Goal: Task Accomplishment & Management: Complete application form

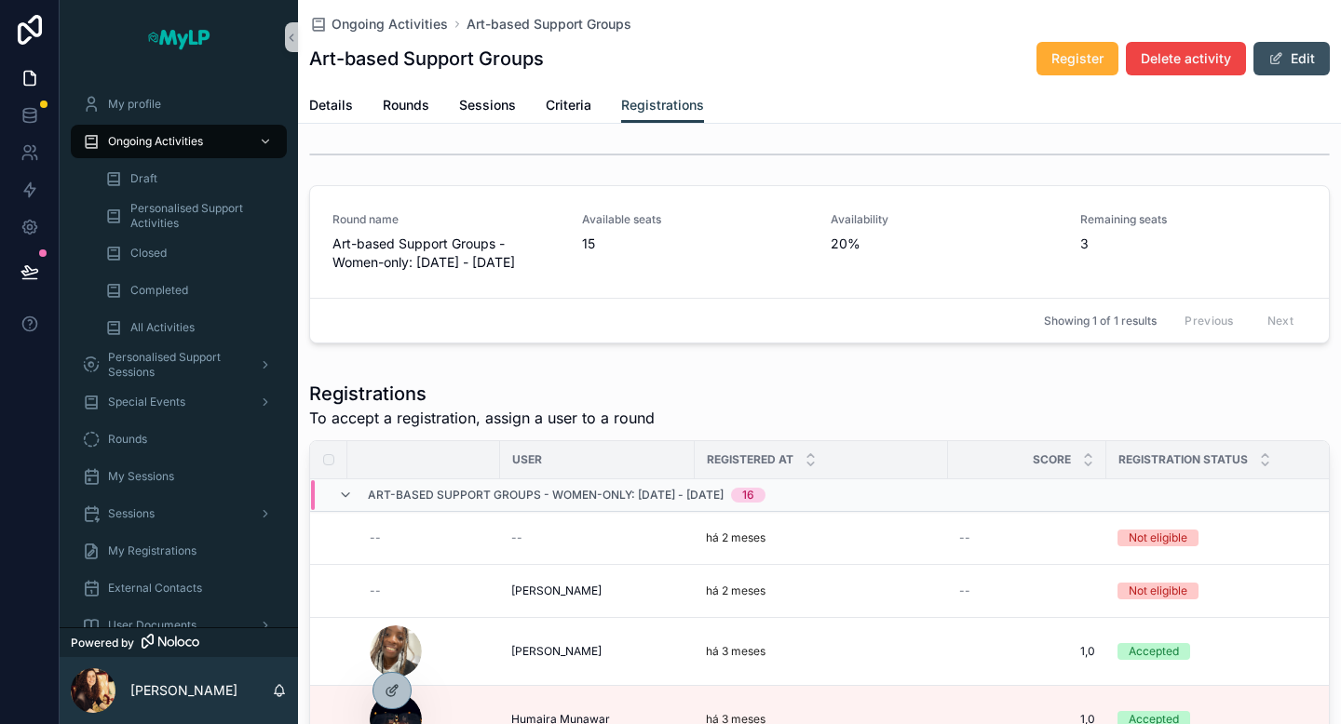
click at [1291, 64] on button "Edit" at bounding box center [1291, 59] width 76 height 34
click at [332, 109] on span "Details" at bounding box center [331, 105] width 44 height 19
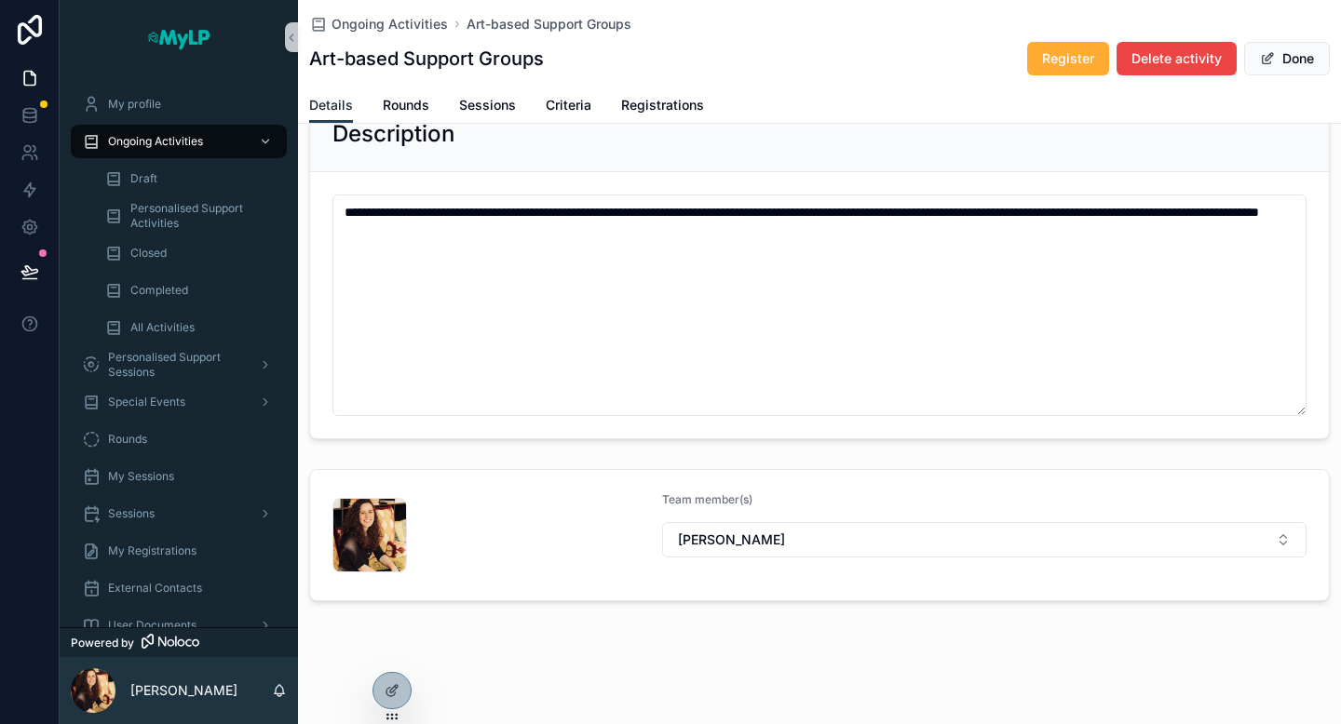
scroll to position [561, 0]
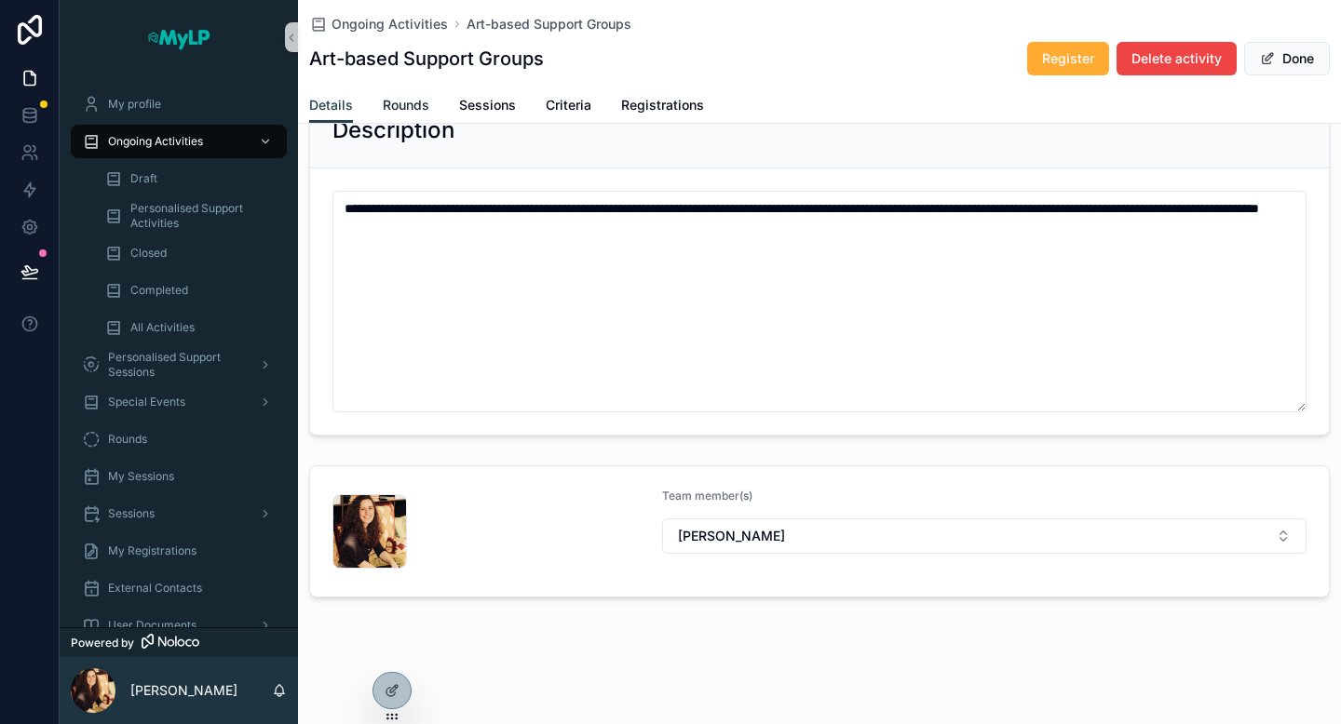
click at [411, 105] on span "Rounds" at bounding box center [406, 105] width 47 height 19
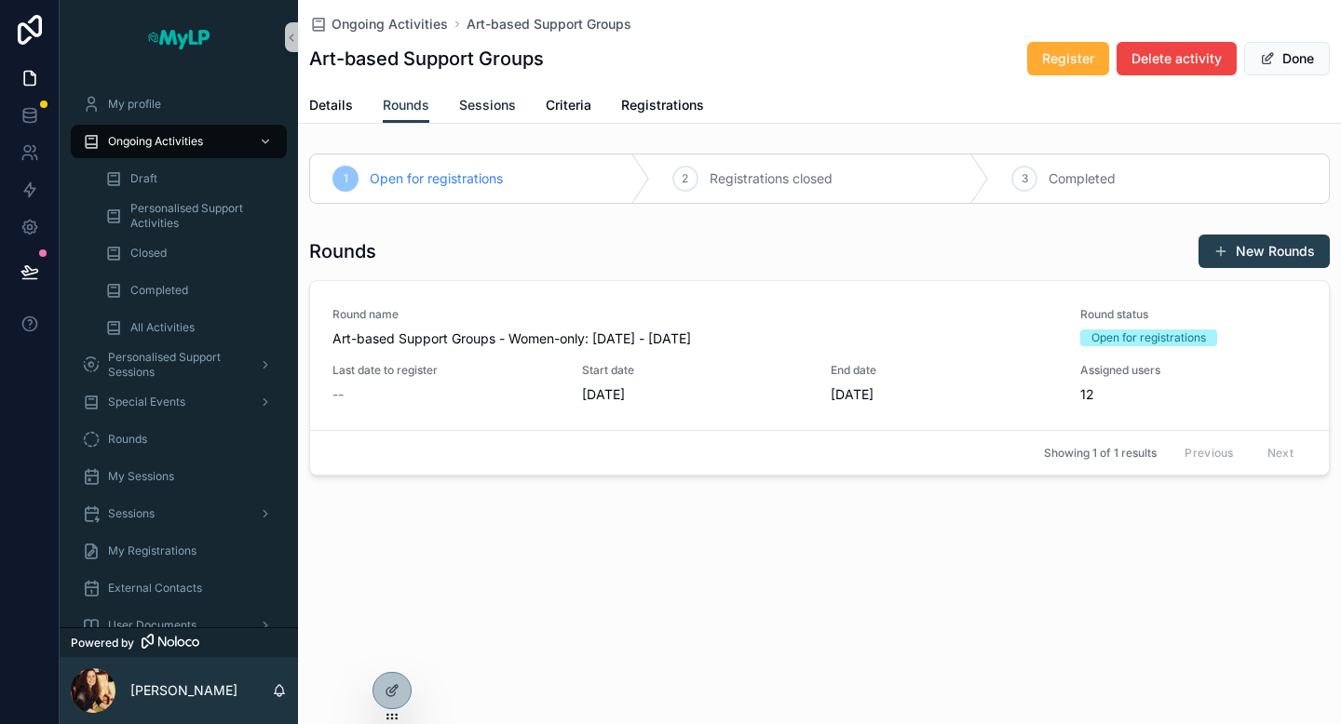
click at [503, 109] on span "Sessions" at bounding box center [487, 105] width 57 height 19
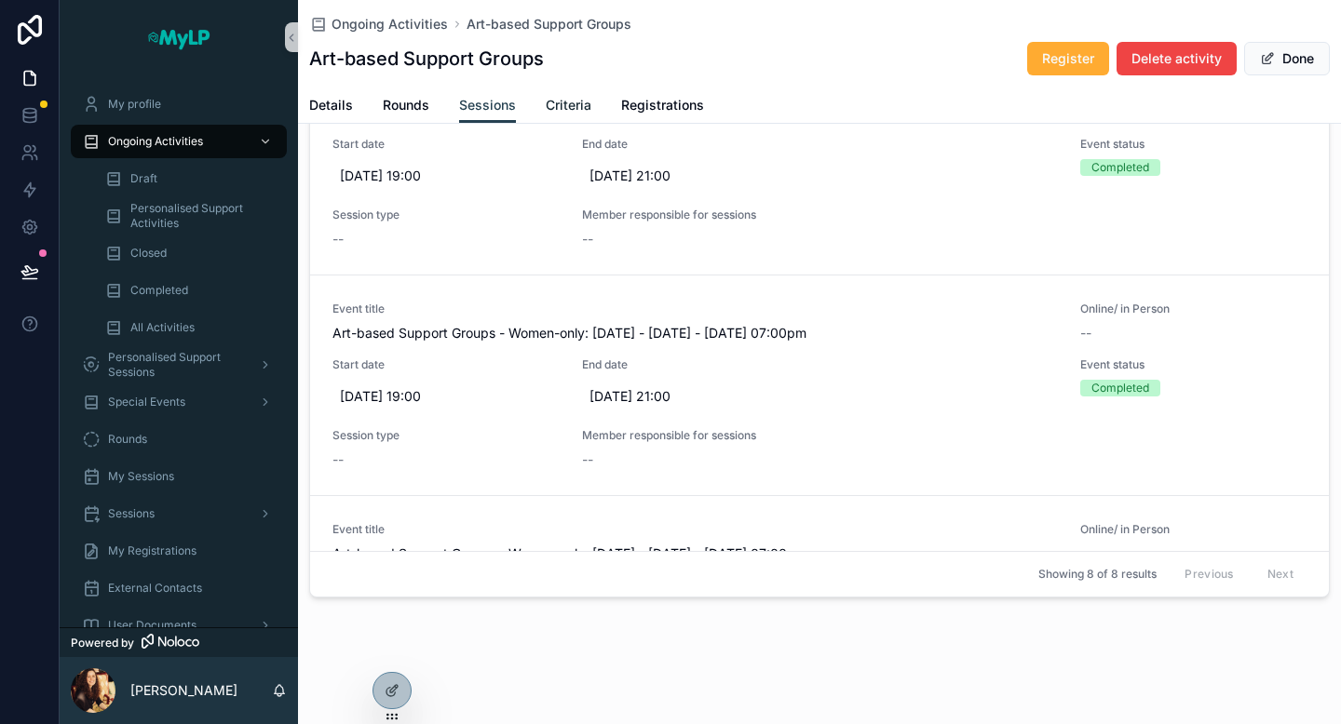
click at [580, 109] on span "Criteria" at bounding box center [569, 105] width 46 height 19
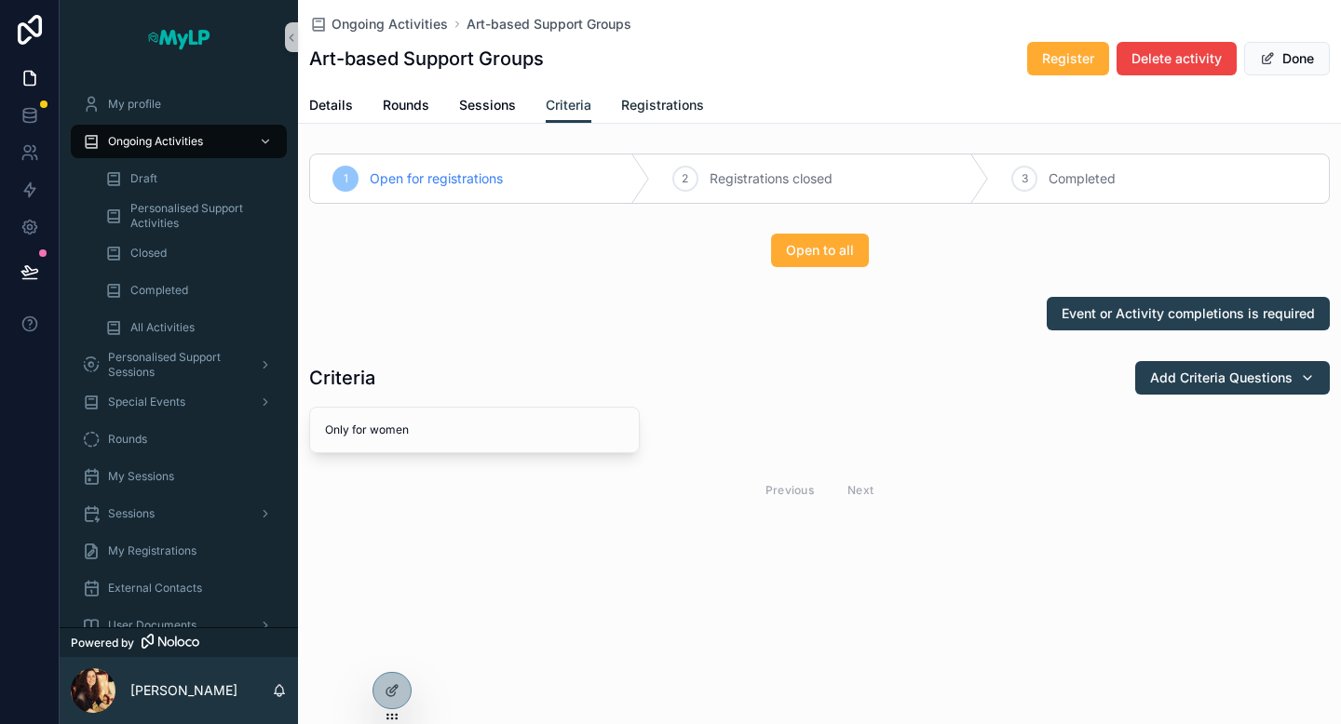
click at [653, 101] on span "Registrations" at bounding box center [662, 105] width 83 height 19
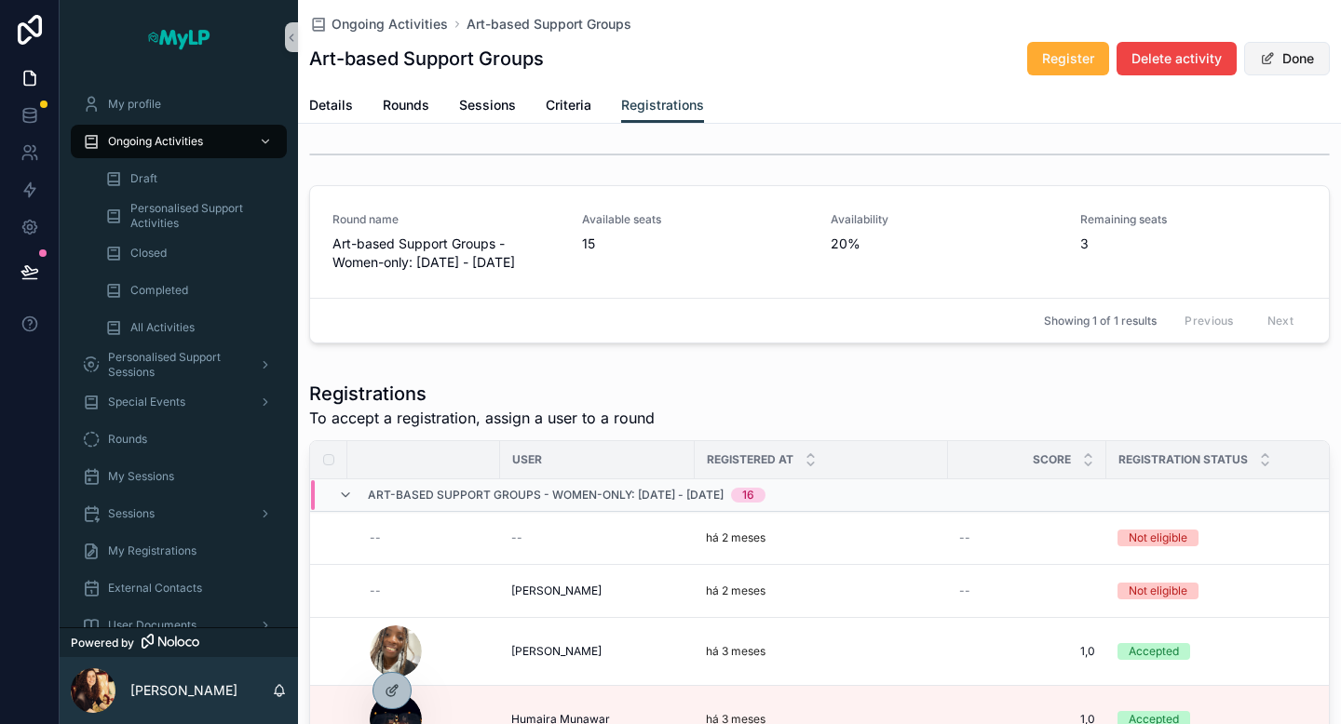
click at [1282, 73] on button "Done" at bounding box center [1287, 59] width 86 height 34
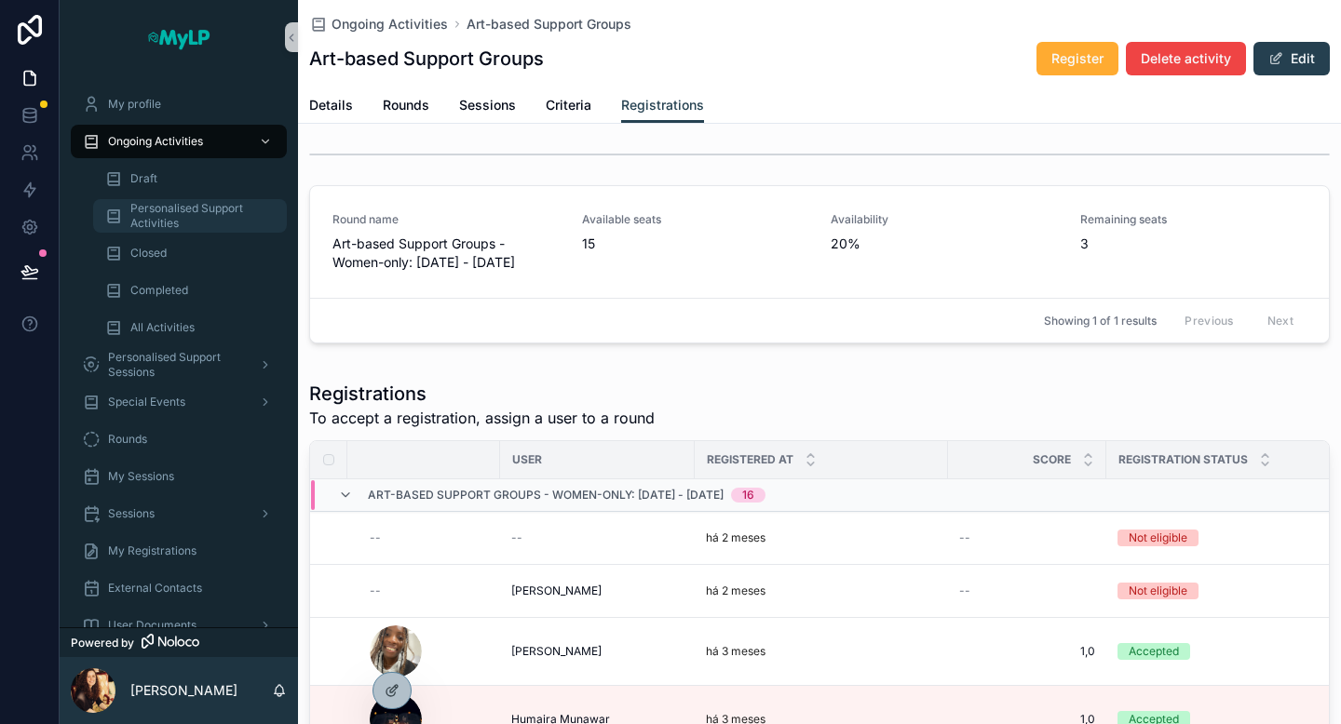
click at [177, 210] on span "Personalised Support Activities" at bounding box center [199, 216] width 138 height 30
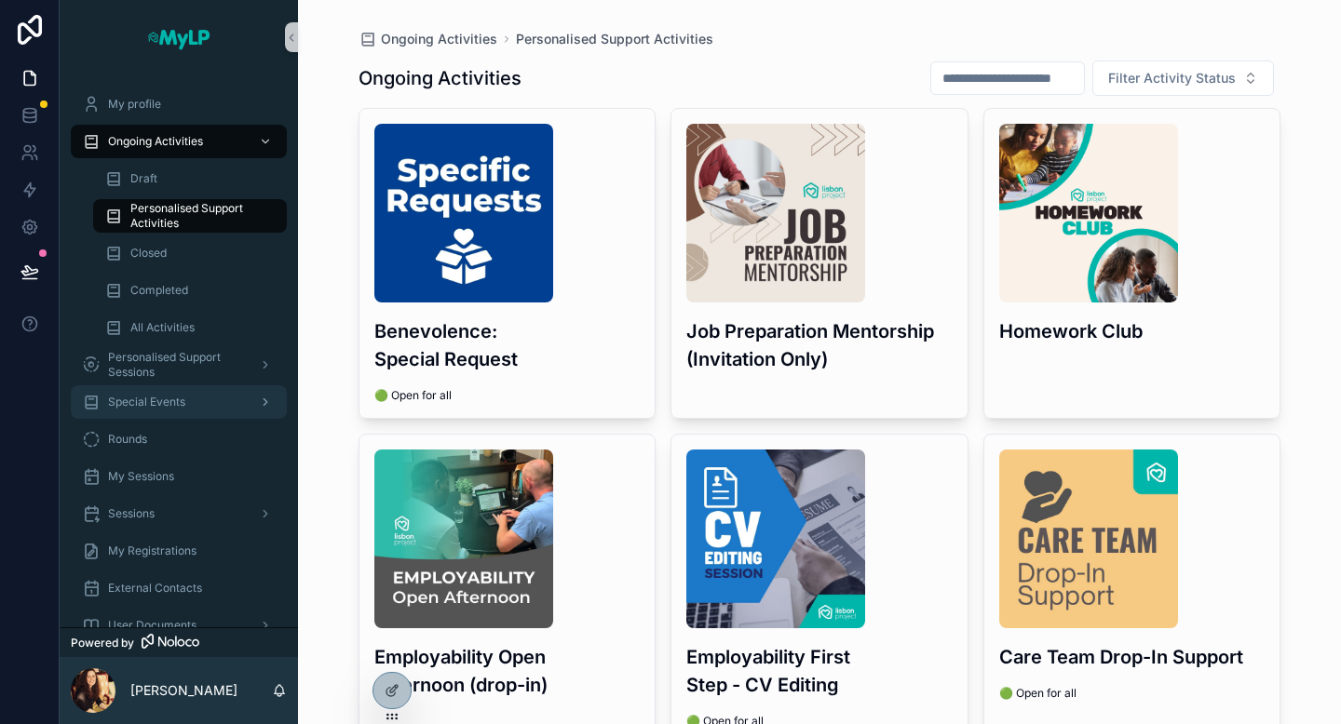
click at [163, 405] on span "Special Events" at bounding box center [146, 402] width 77 height 15
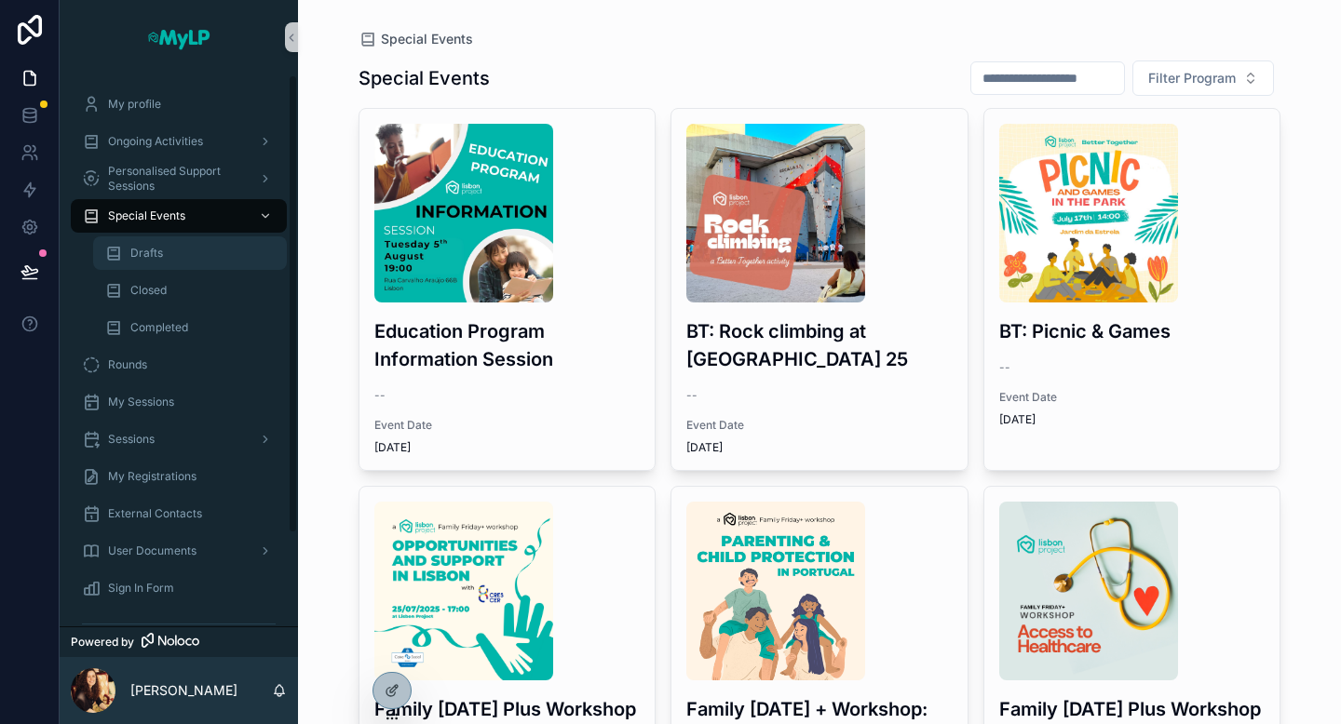
click at [173, 261] on div "Drafts" at bounding box center [189, 253] width 171 height 30
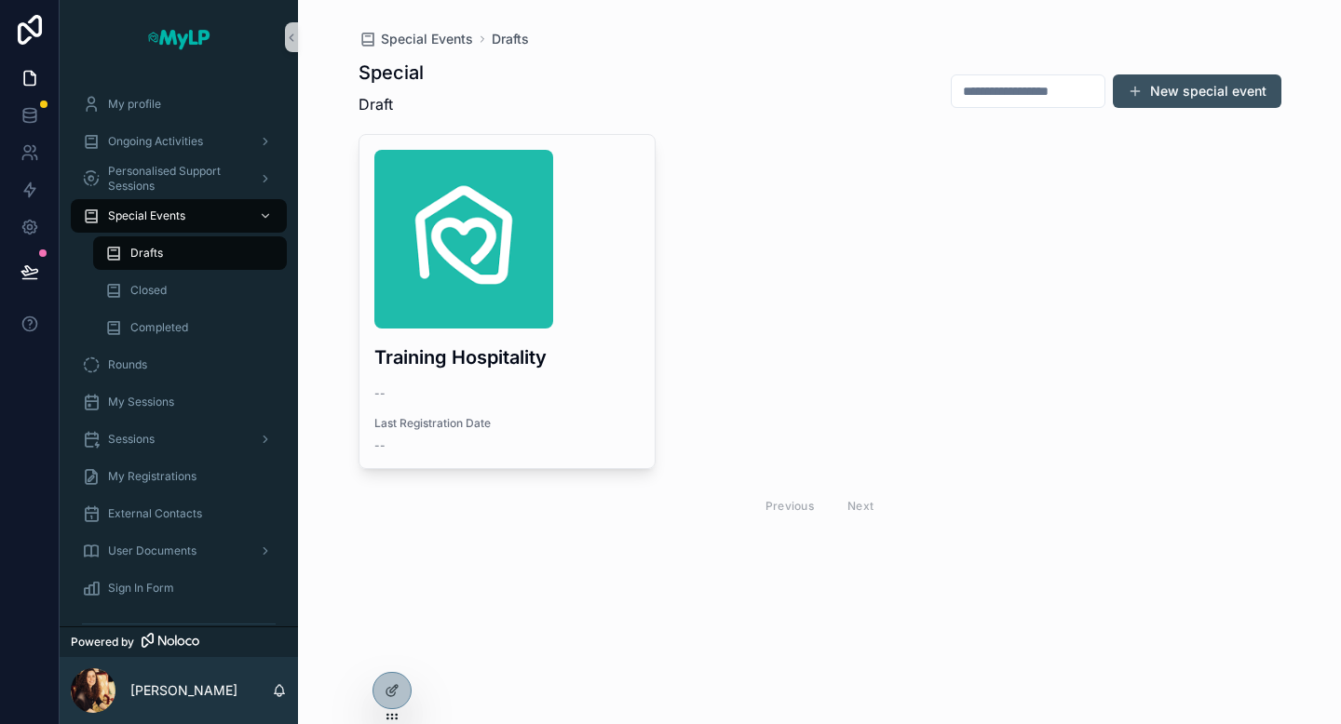
click at [1178, 92] on button "New special event" at bounding box center [1196, 91] width 169 height 34
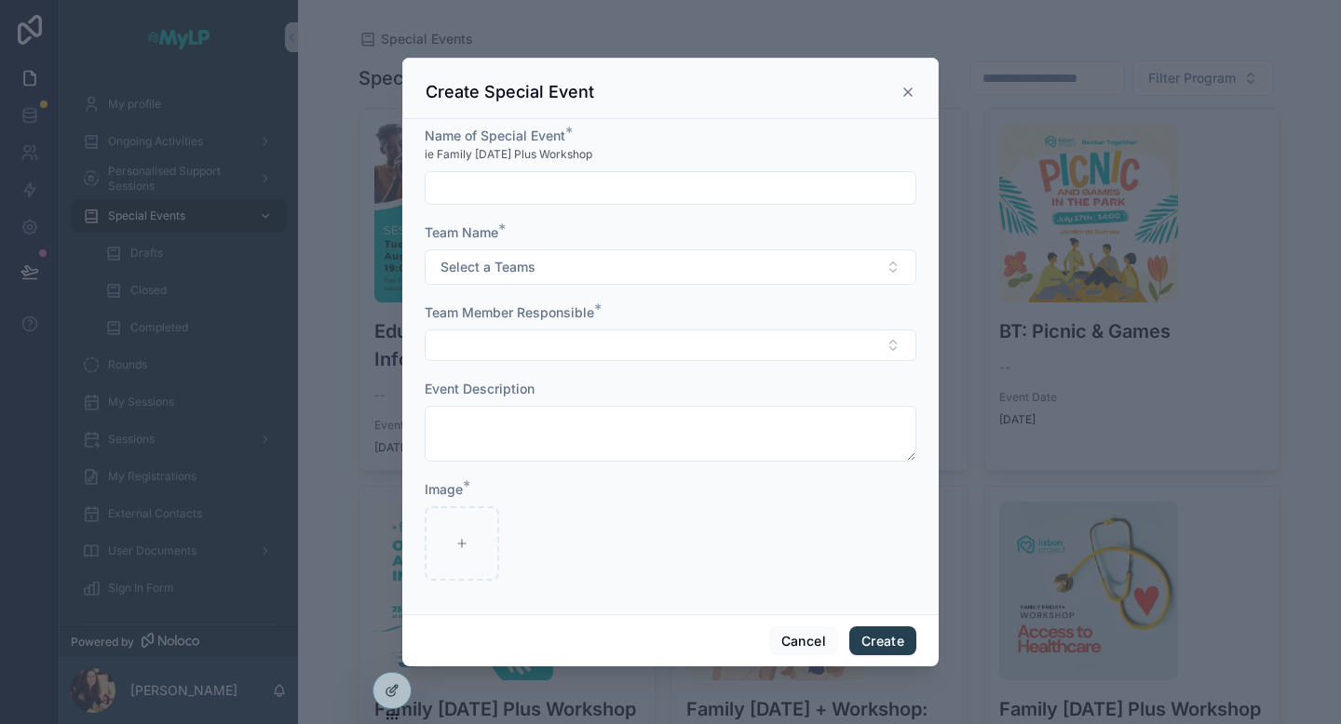
click at [540, 195] on input "scrollable content" at bounding box center [670, 188] width 490 height 26
drag, startPoint x: 825, startPoint y: 188, endPoint x: 622, endPoint y: 189, distance: 203.0
click at [622, 189] on input "**********" at bounding box center [670, 188] width 490 height 26
type input "**********"
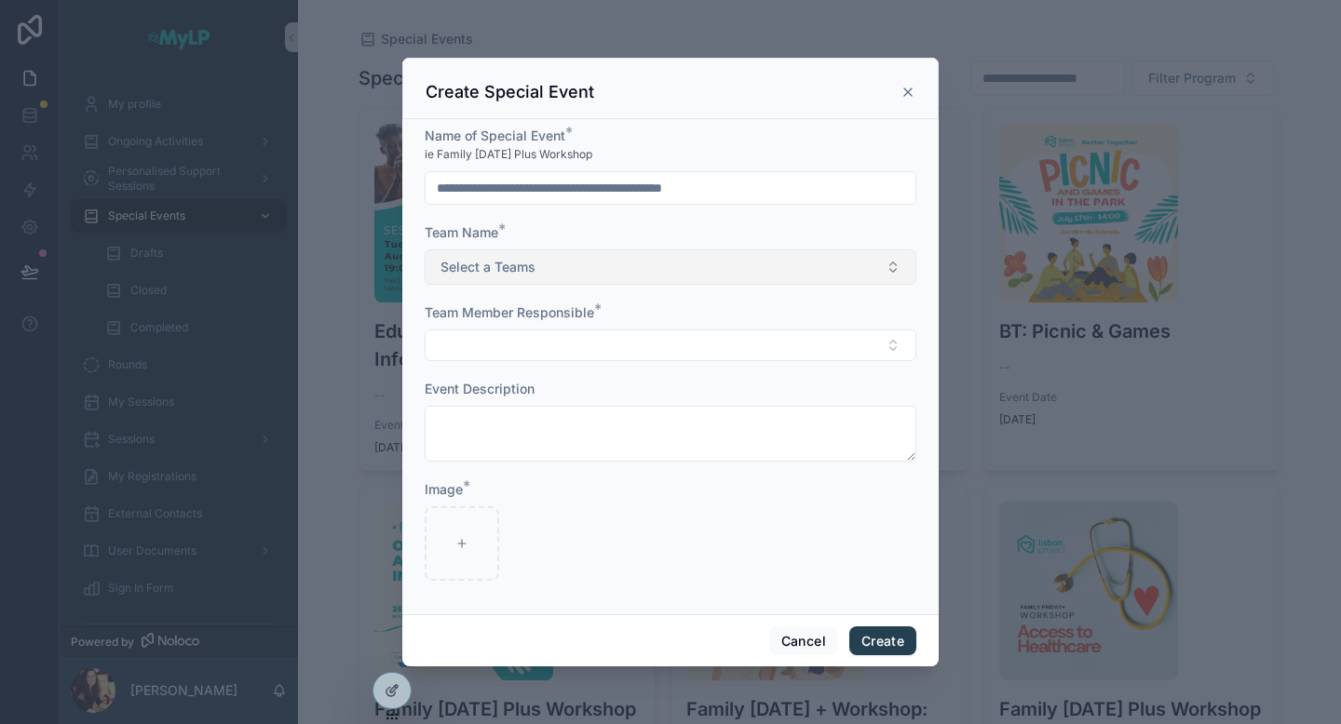
click at [585, 264] on button "Select a Teams" at bounding box center [671, 266] width 492 height 35
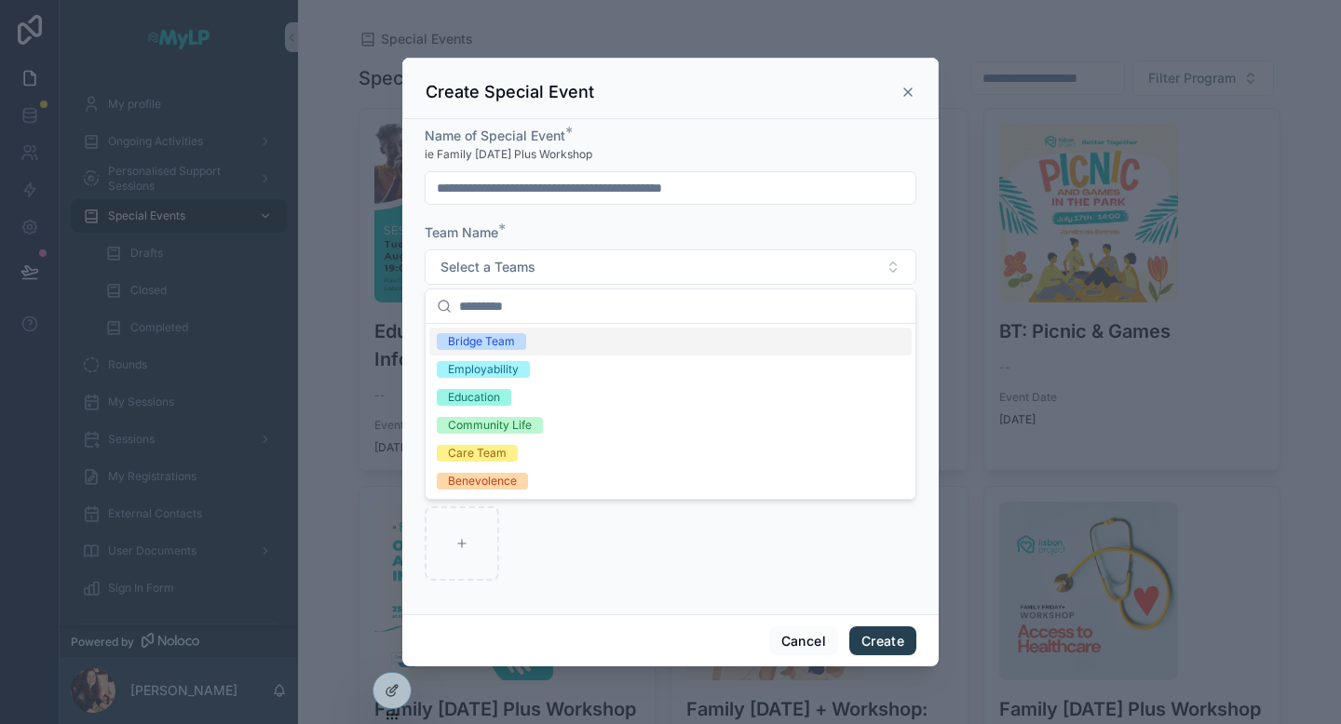
click at [535, 340] on div "Bridge Team" at bounding box center [670, 342] width 482 height 28
click at [546, 449] on div "Care Team" at bounding box center [670, 453] width 482 height 28
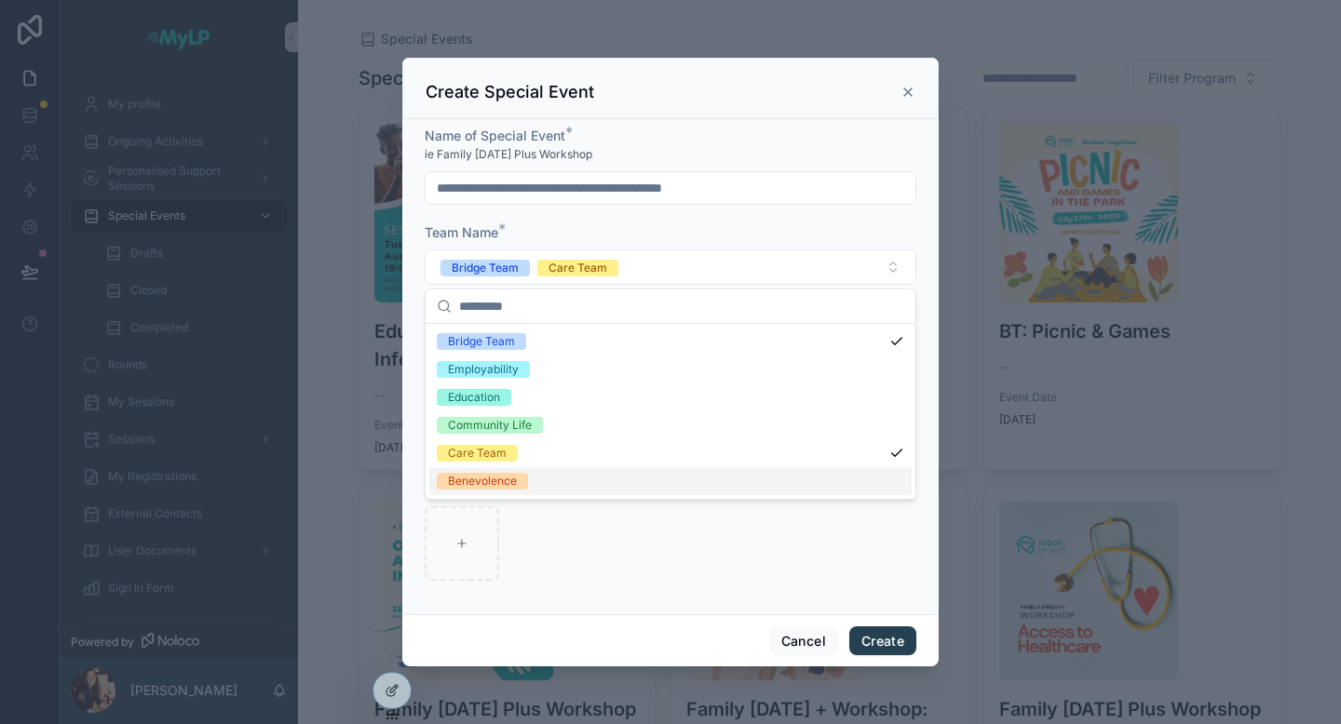
click at [555, 567] on div "scrollable content" at bounding box center [671, 543] width 492 height 74
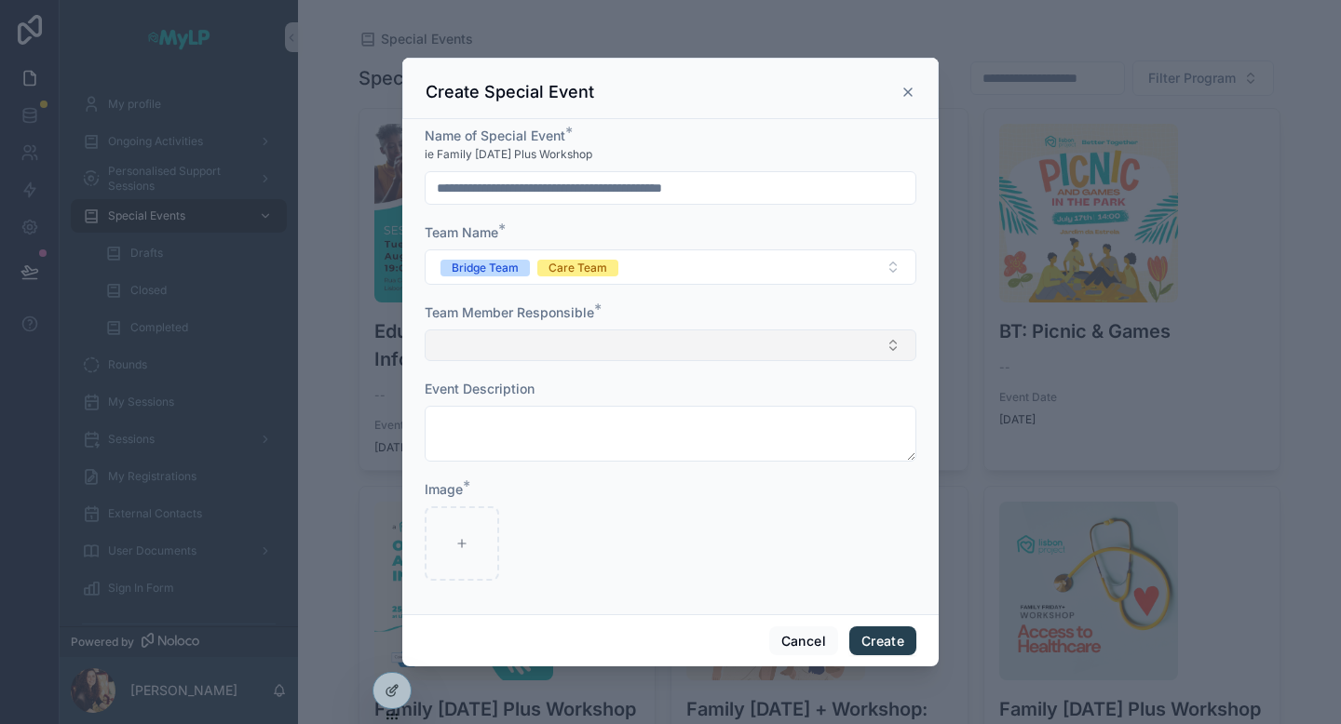
click at [546, 343] on button "Select Button" at bounding box center [671, 346] width 492 height 32
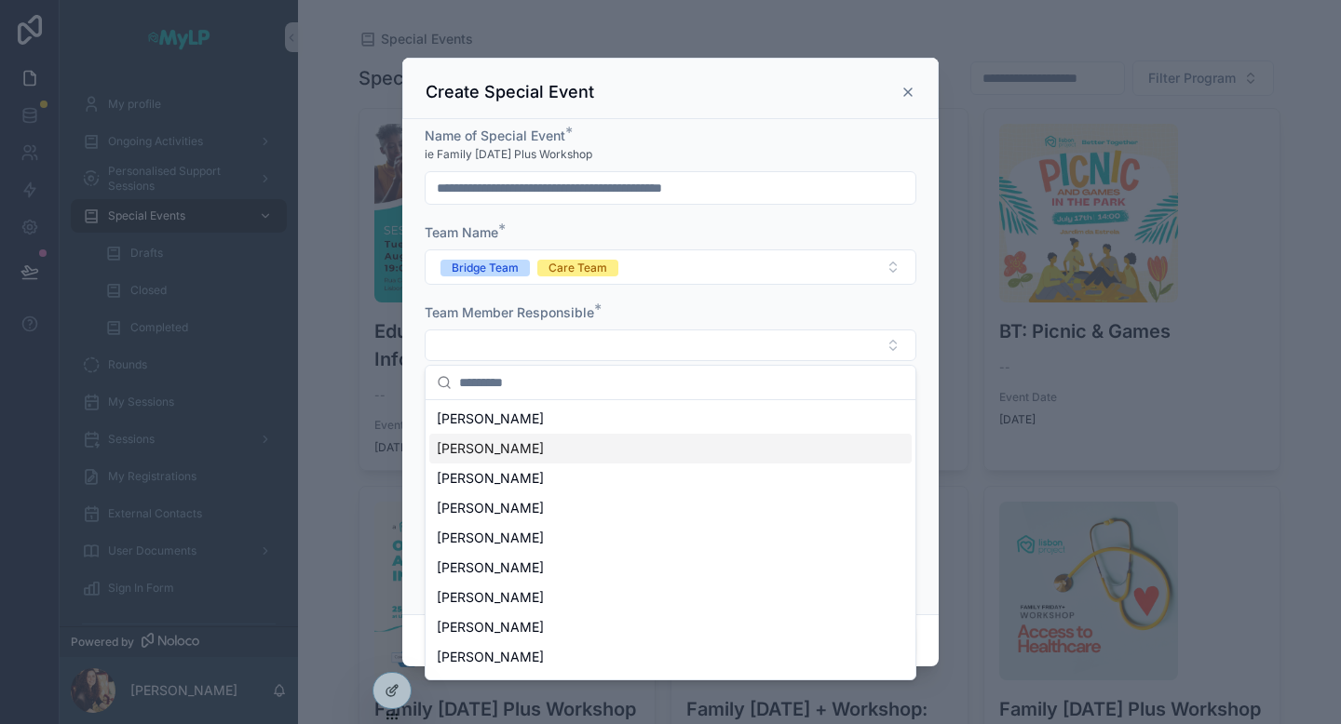
click at [513, 447] on span "[PERSON_NAME]" at bounding box center [490, 448] width 107 height 19
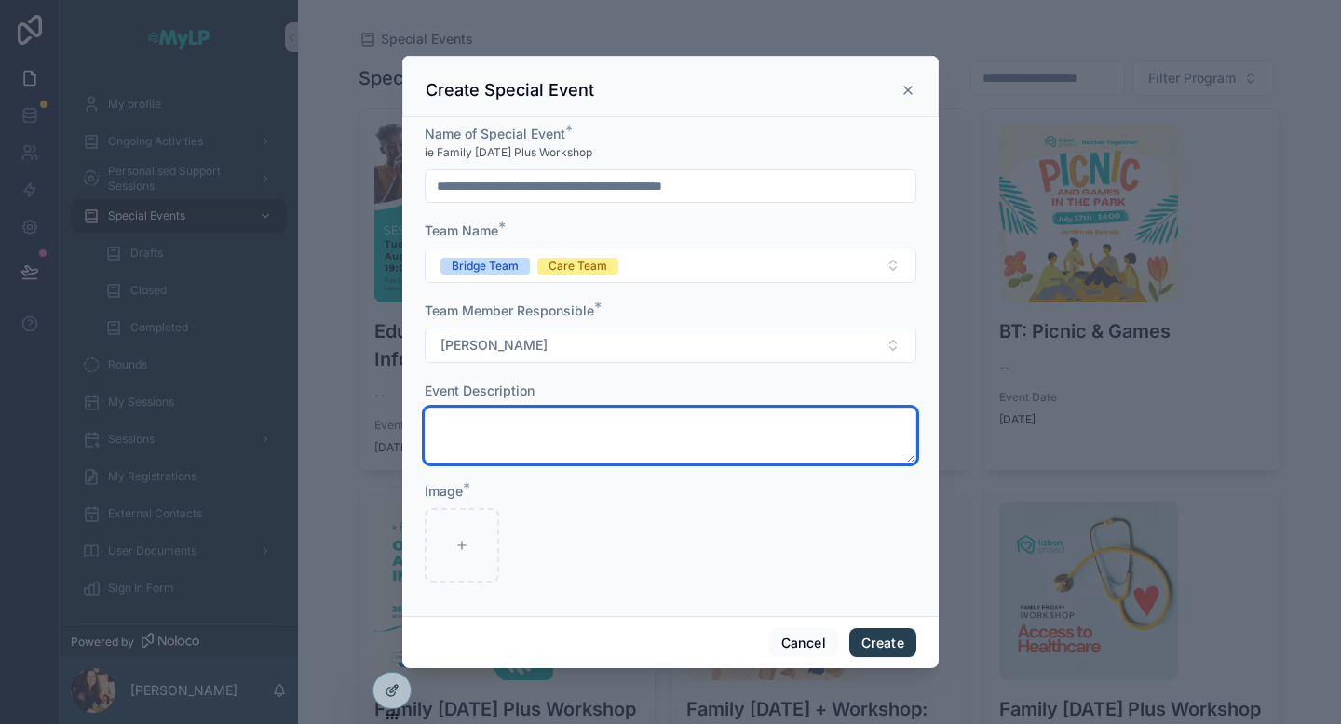
click at [518, 429] on textarea "scrollable content" at bounding box center [671, 436] width 492 height 56
paste textarea "**********"
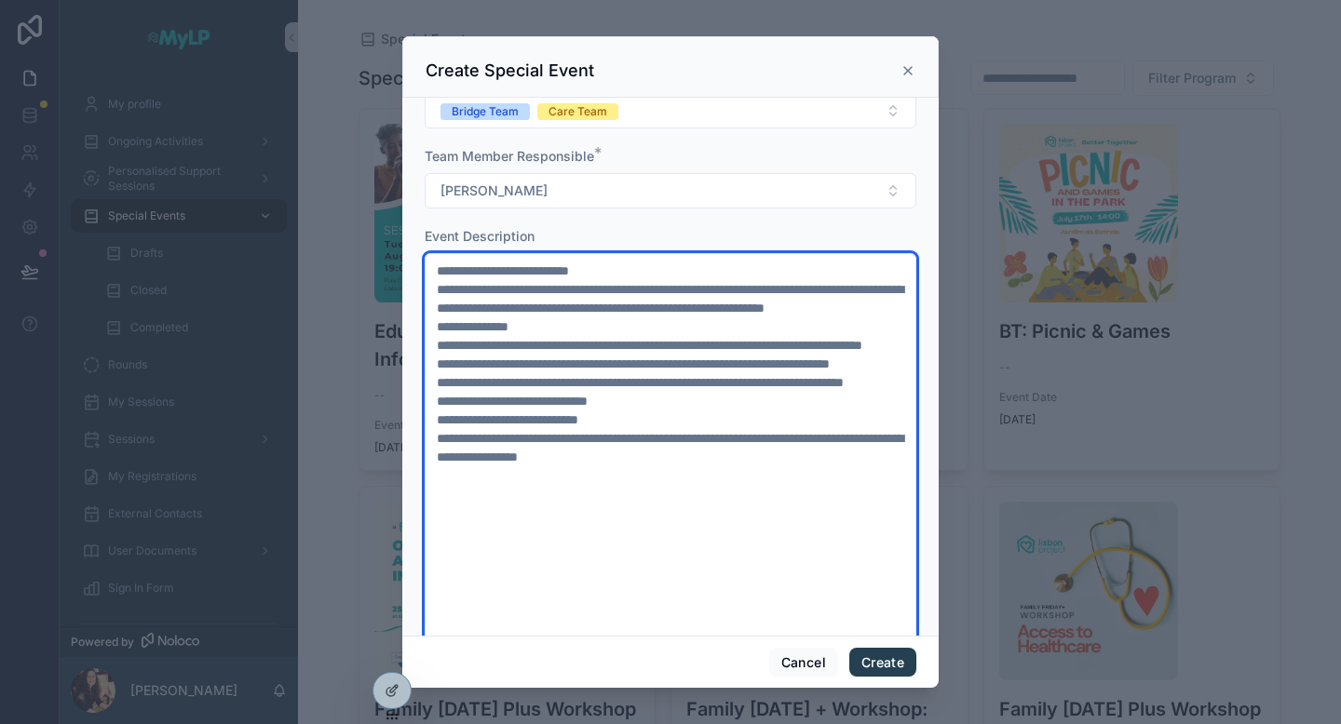
scroll to position [156, 0]
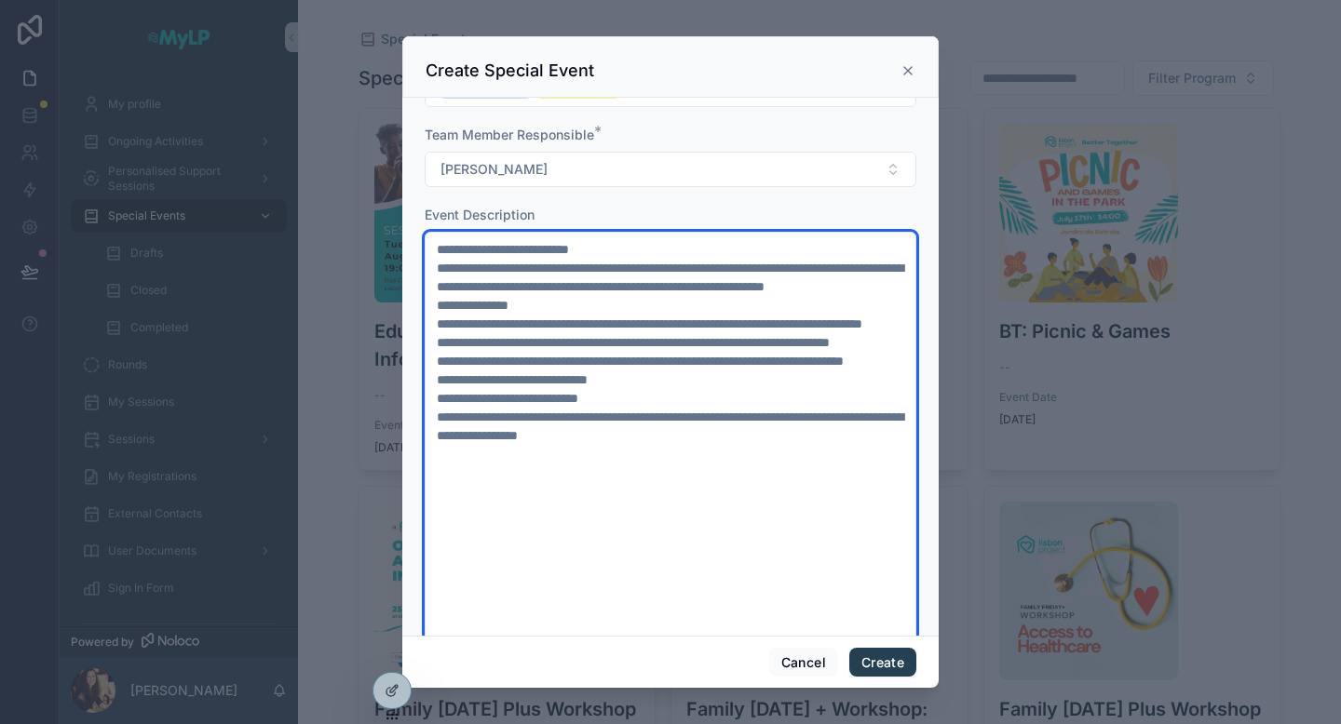
drag, startPoint x: 706, startPoint y: 516, endPoint x: 424, endPoint y: 447, distance: 290.4
click at [425, 447] on textarea "**********" at bounding box center [671, 519] width 492 height 575
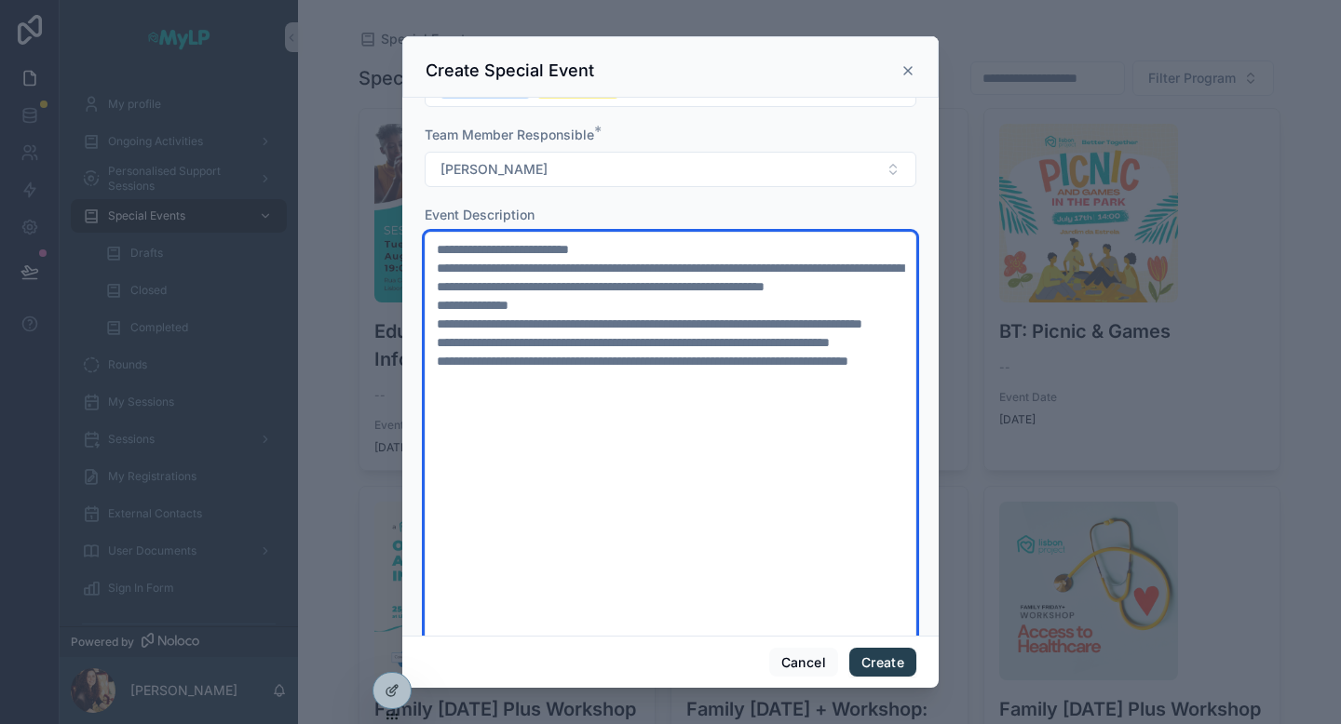
click at [438, 342] on textarea "**********" at bounding box center [671, 501] width 492 height 538
click at [443, 384] on textarea "**********" at bounding box center [671, 501] width 492 height 538
click at [438, 420] on textarea "**********" at bounding box center [671, 501] width 492 height 538
click at [439, 324] on textarea "**********" at bounding box center [671, 501] width 492 height 538
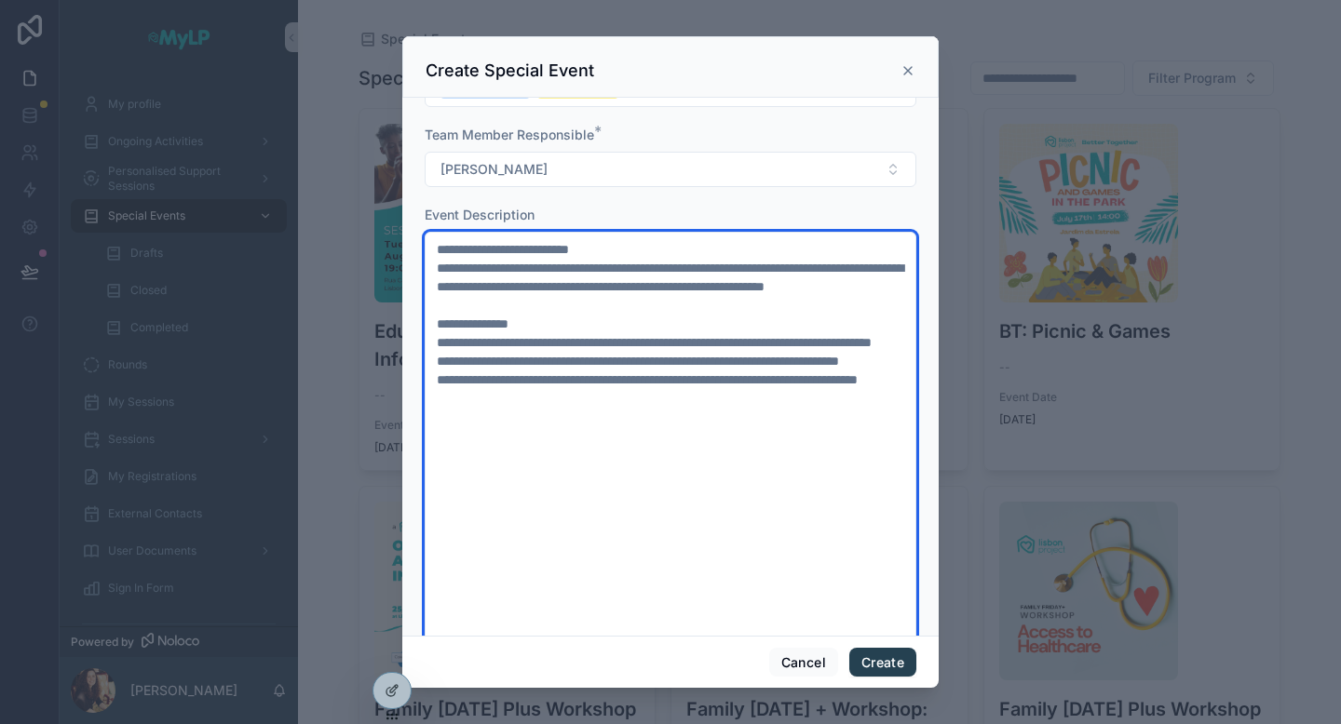
drag, startPoint x: 660, startPoint y: 247, endPoint x: 331, endPoint y: 242, distance: 328.7
click at [331, 242] on div "**********" at bounding box center [670, 362] width 1341 height 724
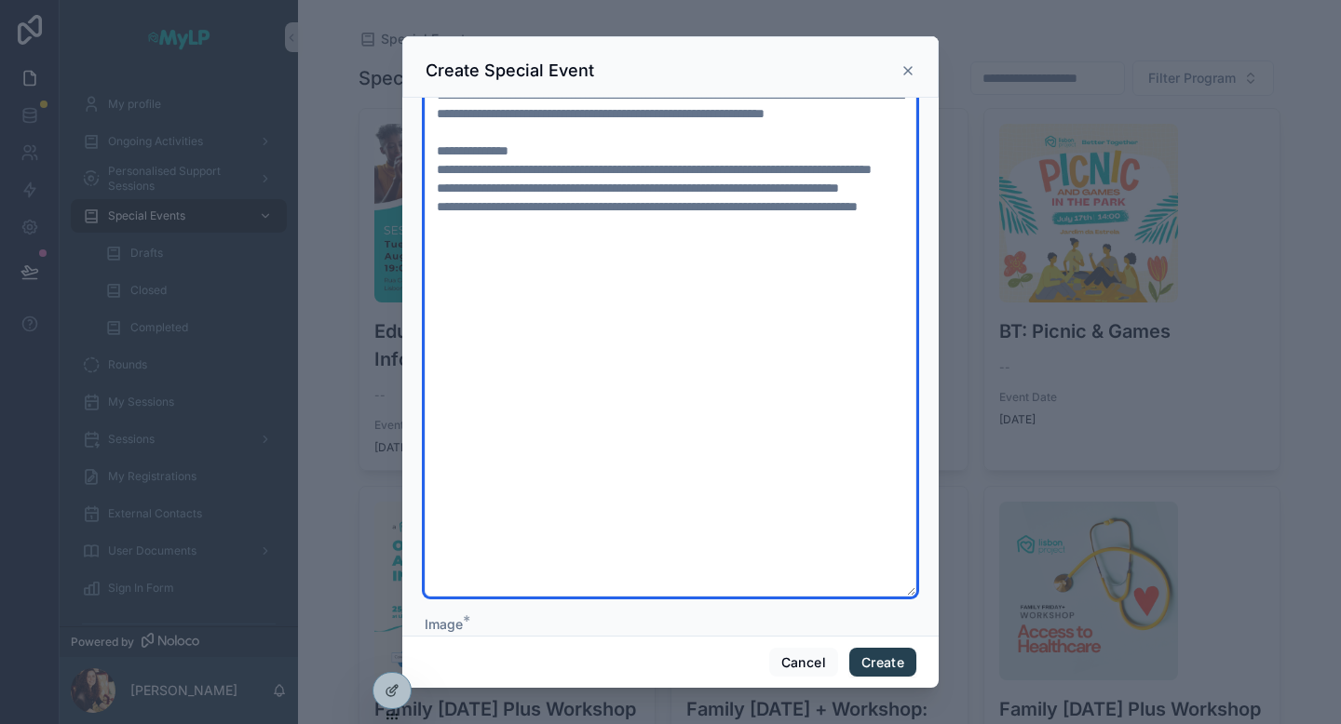
scroll to position [312, 0]
click at [528, 515] on textarea "**********" at bounding box center [671, 335] width 492 height 519
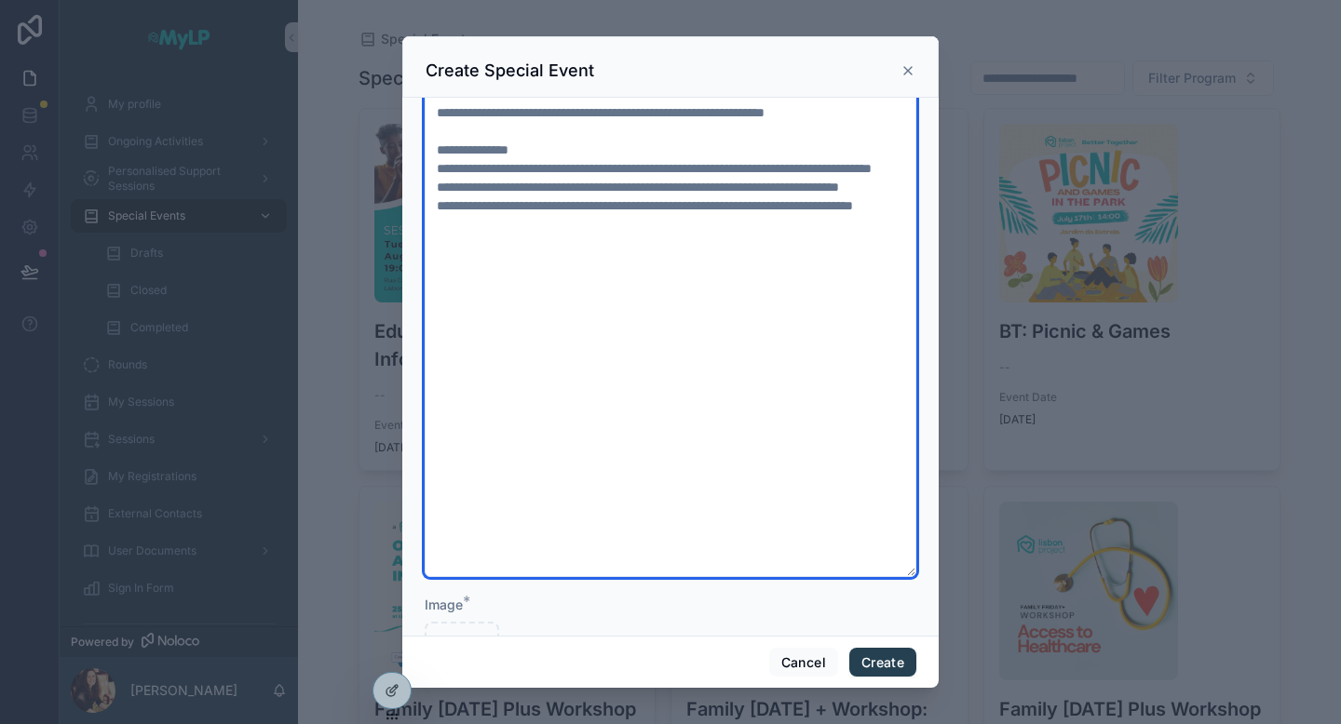
scroll to position [406, 0]
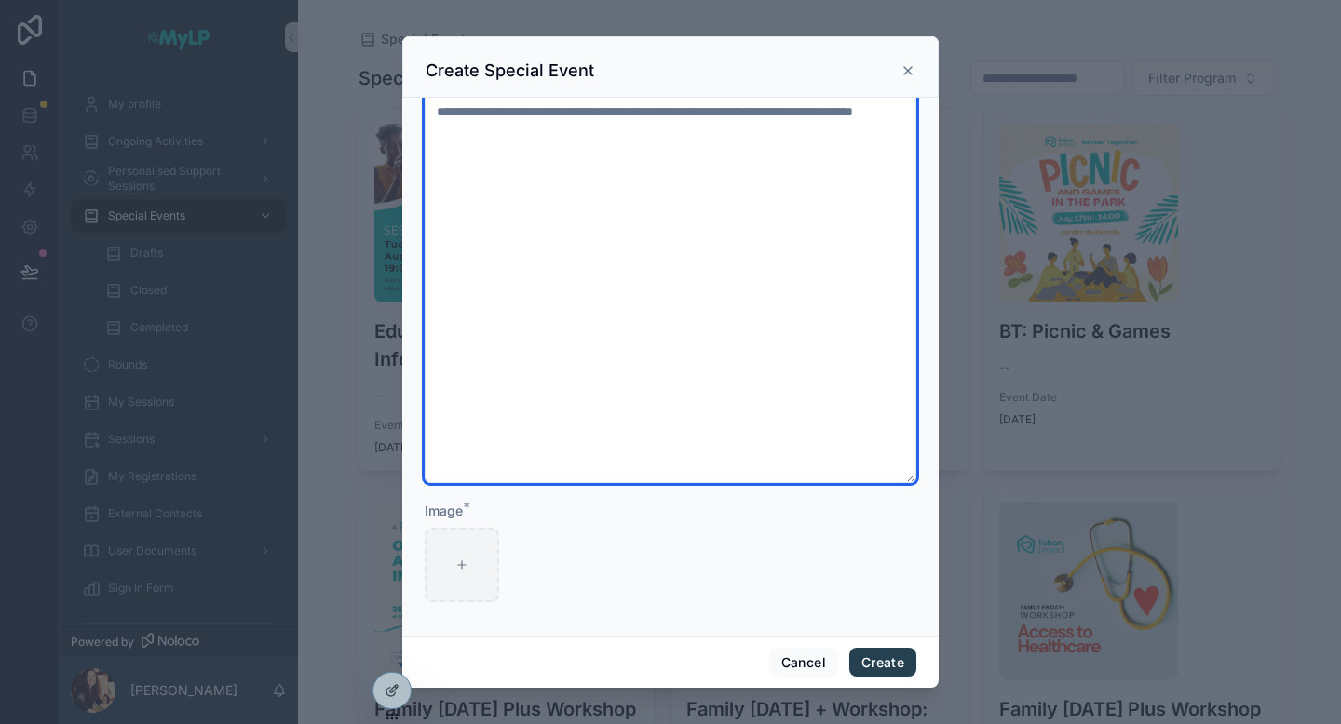
type textarea "**********"
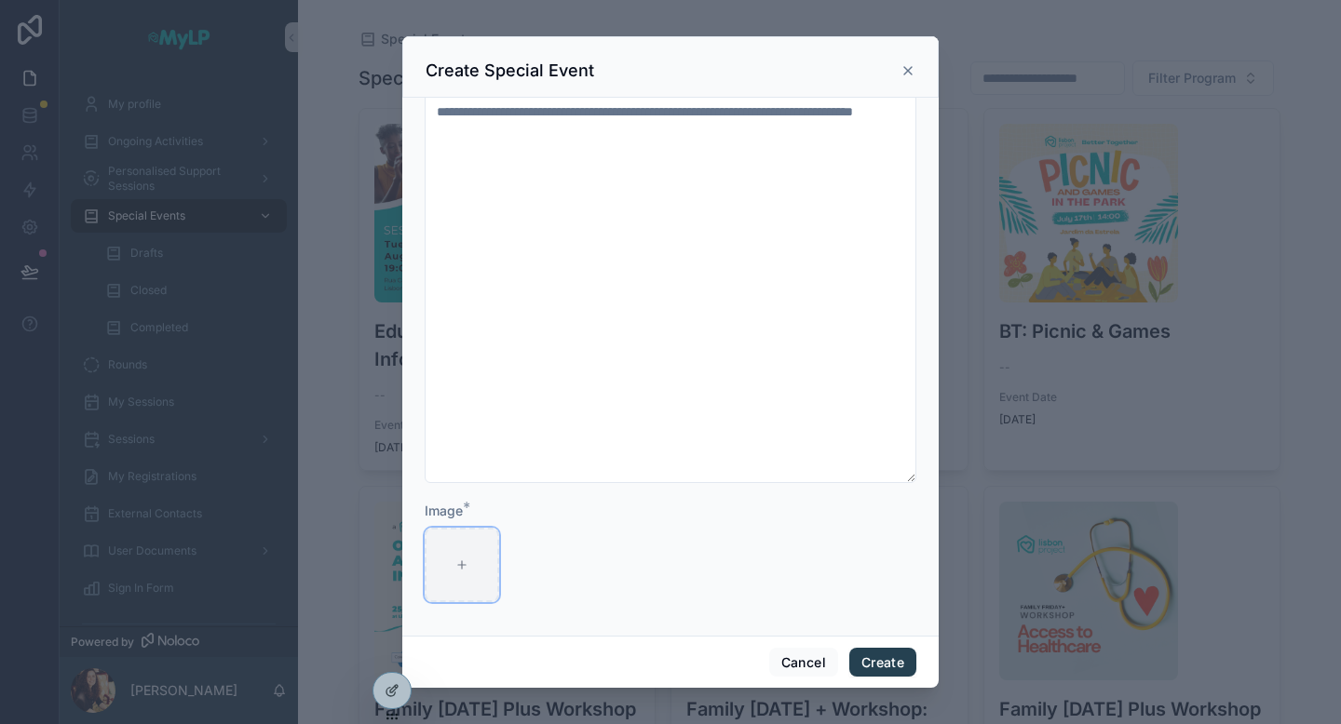
click at [449, 561] on div "scrollable content" at bounding box center [462, 565] width 74 height 74
type input "**********"
click at [893, 667] on button "Create" at bounding box center [882, 663] width 67 height 30
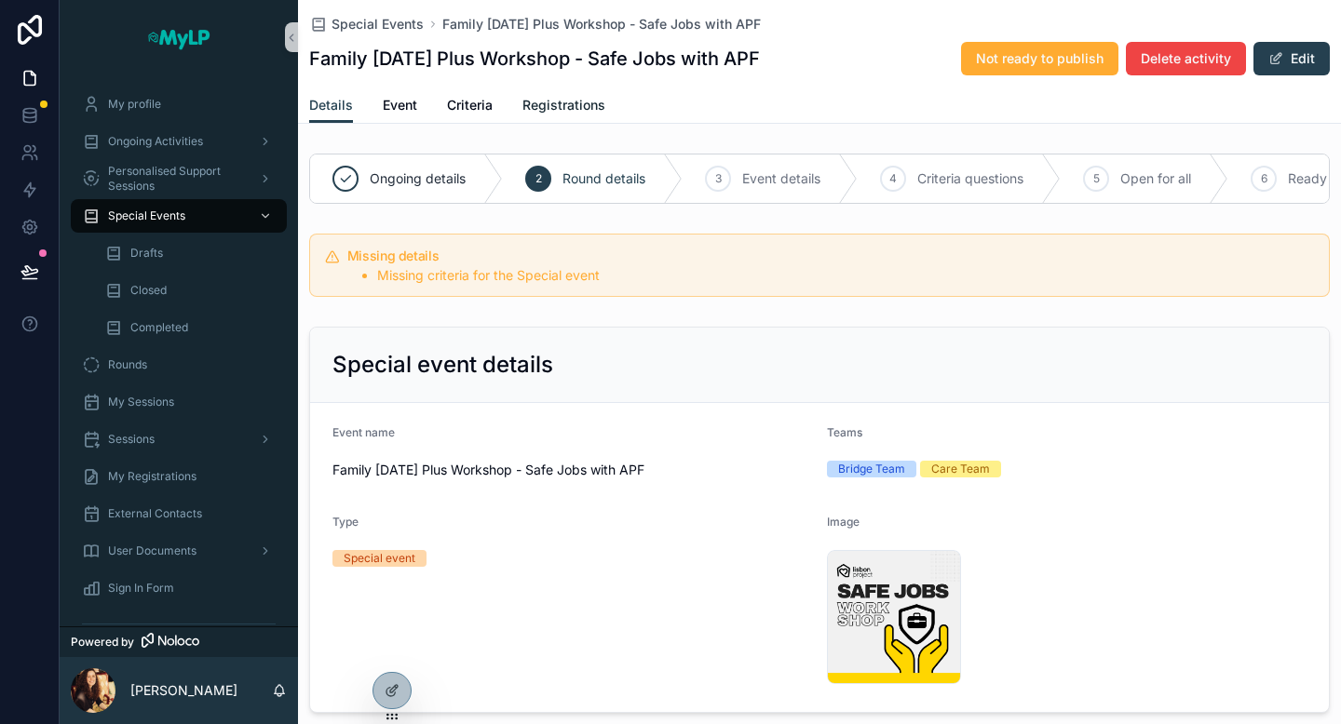
click at [534, 110] on span "Registrations" at bounding box center [563, 105] width 83 height 19
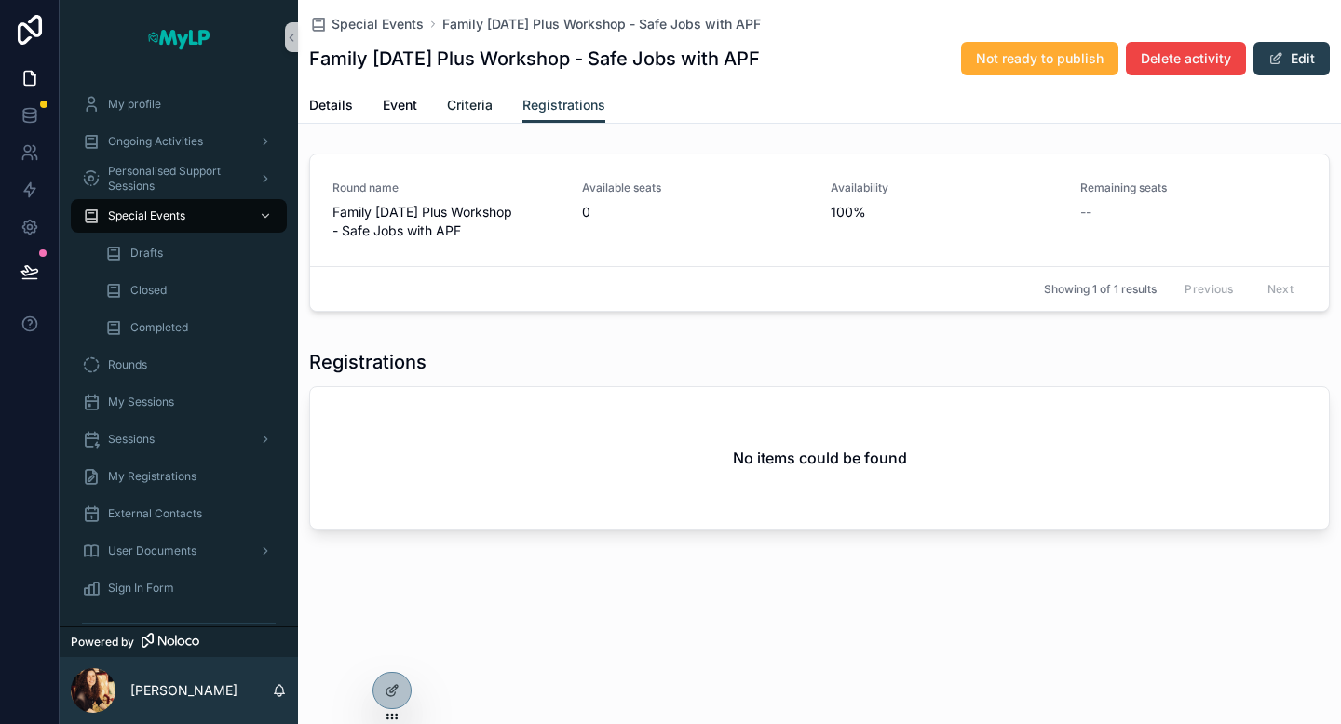
click at [473, 116] on link "Criteria" at bounding box center [470, 106] width 46 height 37
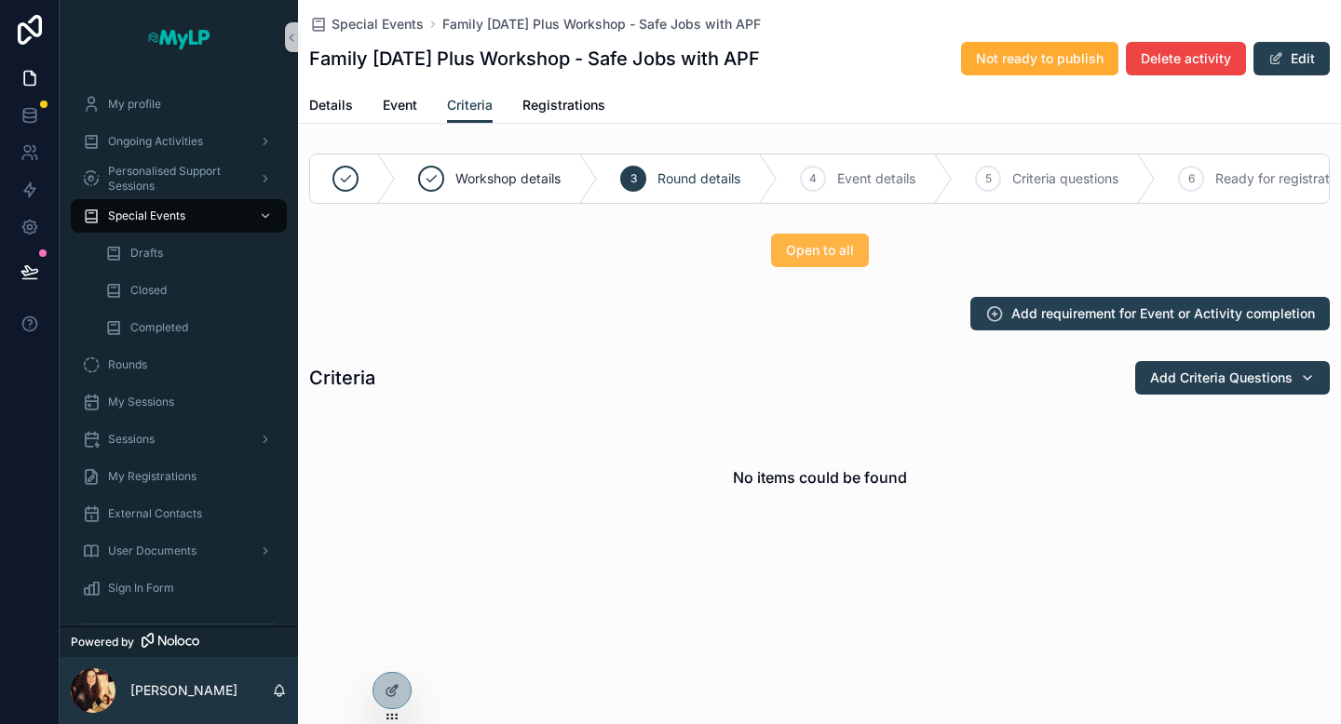
click at [791, 250] on span "Open to all" at bounding box center [820, 250] width 68 height 19
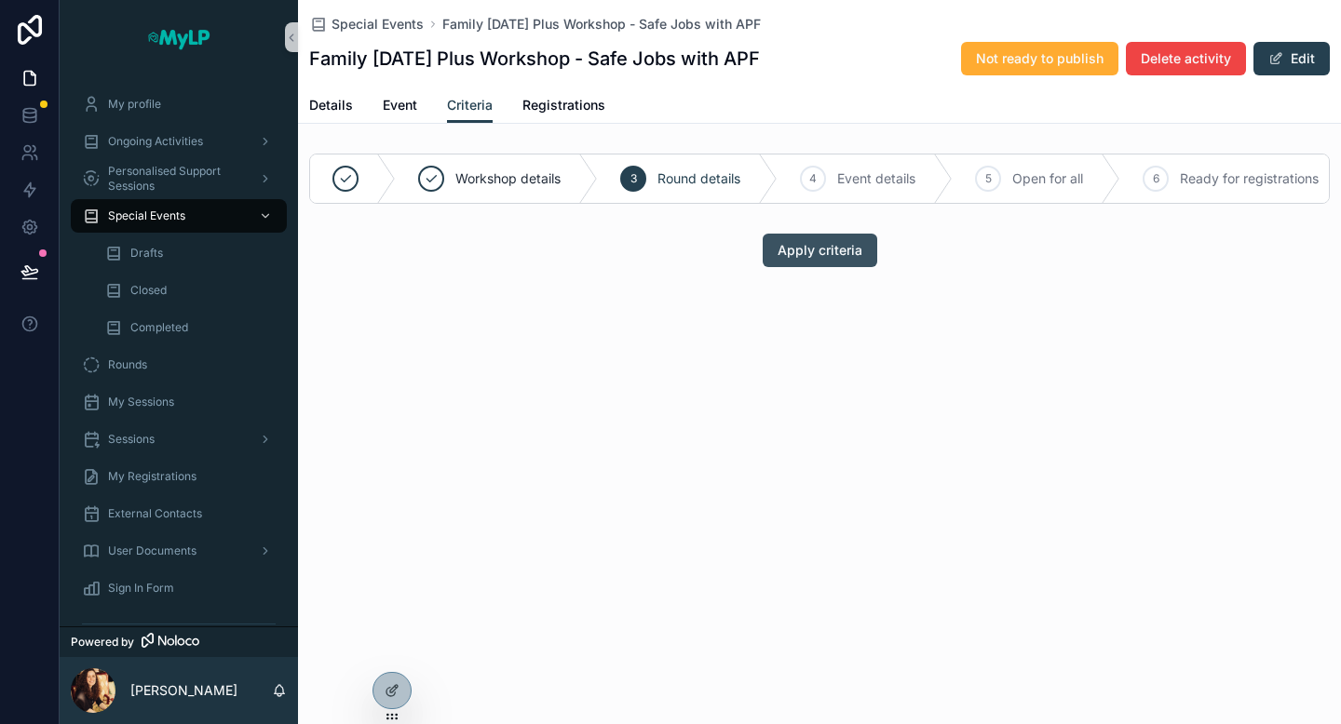
click at [848, 251] on span "Apply criteria" at bounding box center [819, 250] width 85 height 19
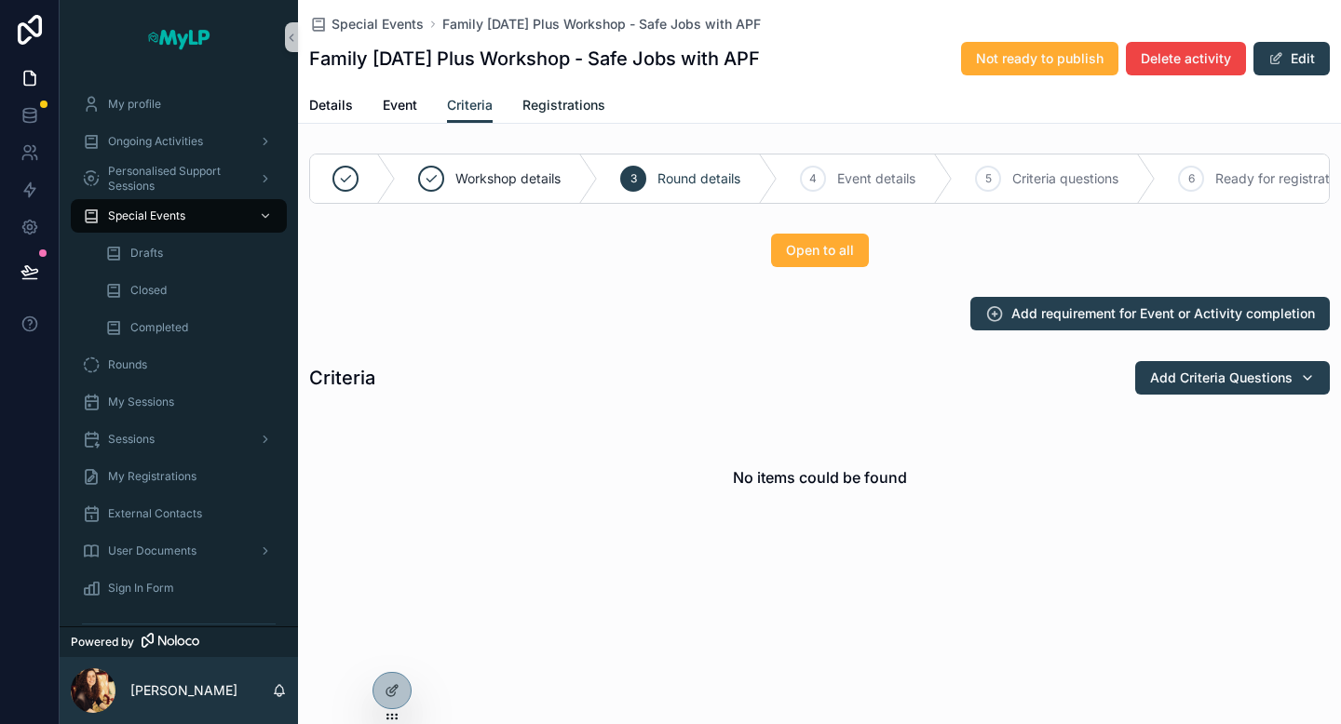
click at [570, 105] on span "Registrations" at bounding box center [563, 105] width 83 height 19
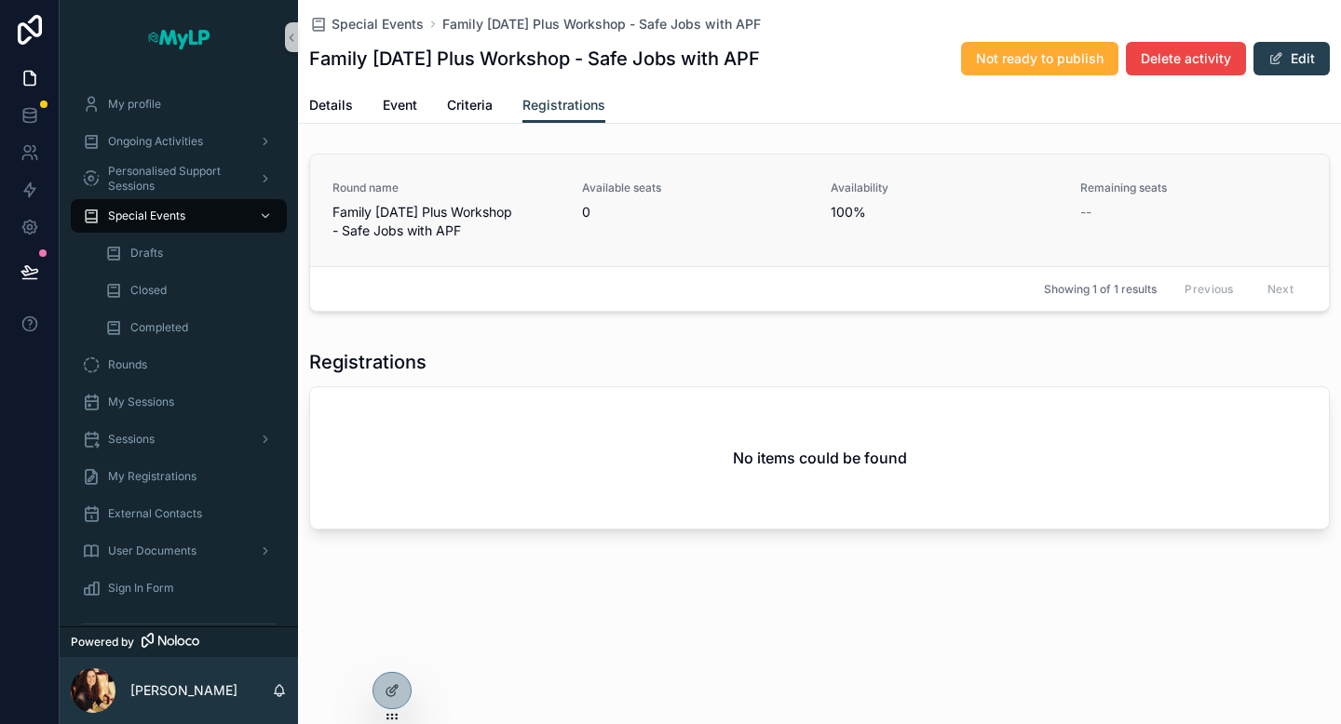
click at [844, 231] on div "Availability 100%" at bounding box center [943, 211] width 227 height 60
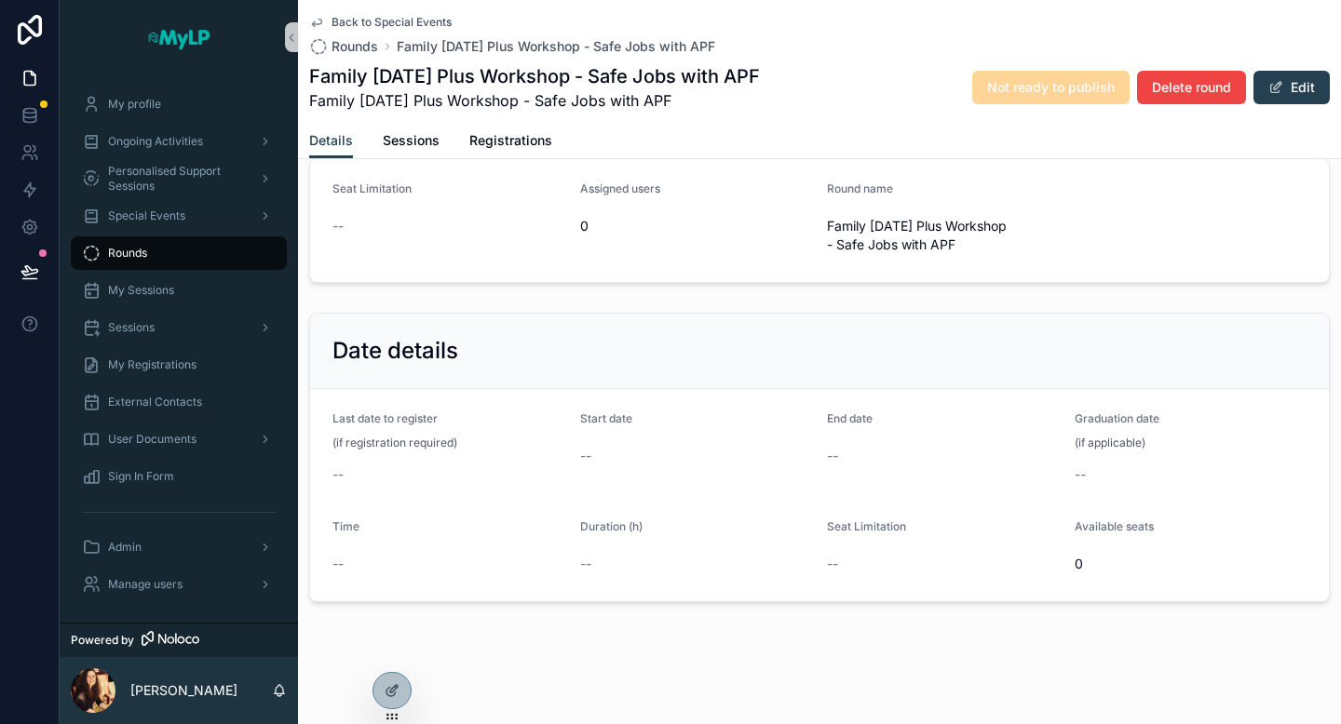
scroll to position [264, 0]
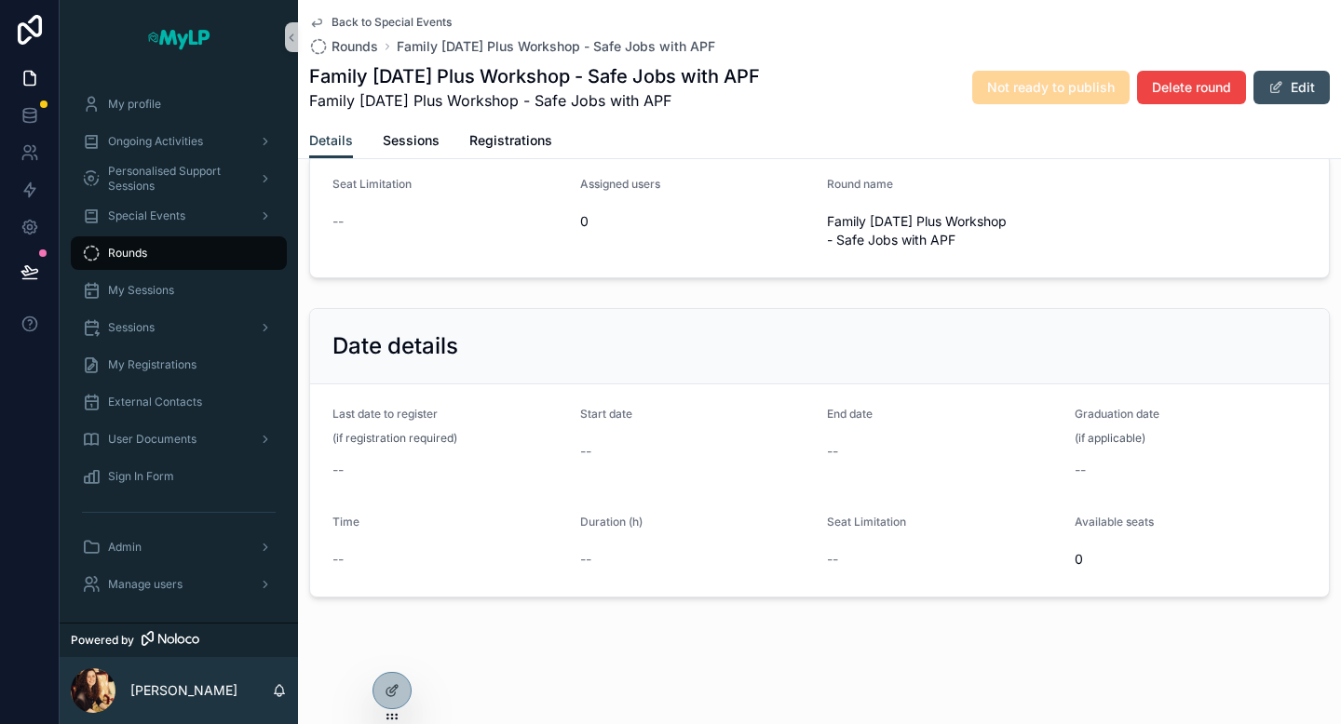
click at [1278, 84] on span "scrollable content" at bounding box center [1275, 87] width 15 height 15
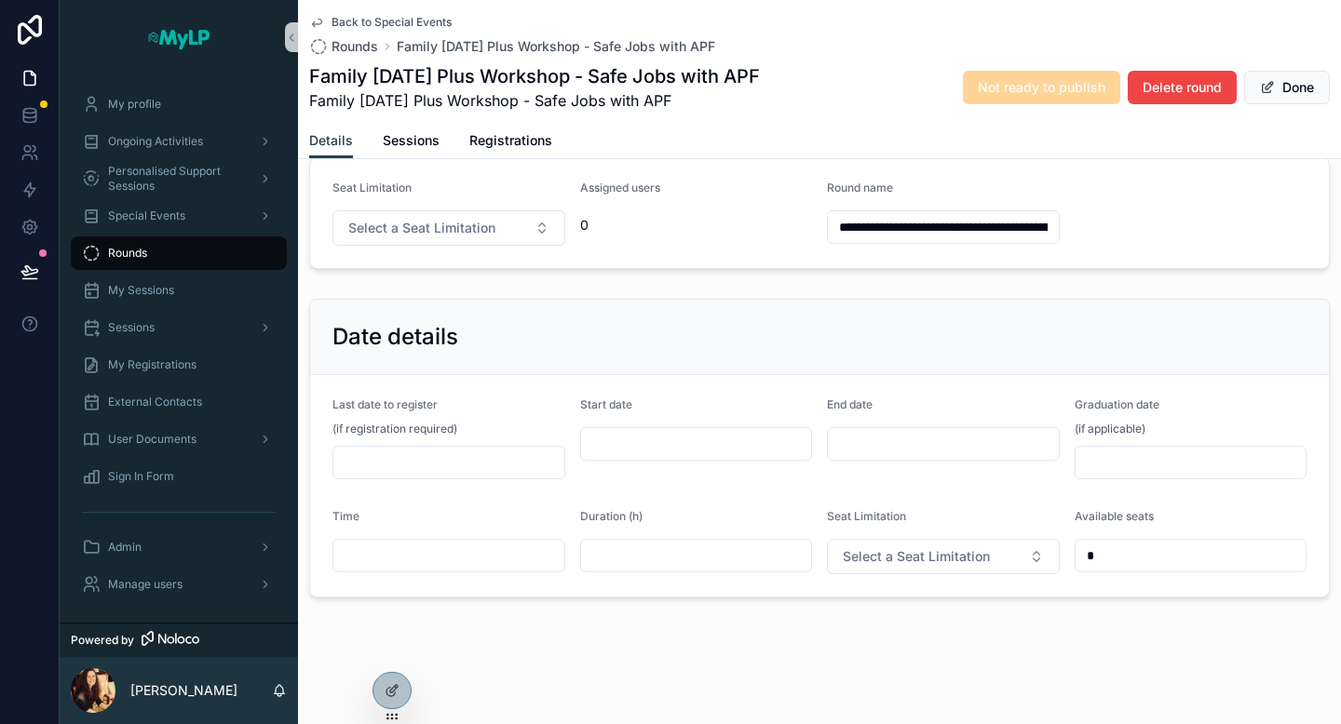
click at [615, 427] on div "scrollable content" at bounding box center [696, 444] width 233 height 34
click at [624, 435] on input "scrollable content" at bounding box center [696, 444] width 231 height 26
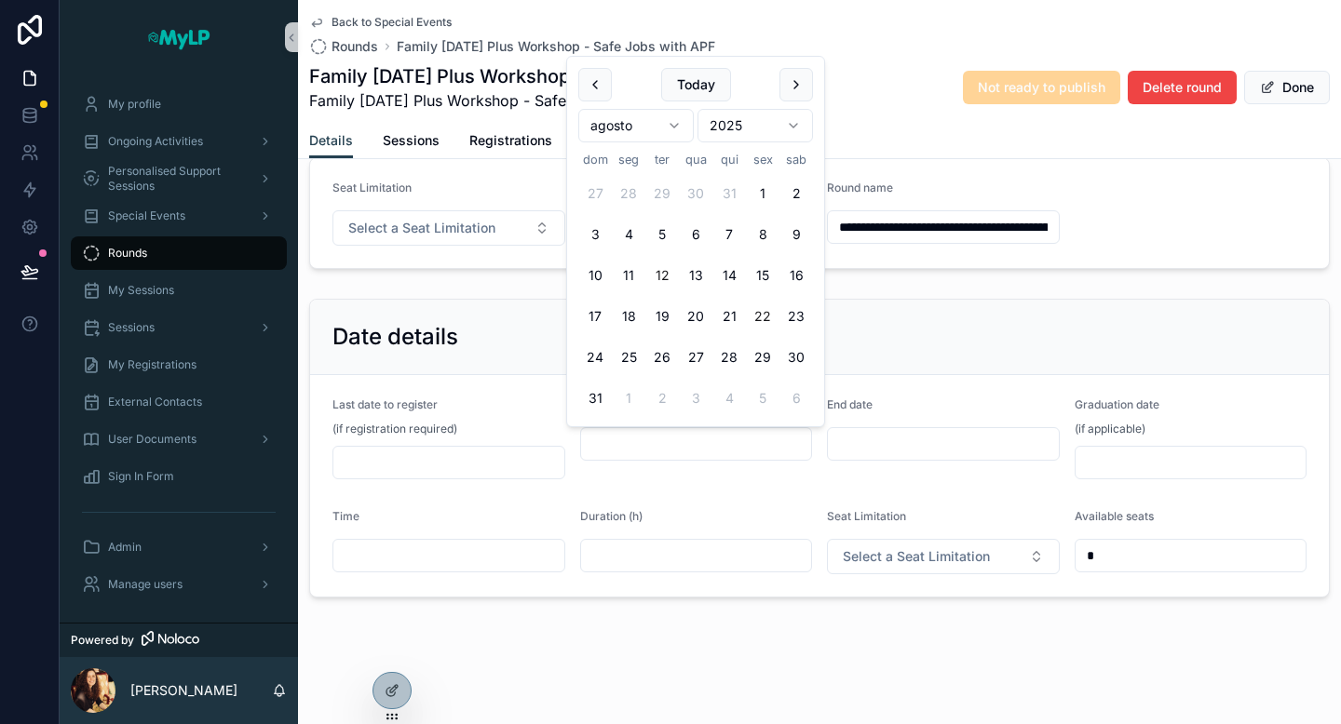
click at [768, 315] on button "22" at bounding box center [763, 317] width 34 height 34
type input "**********"
click at [869, 439] on input "scrollable content" at bounding box center [943, 444] width 231 height 26
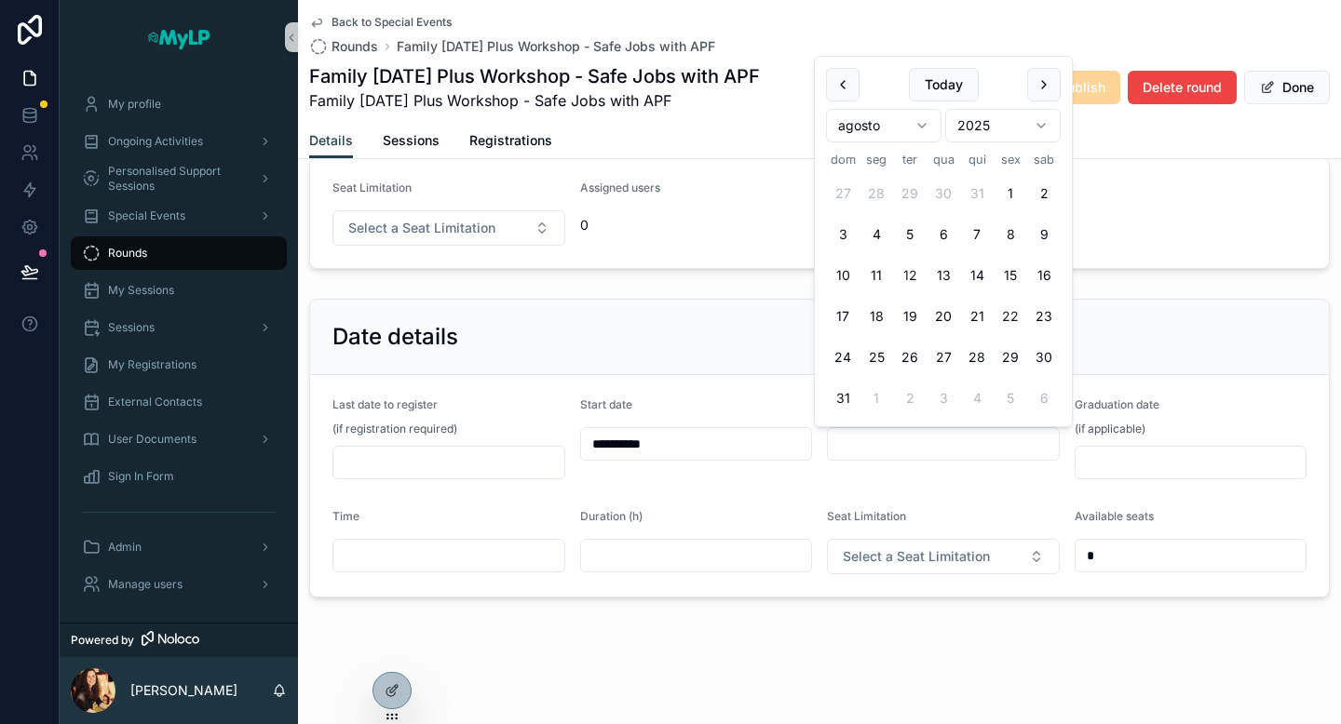
click at [1010, 318] on button "22" at bounding box center [1010, 317] width 34 height 34
type input "**********"
click at [646, 546] on input "scrollable content" at bounding box center [696, 556] width 231 height 26
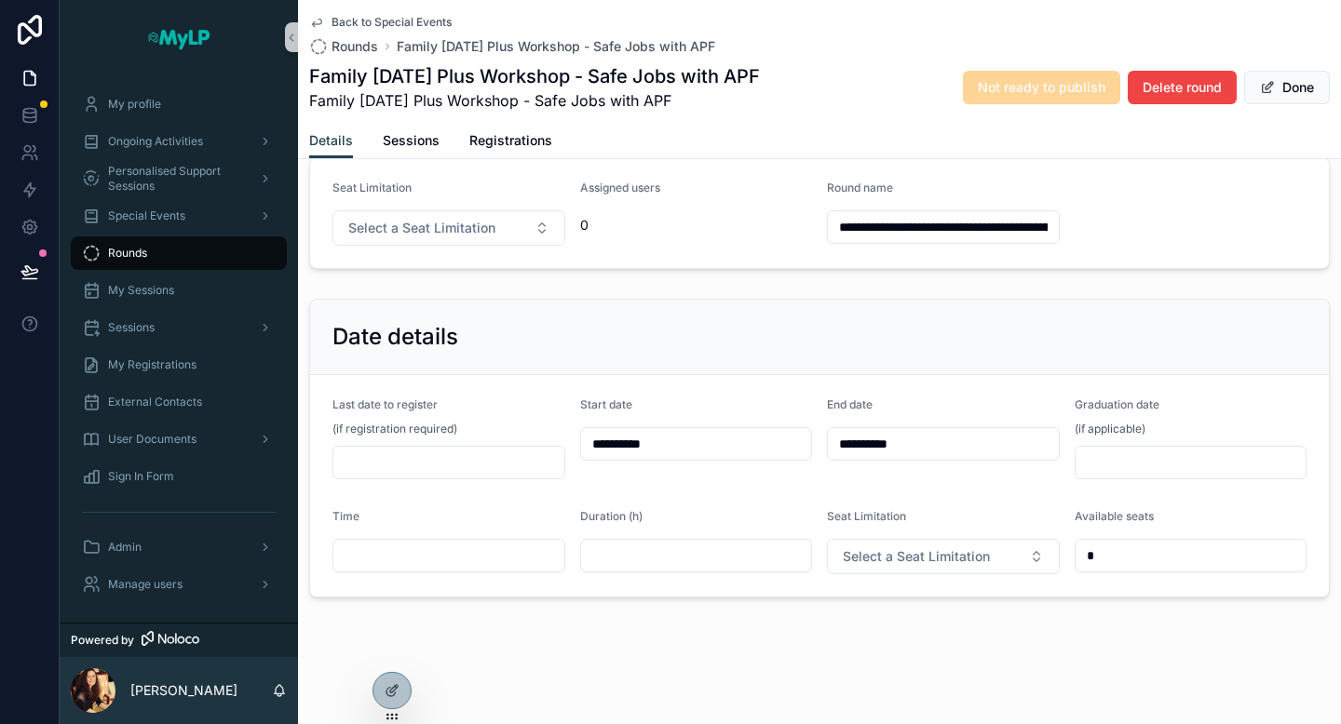
scroll to position [223, 0]
type input "***"
click at [514, 552] on input "scrollable content" at bounding box center [448, 556] width 231 height 26
click at [870, 553] on span "Select a Seat Limitation" at bounding box center [916, 556] width 147 height 19
type input "*****"
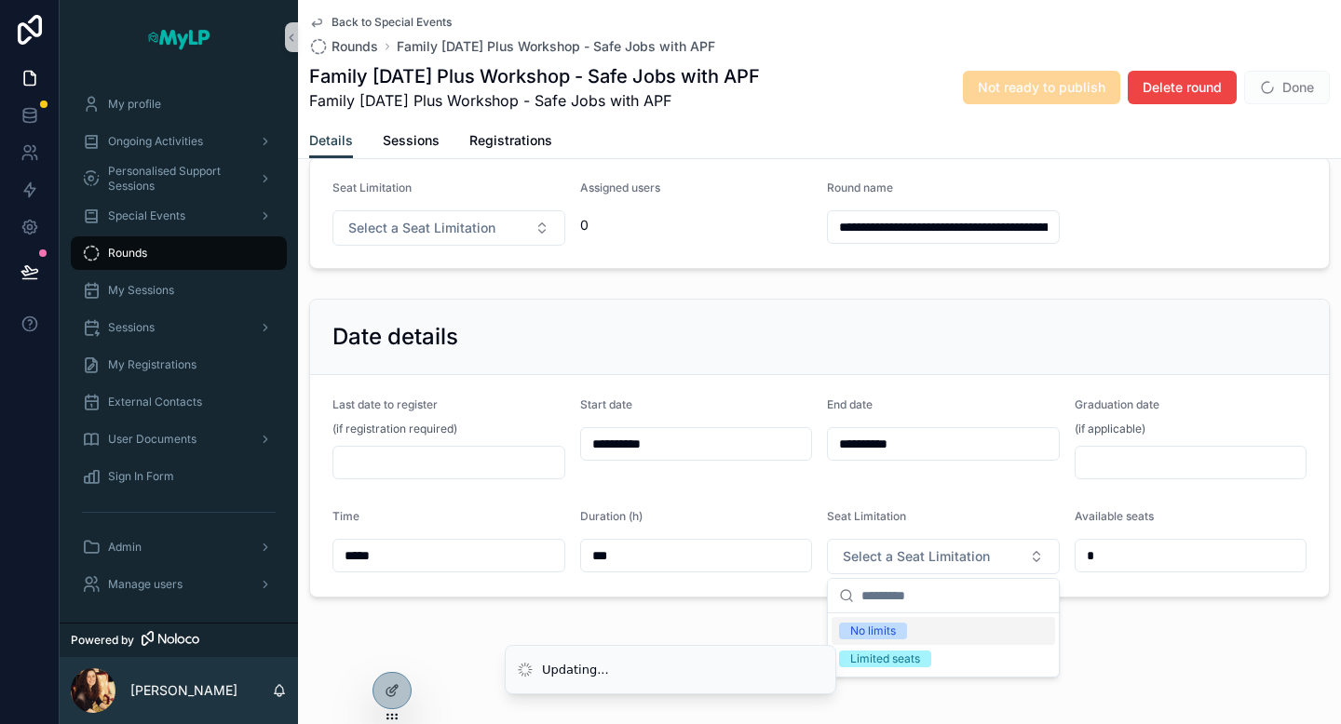
click at [873, 630] on div "No limits" at bounding box center [873, 631] width 46 height 17
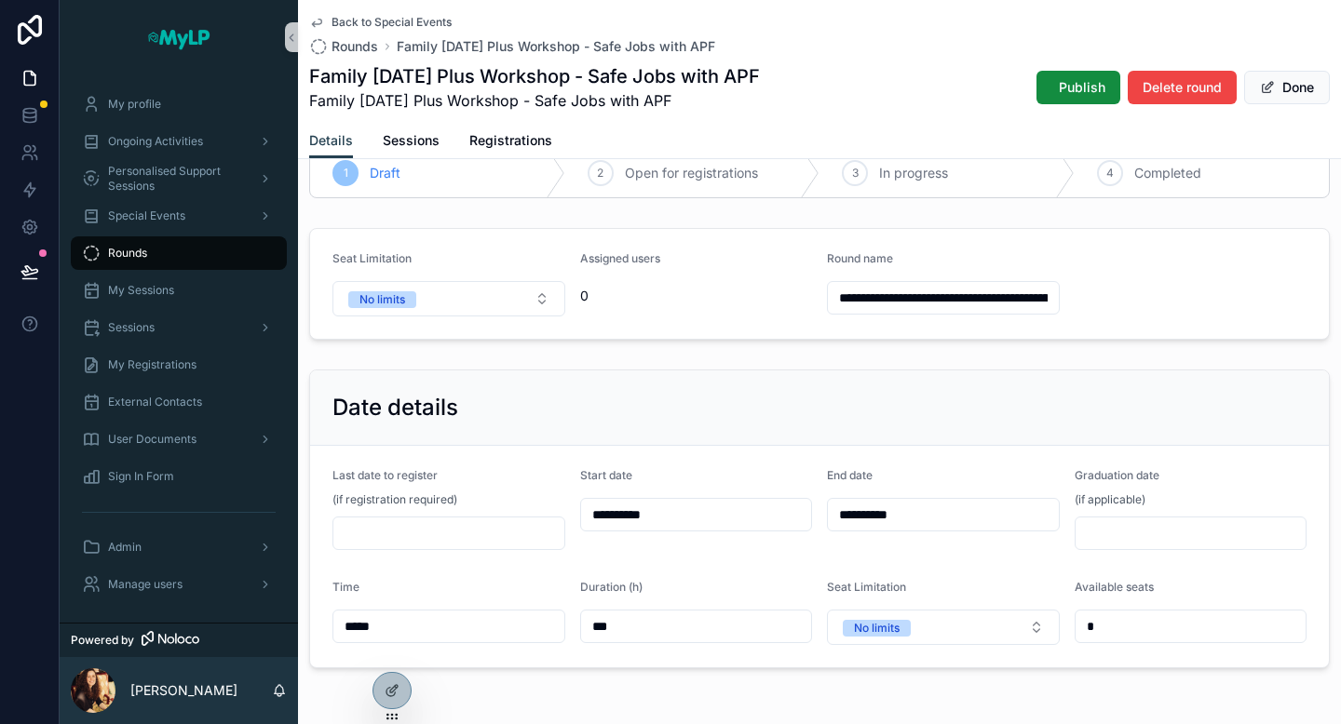
scroll to position [0, 0]
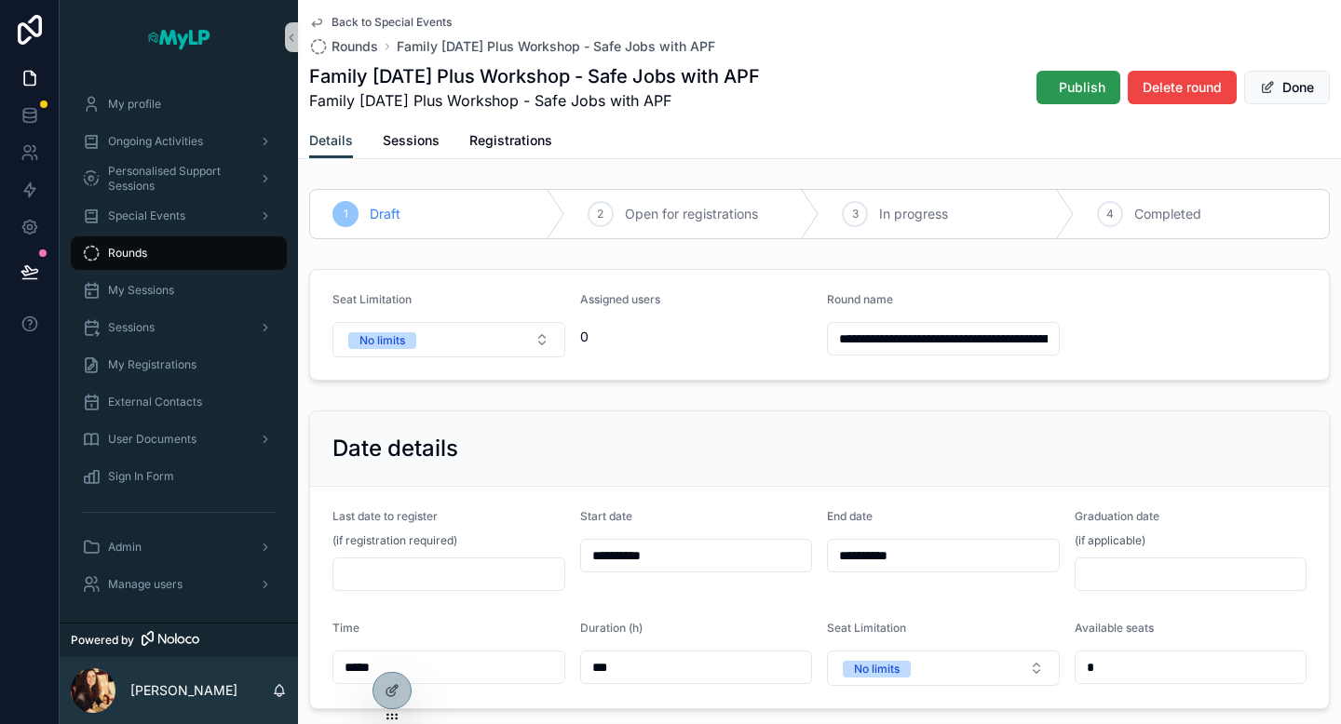
click at [1066, 82] on span "Publish" at bounding box center [1082, 87] width 47 height 19
click at [417, 148] on span "Sessions" at bounding box center [411, 140] width 57 height 19
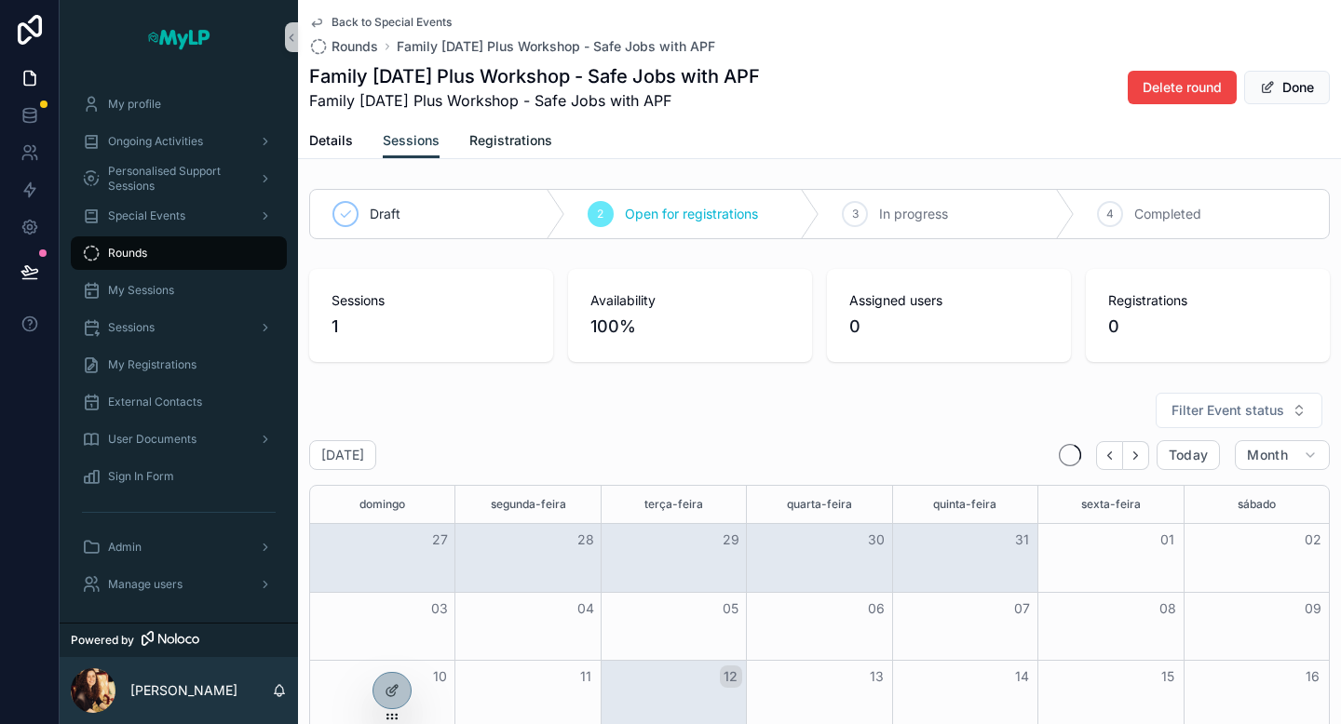
click at [530, 138] on span "Registrations" at bounding box center [510, 140] width 83 height 19
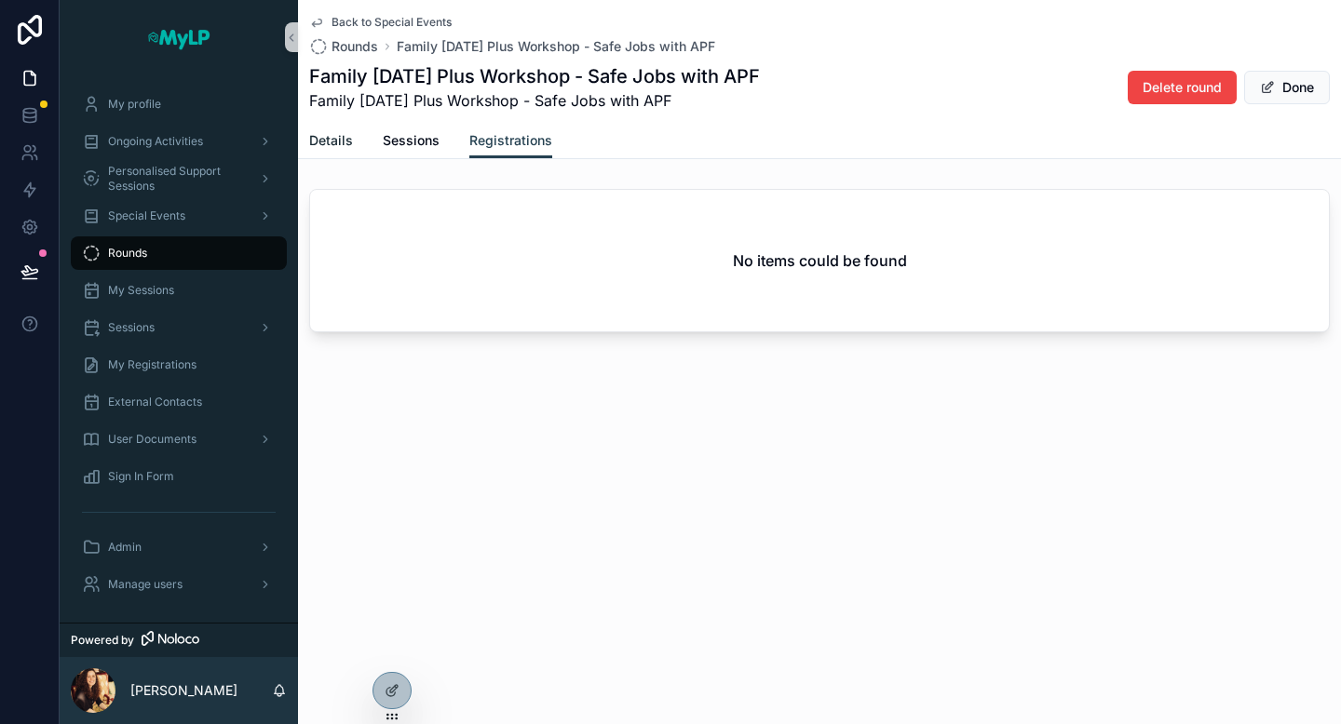
click at [338, 138] on span "Details" at bounding box center [331, 140] width 44 height 19
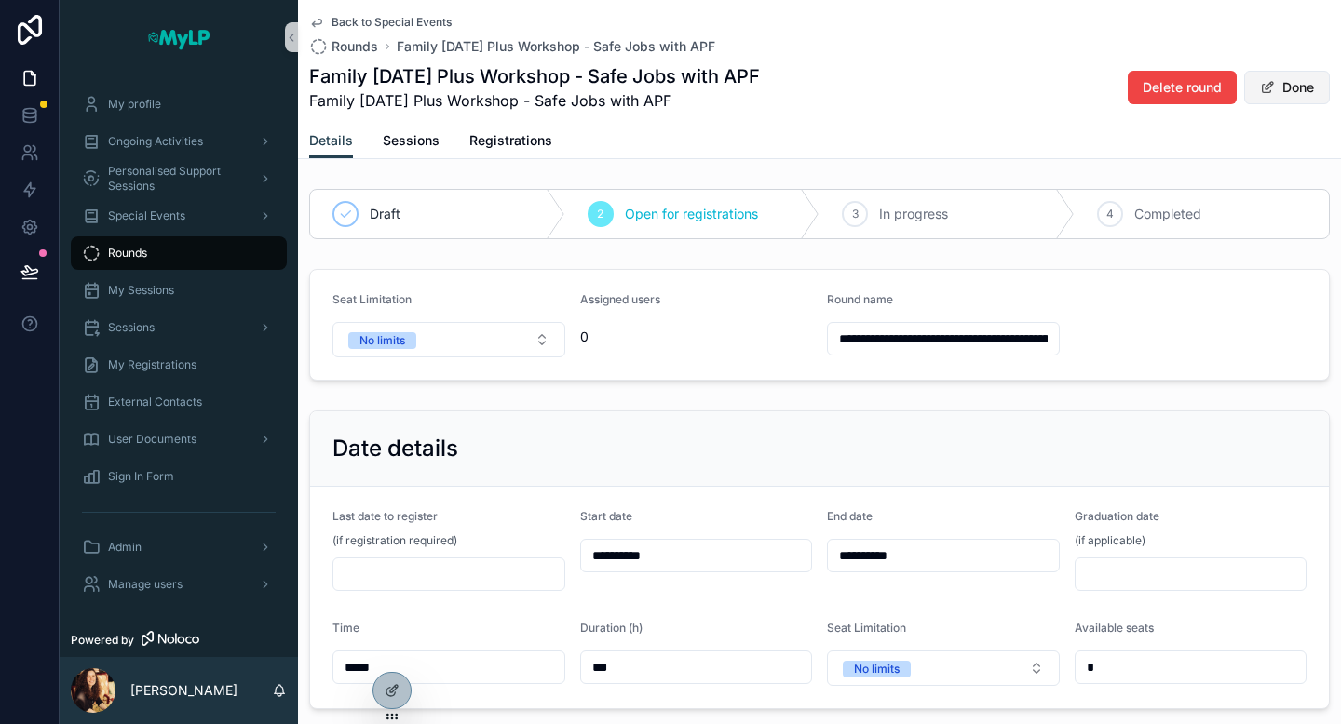
click at [1315, 80] on button "Done" at bounding box center [1287, 88] width 86 height 34
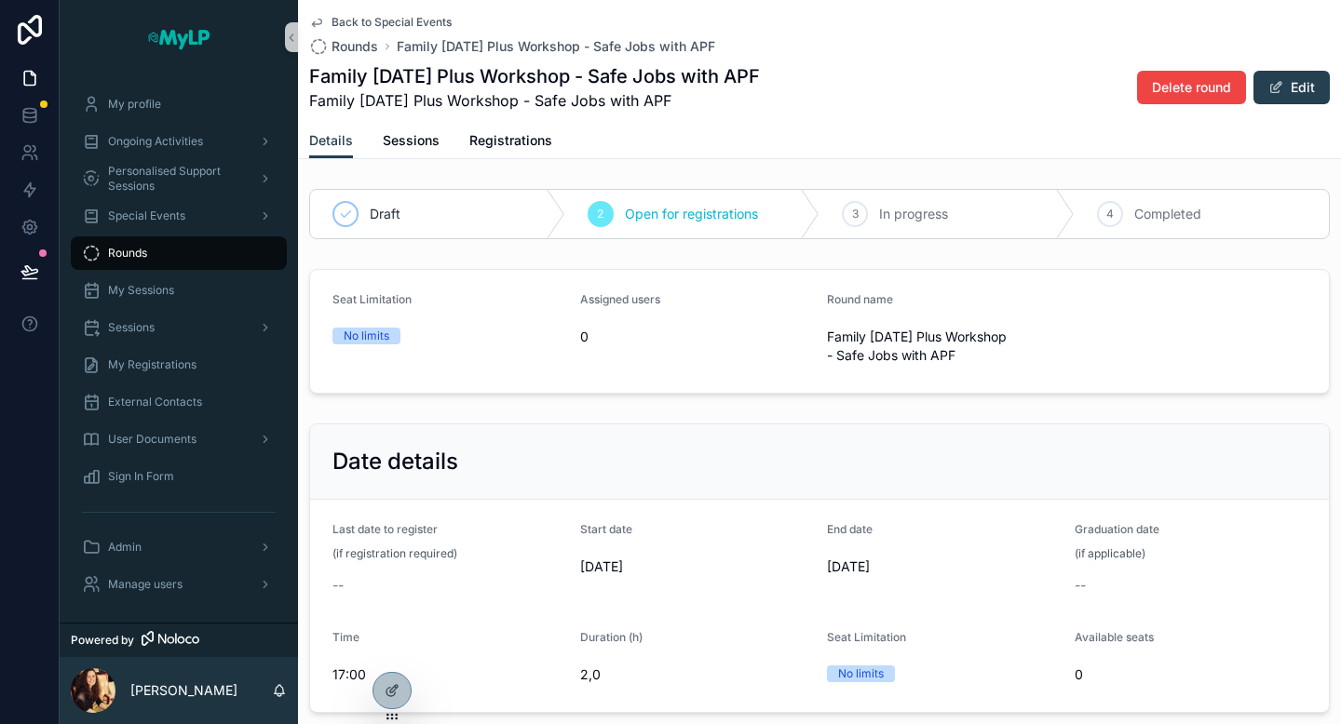
scroll to position [115, 0]
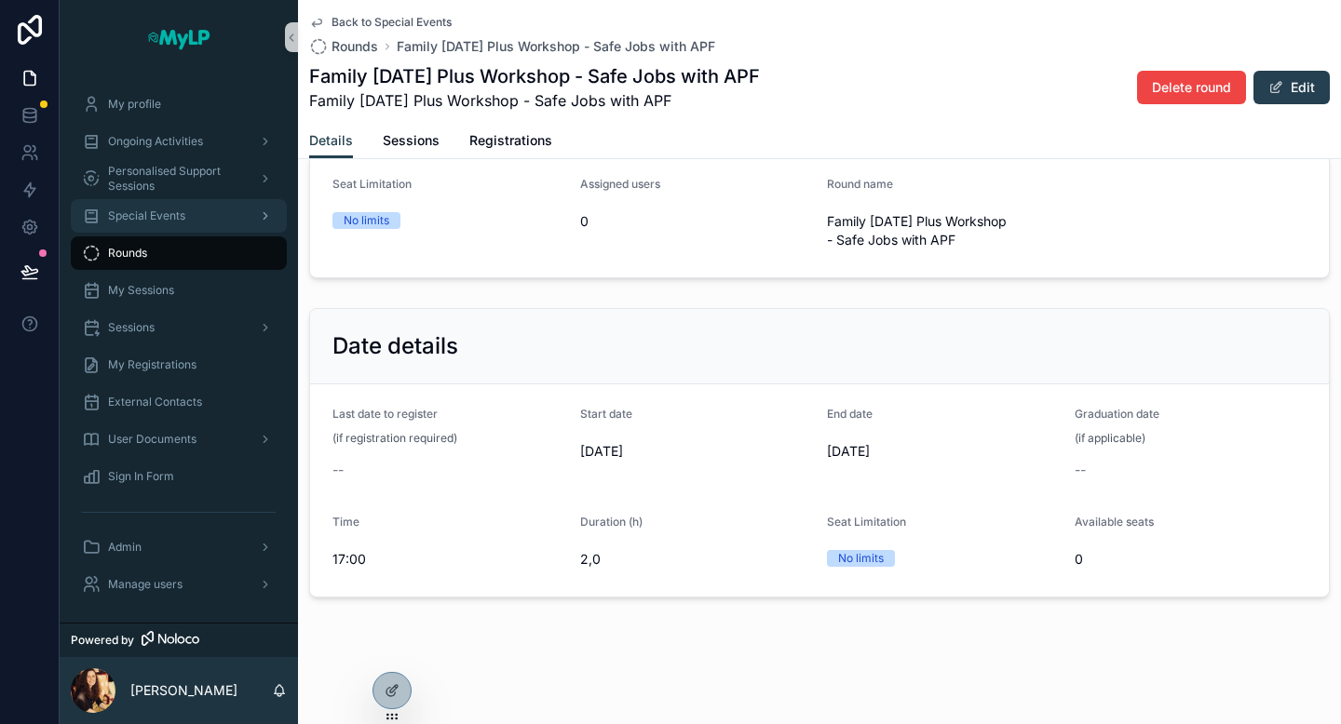
click at [196, 209] on div "Special Events" at bounding box center [179, 216] width 194 height 30
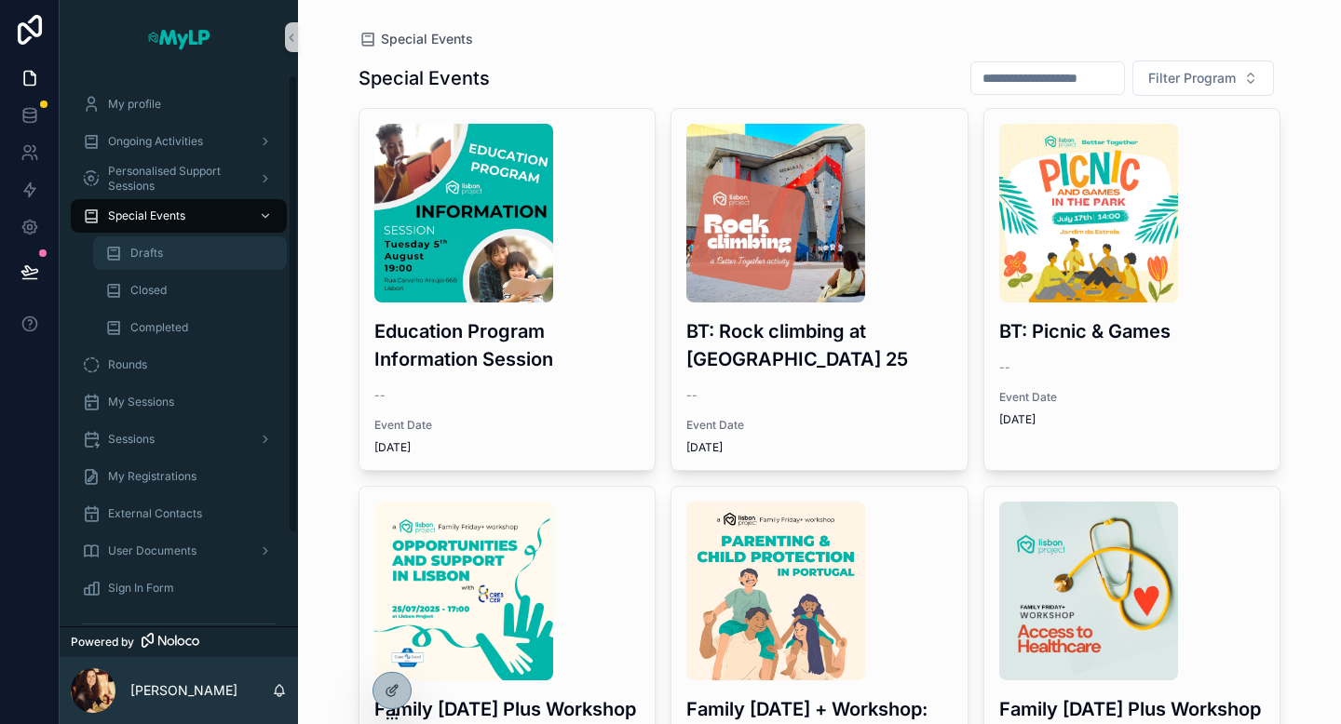
click at [144, 254] on span "Drafts" at bounding box center [146, 253] width 33 height 15
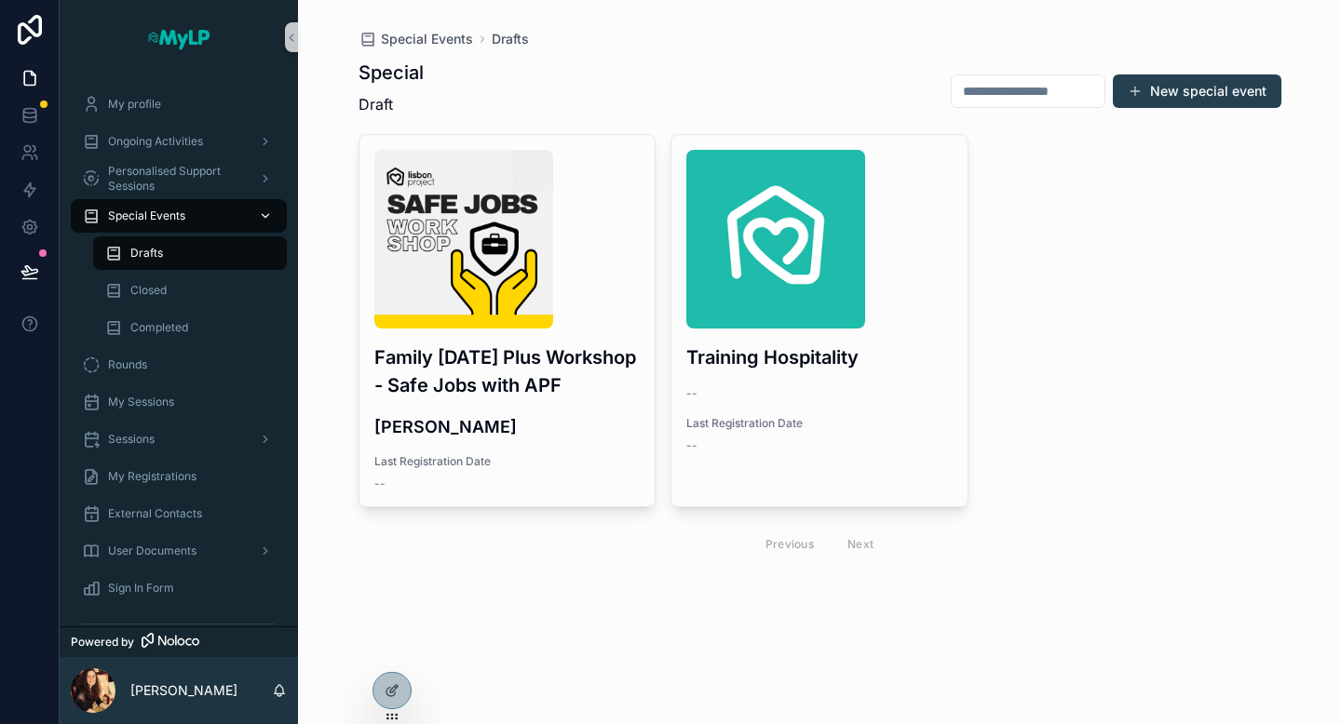
click at [177, 218] on span "Special Events" at bounding box center [146, 216] width 77 height 15
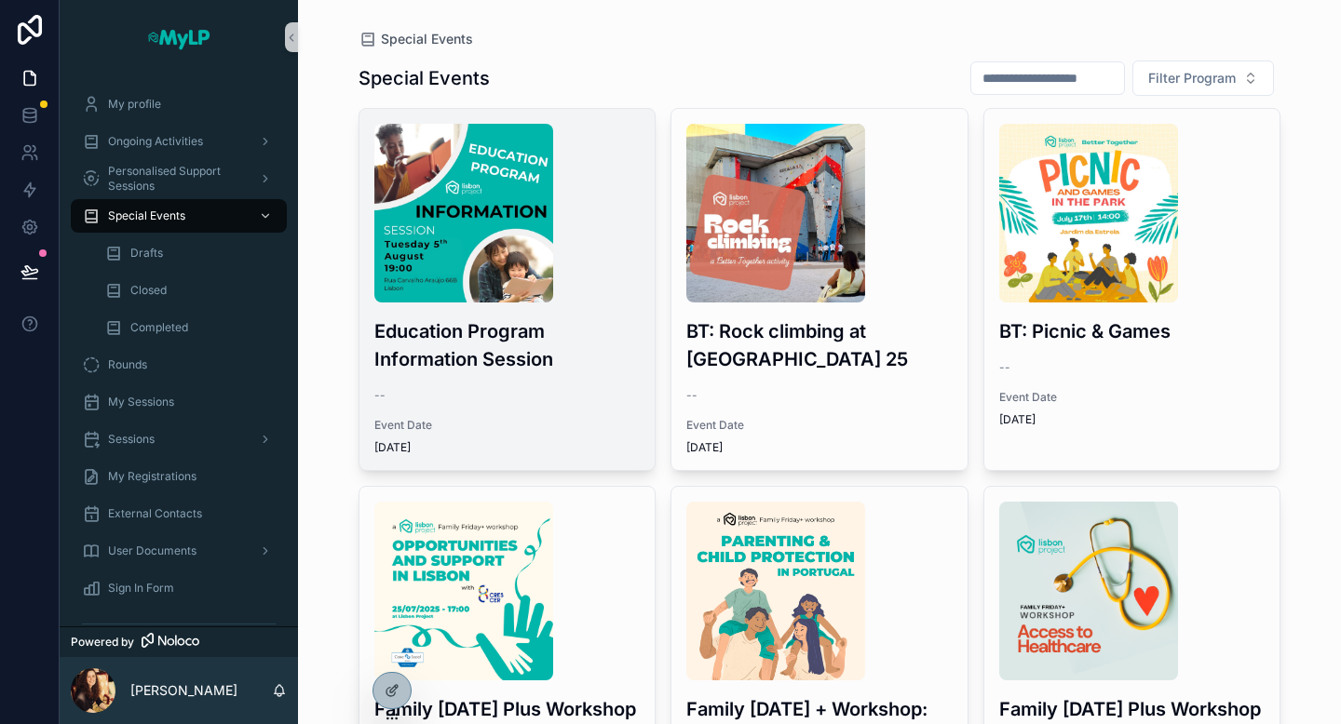
scroll to position [155, 0]
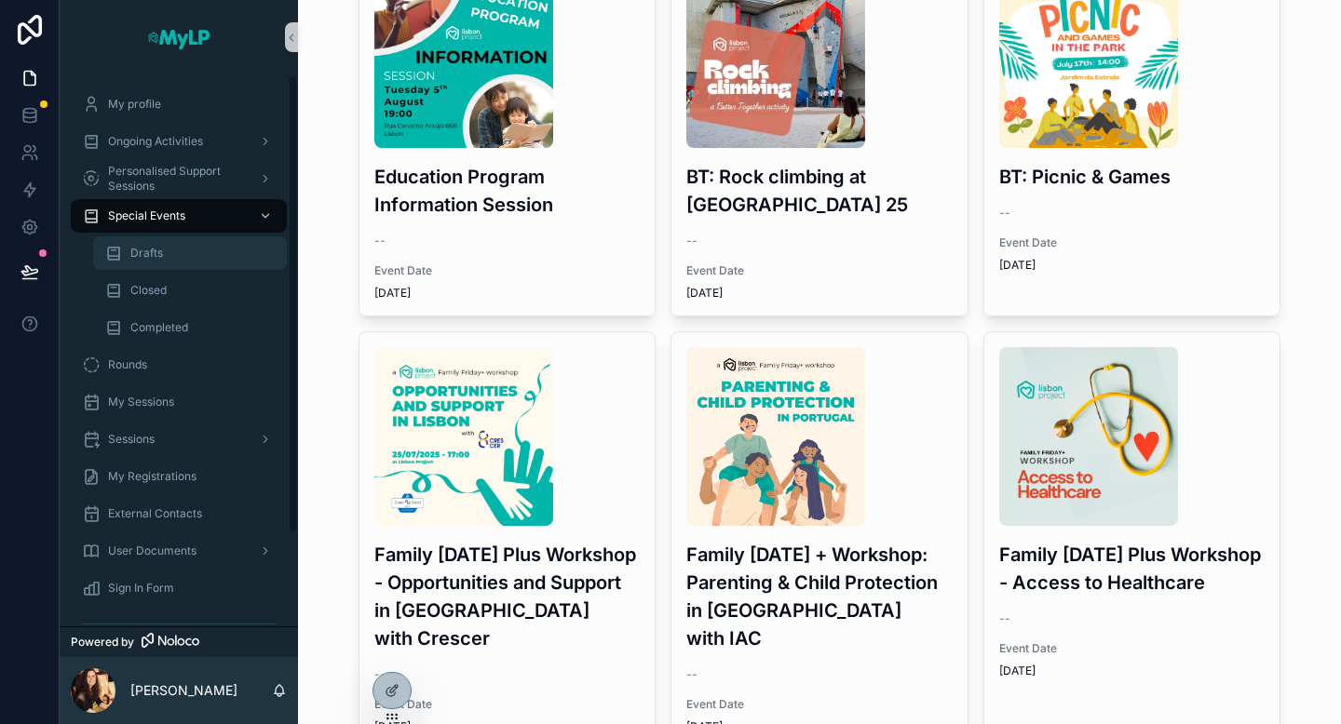
click at [148, 254] on span "Drafts" at bounding box center [146, 253] width 33 height 15
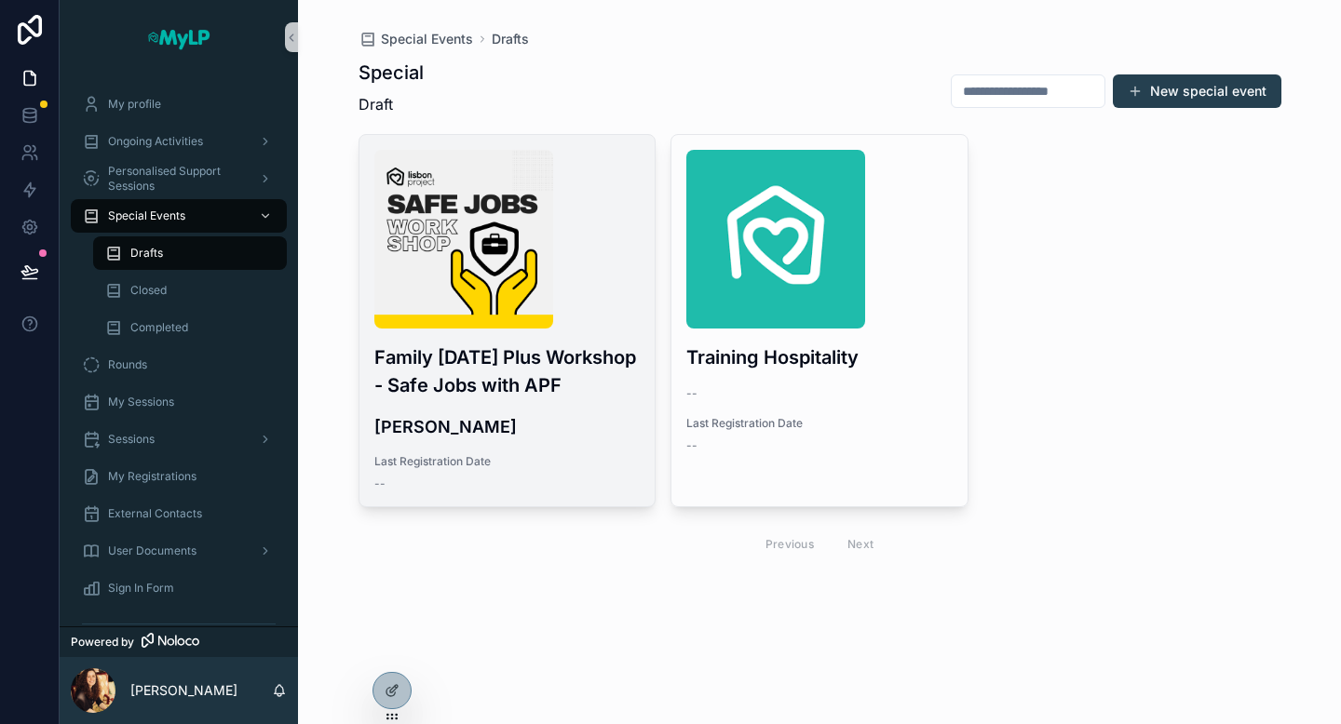
click at [439, 288] on img "scrollable content" at bounding box center [463, 239] width 179 height 179
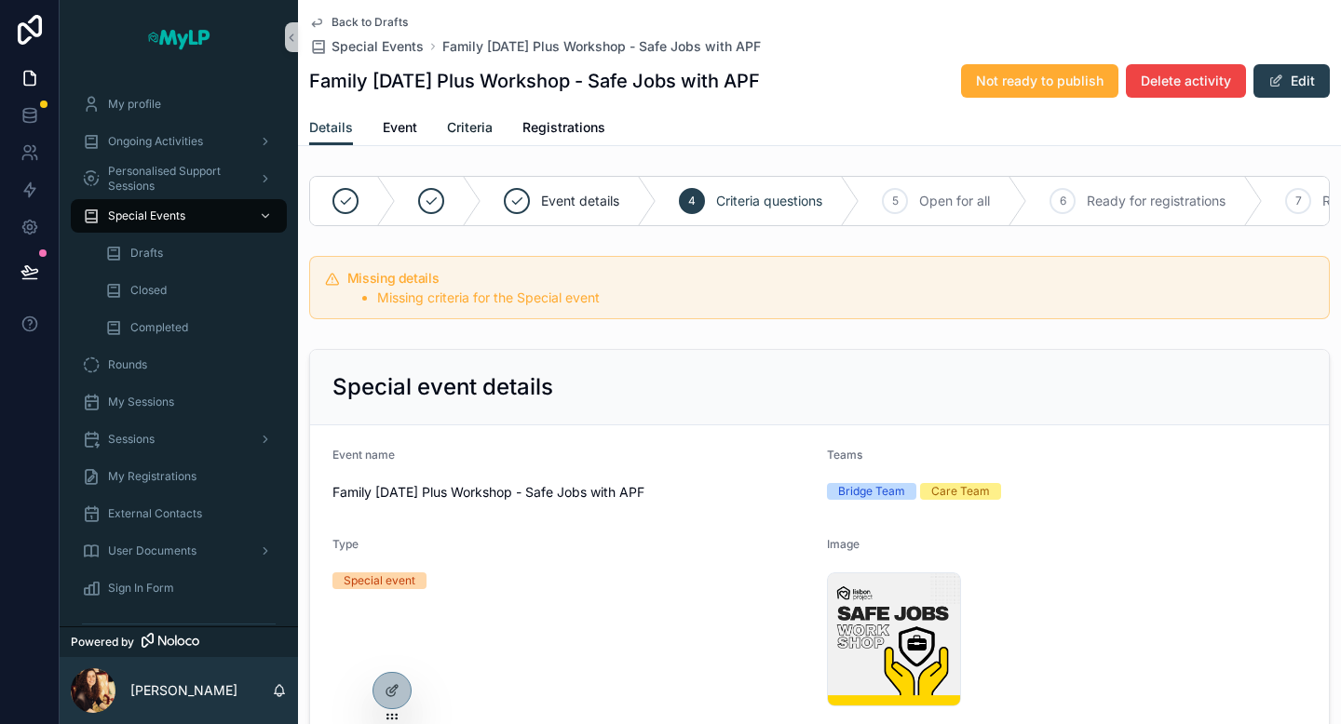
click at [472, 135] on span "Criteria" at bounding box center [470, 127] width 46 height 19
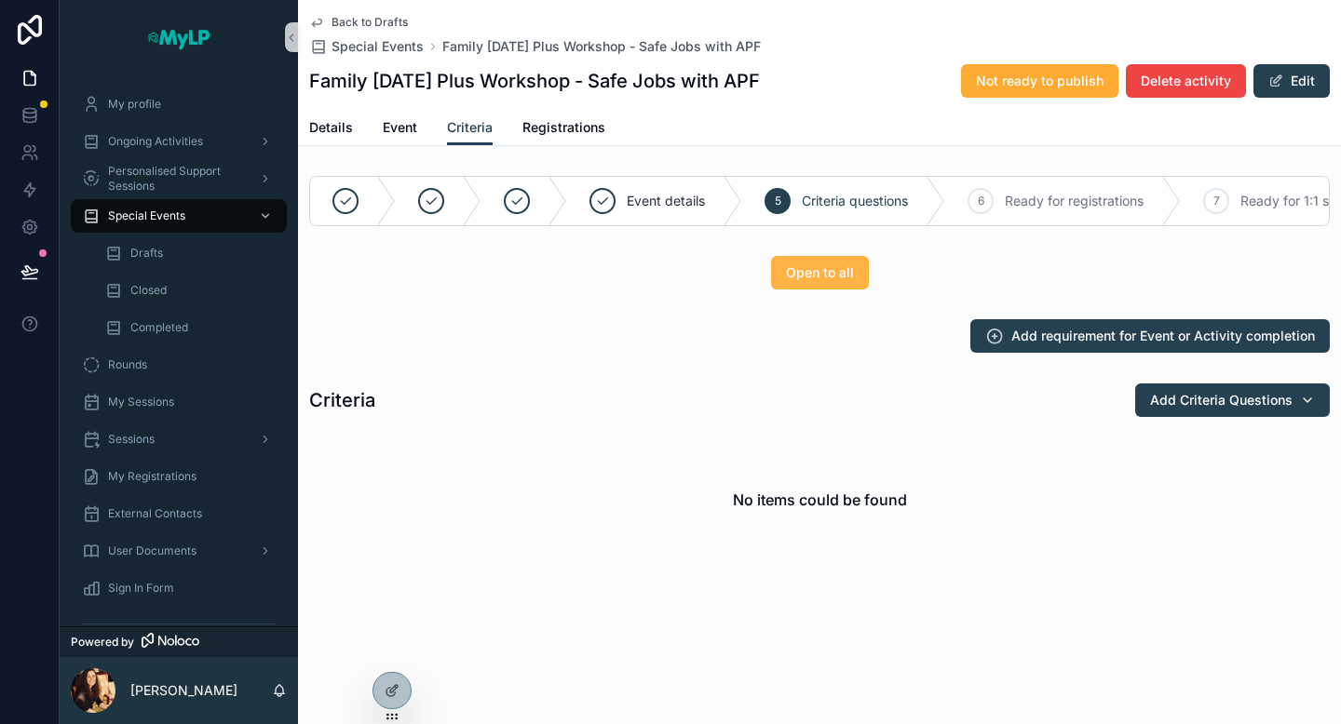
click at [822, 269] on span "Open to all" at bounding box center [820, 272] width 68 height 19
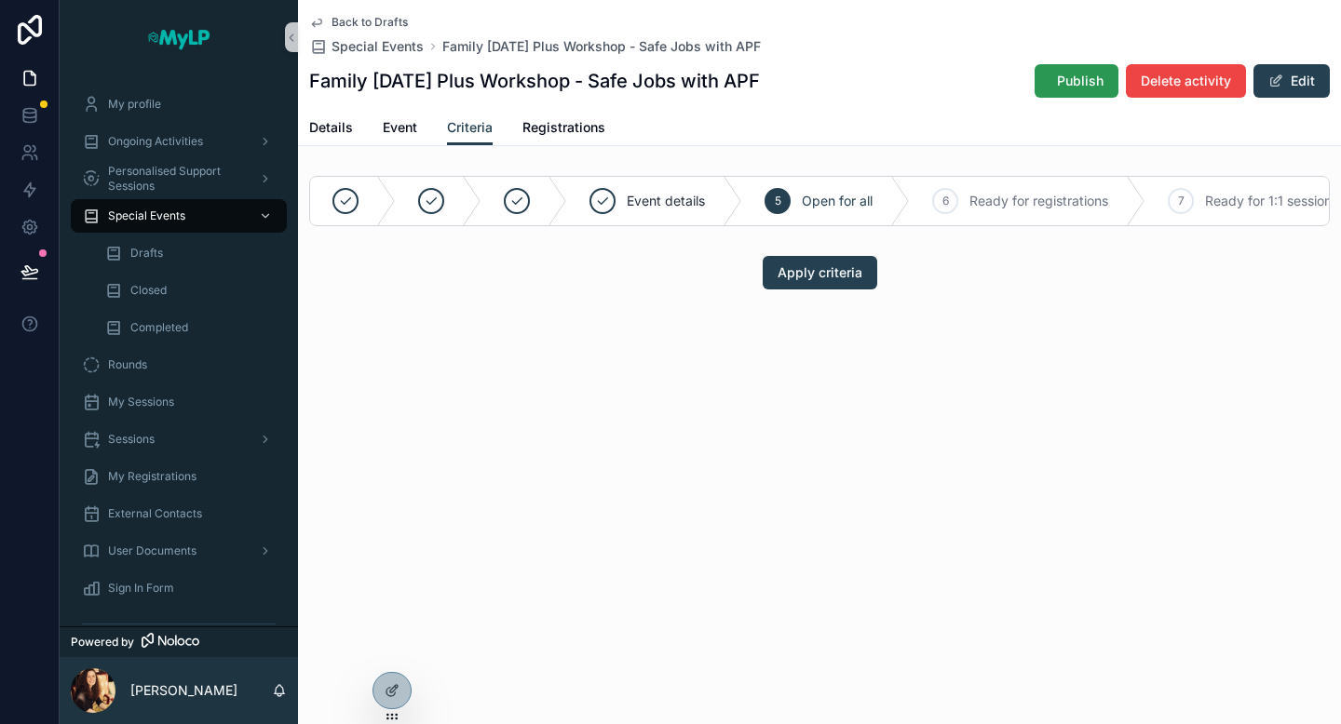
click at [1083, 88] on span "Publish" at bounding box center [1080, 81] width 47 height 19
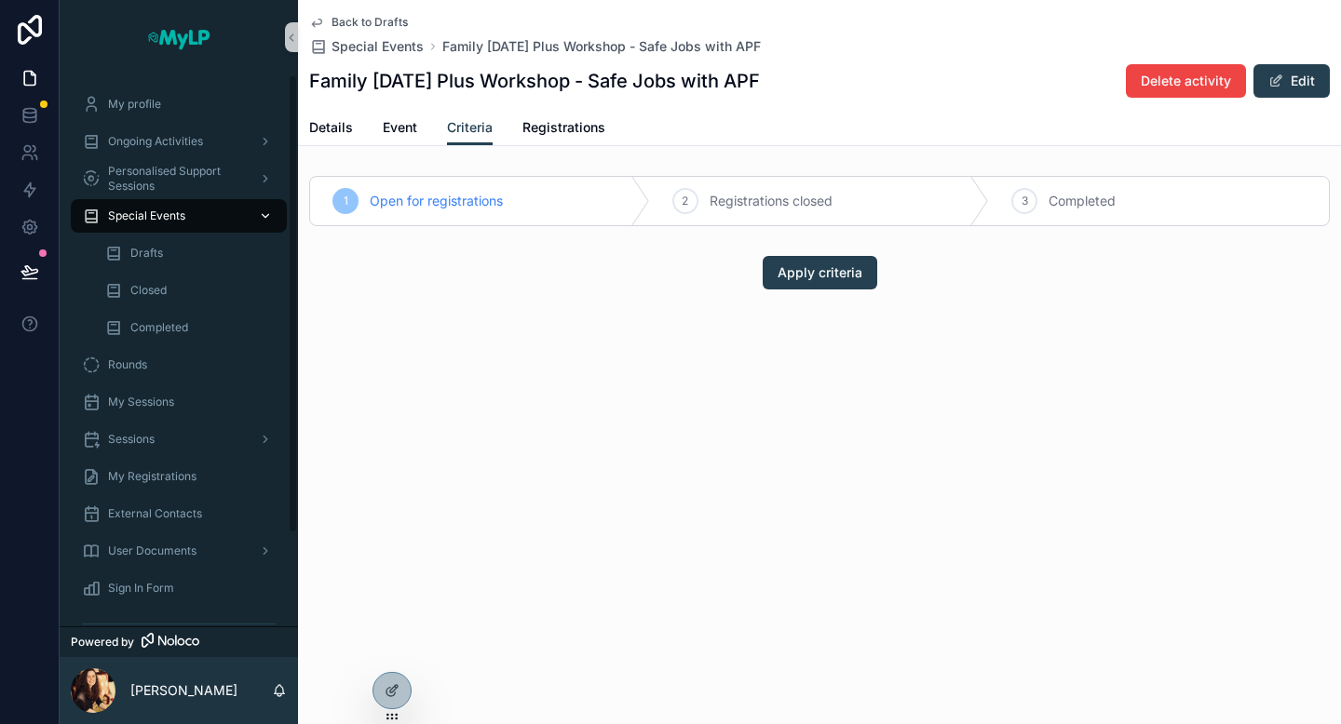
click at [174, 219] on span "Special Events" at bounding box center [146, 216] width 77 height 15
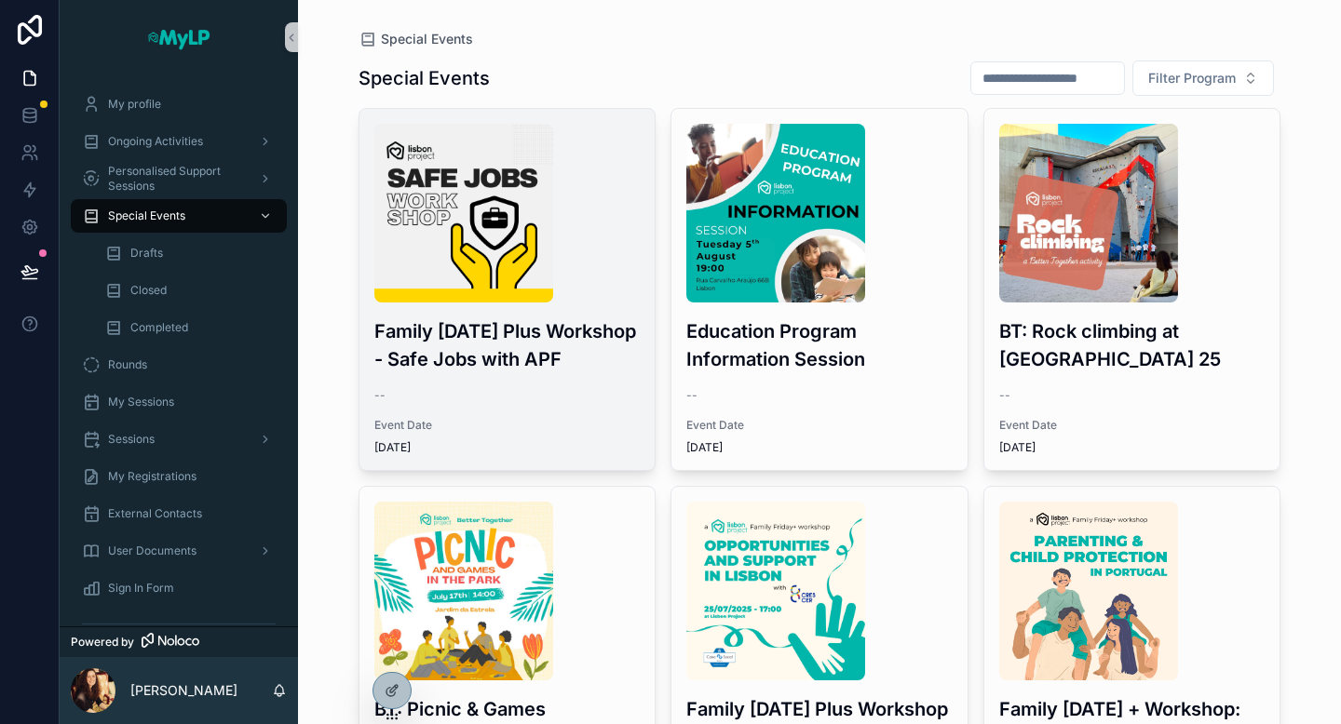
click at [538, 200] on img "scrollable content" at bounding box center [463, 213] width 179 height 179
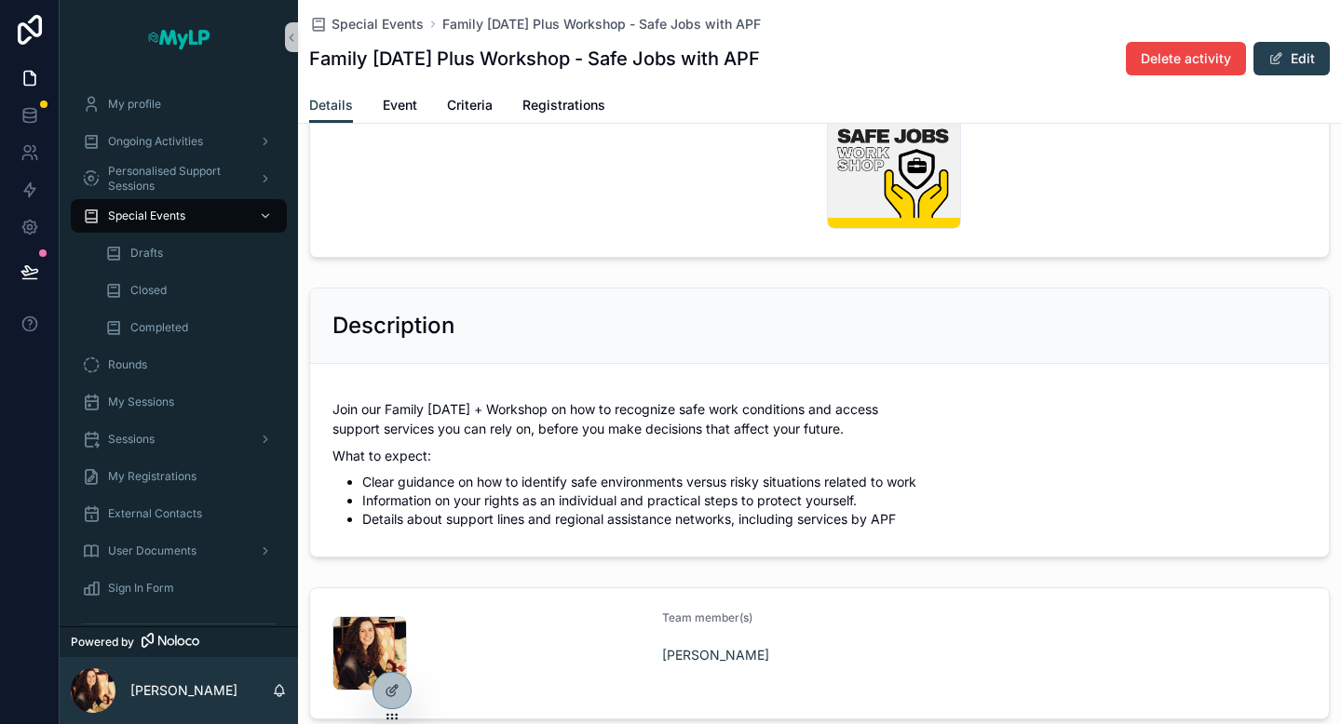
scroll to position [198, 0]
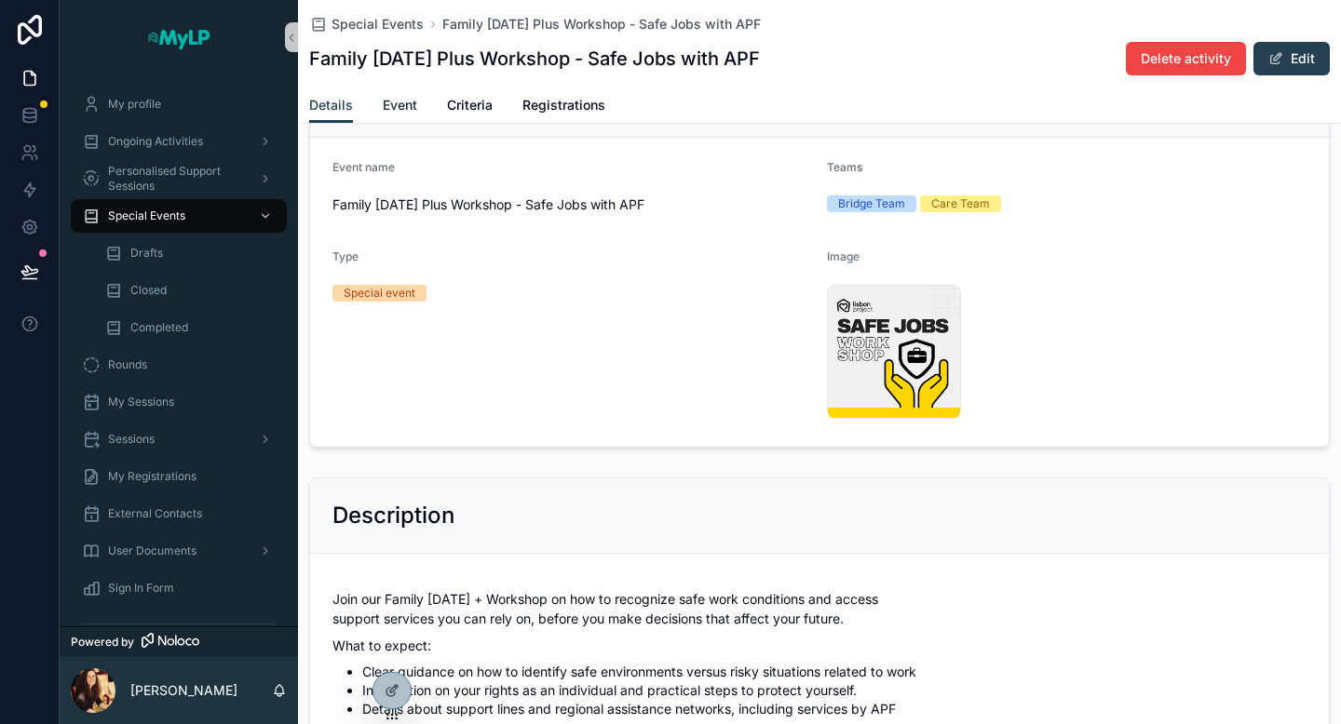
click at [386, 102] on span "Event" at bounding box center [400, 105] width 34 height 19
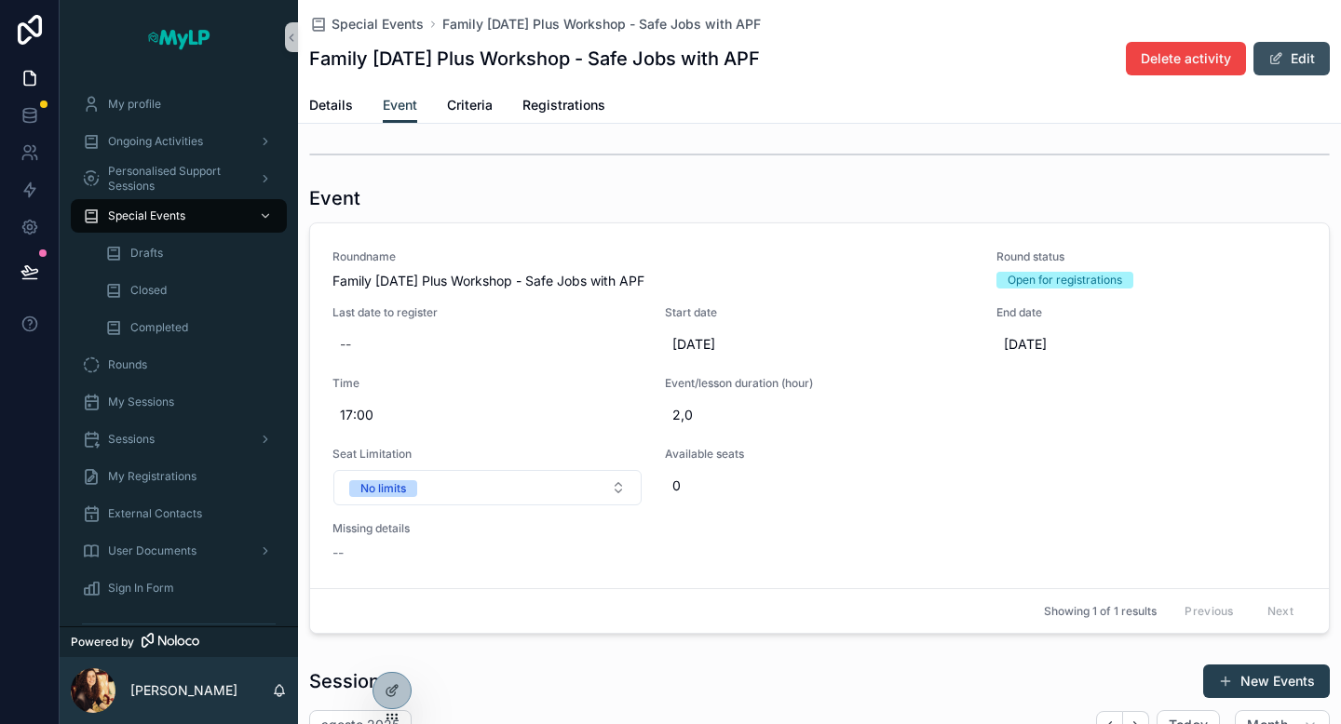
click at [1311, 52] on button "Edit" at bounding box center [1291, 59] width 76 height 34
click at [1081, 267] on div "Round status Open for registrations" at bounding box center [1109, 268] width 227 height 39
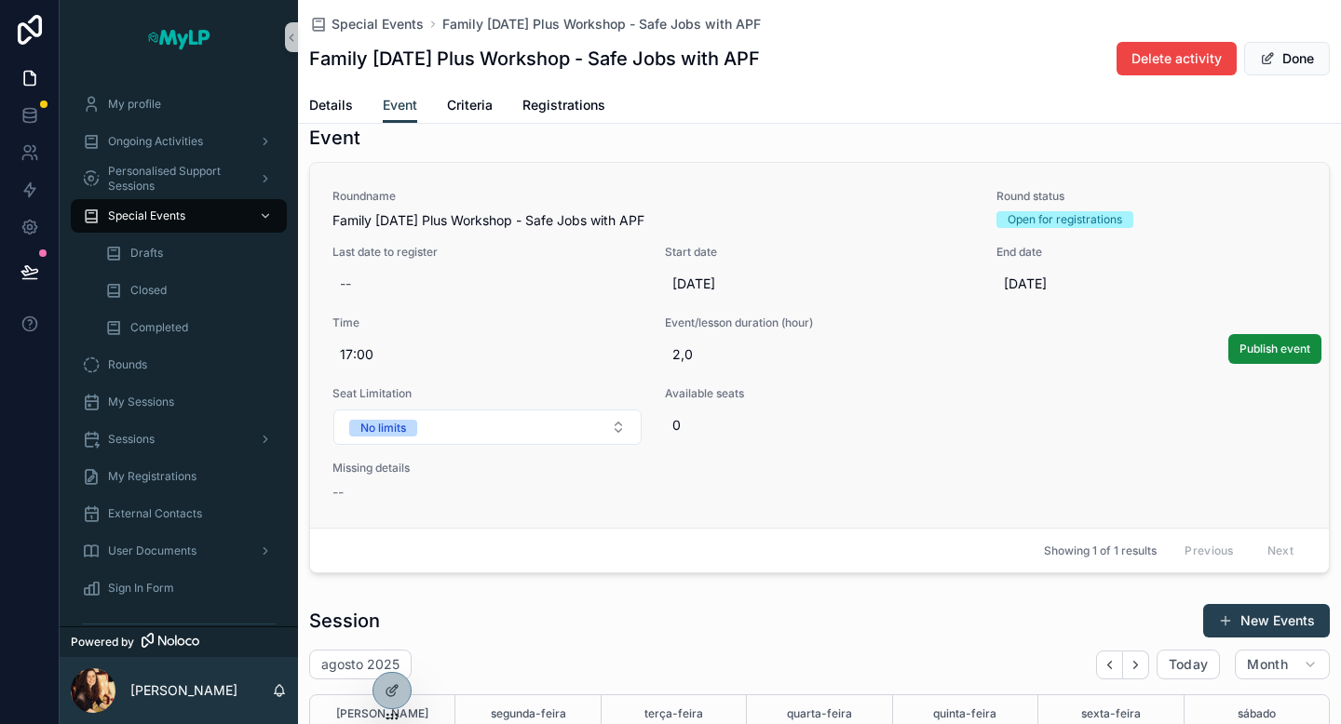
scroll to position [67, 0]
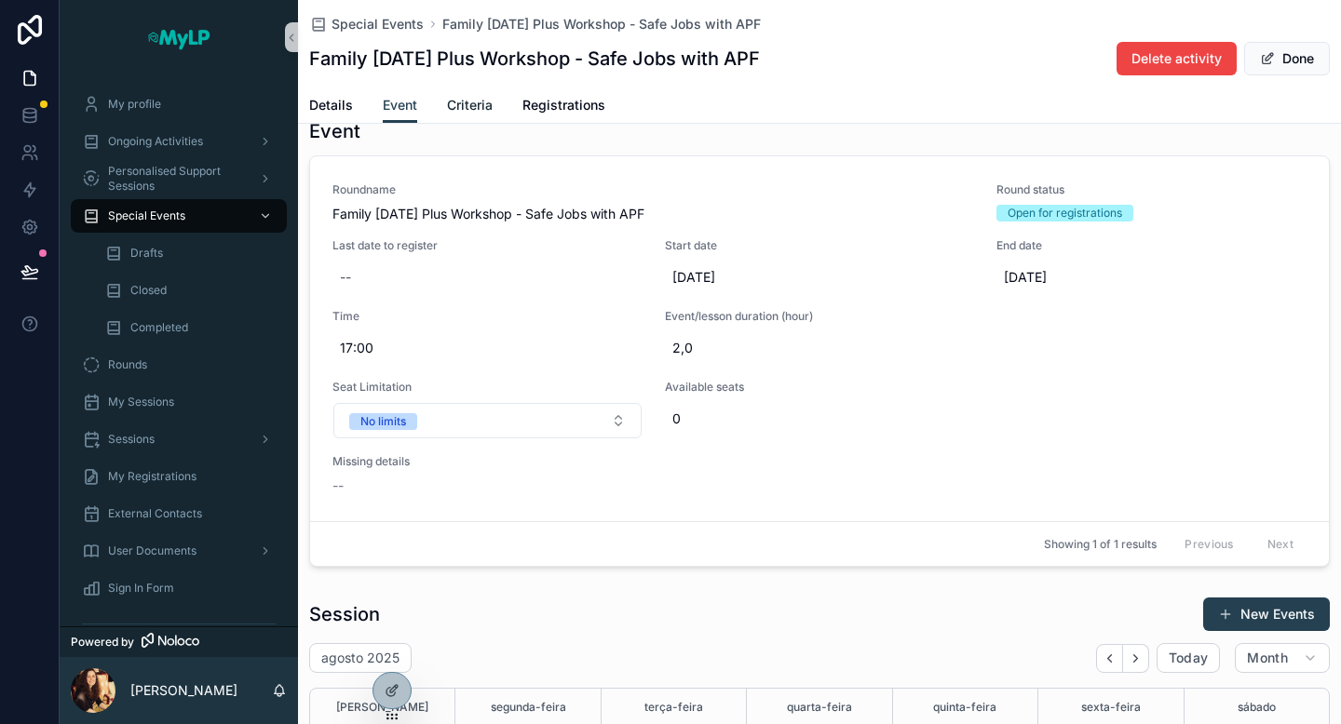
click at [467, 102] on span "Criteria" at bounding box center [470, 105] width 46 height 19
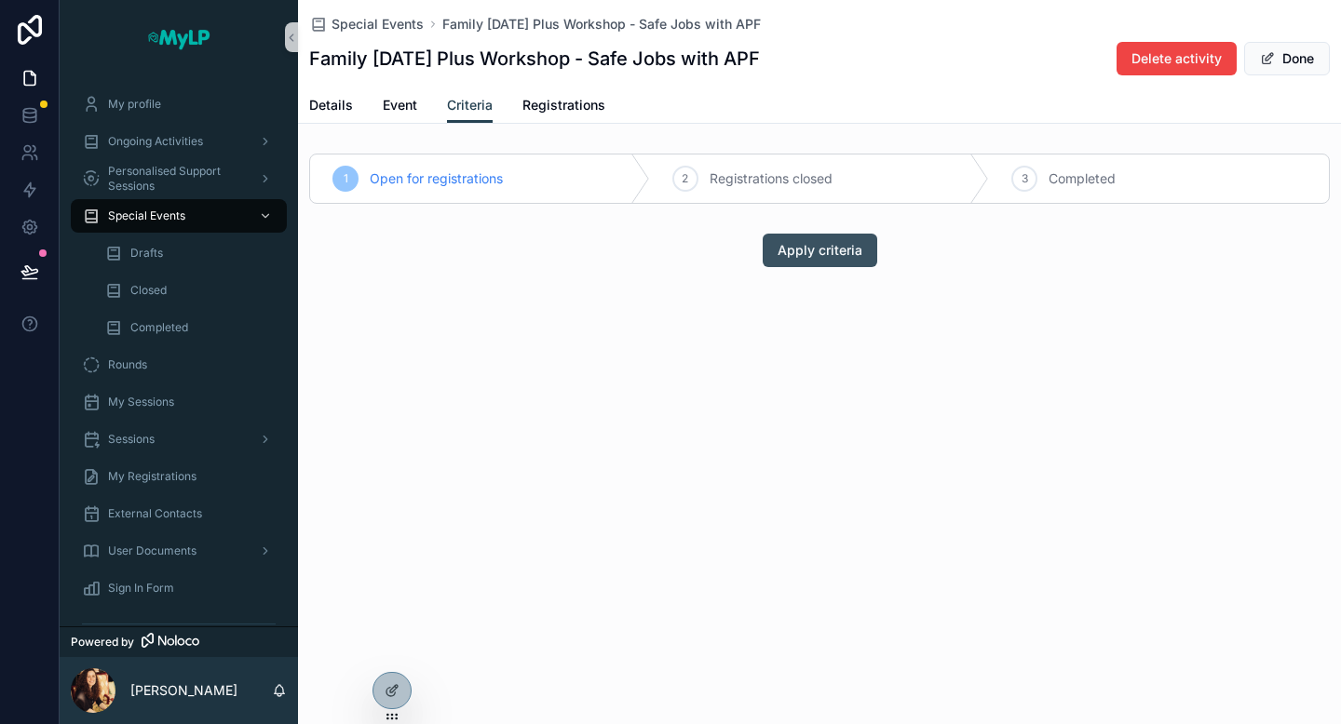
click at [810, 239] on button "Apply criteria" at bounding box center [819, 251] width 115 height 34
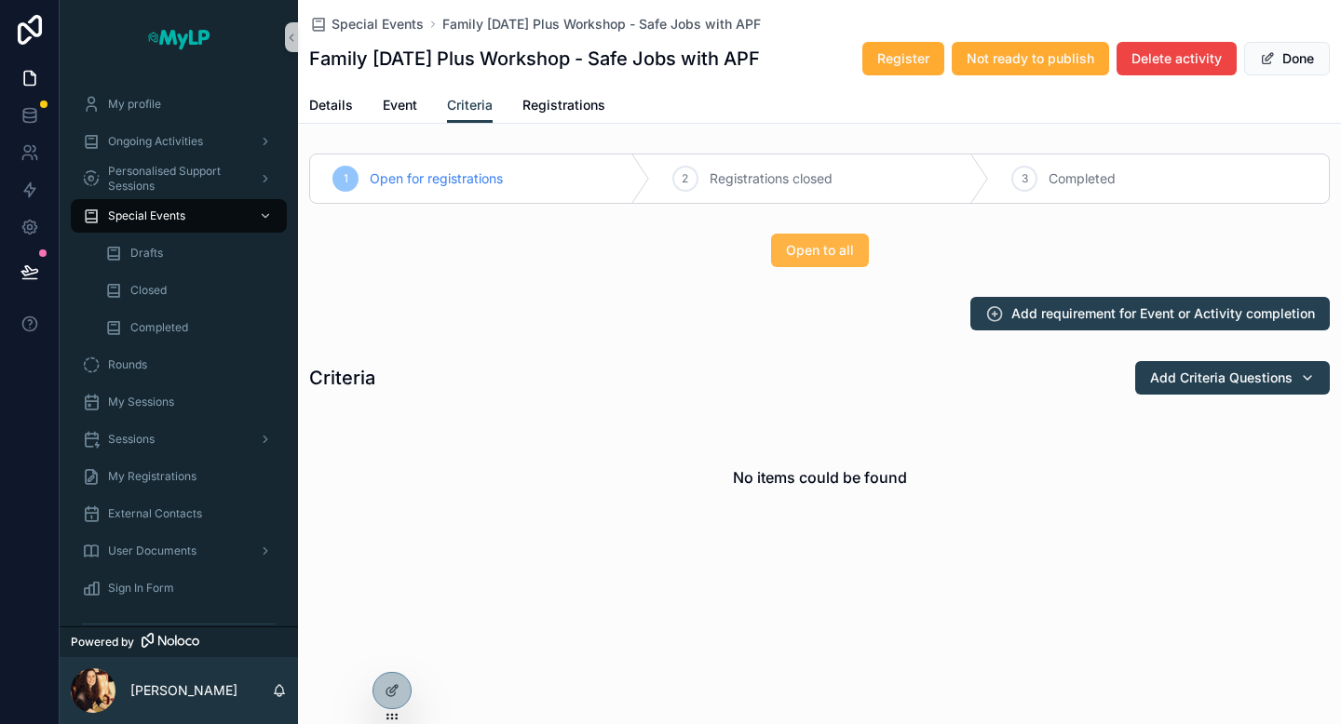
click at [845, 266] on button "Open to all" at bounding box center [820, 251] width 98 height 34
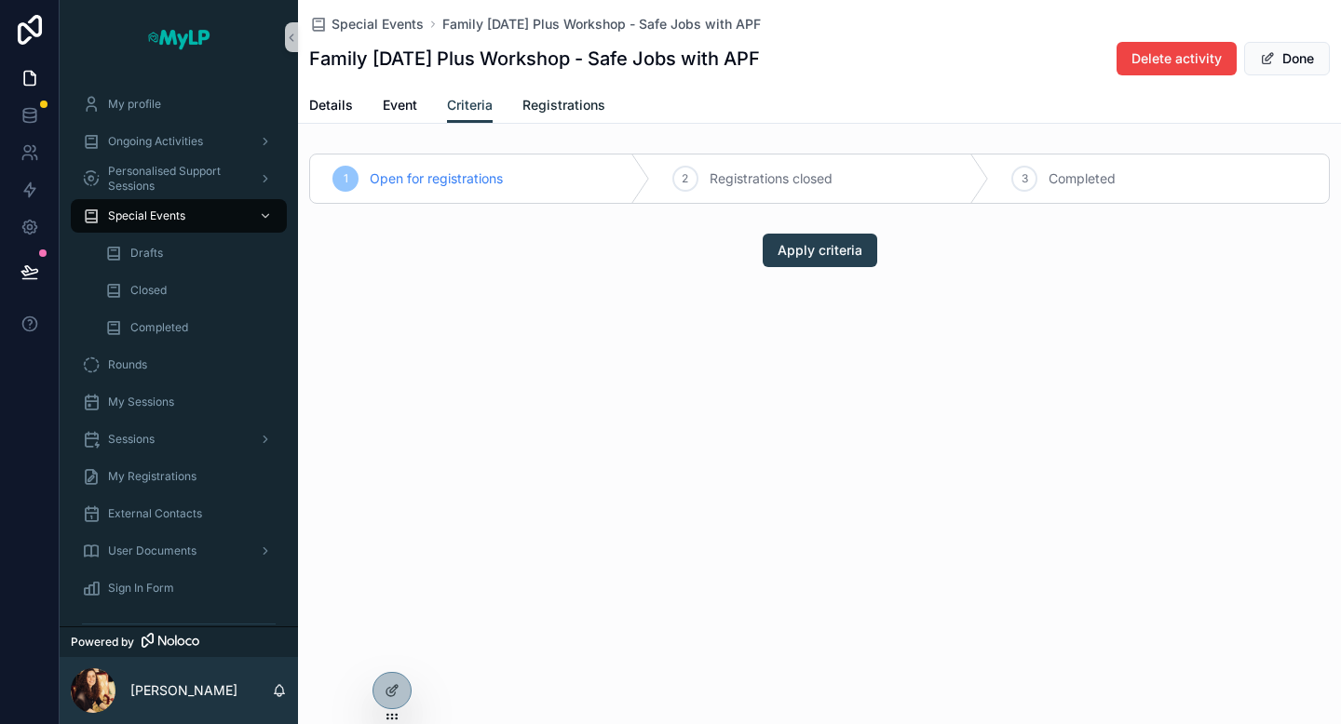
click at [570, 109] on span "Registrations" at bounding box center [563, 105] width 83 height 19
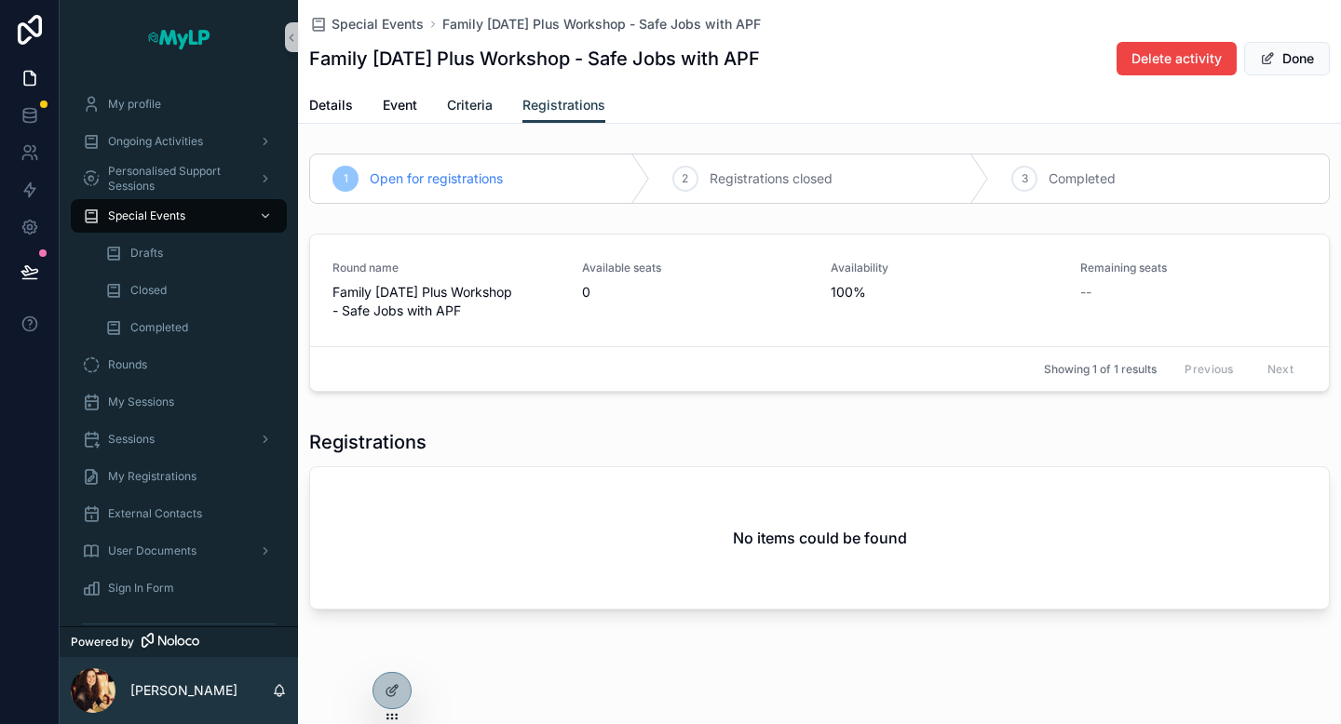
click at [481, 109] on span "Criteria" at bounding box center [470, 105] width 46 height 19
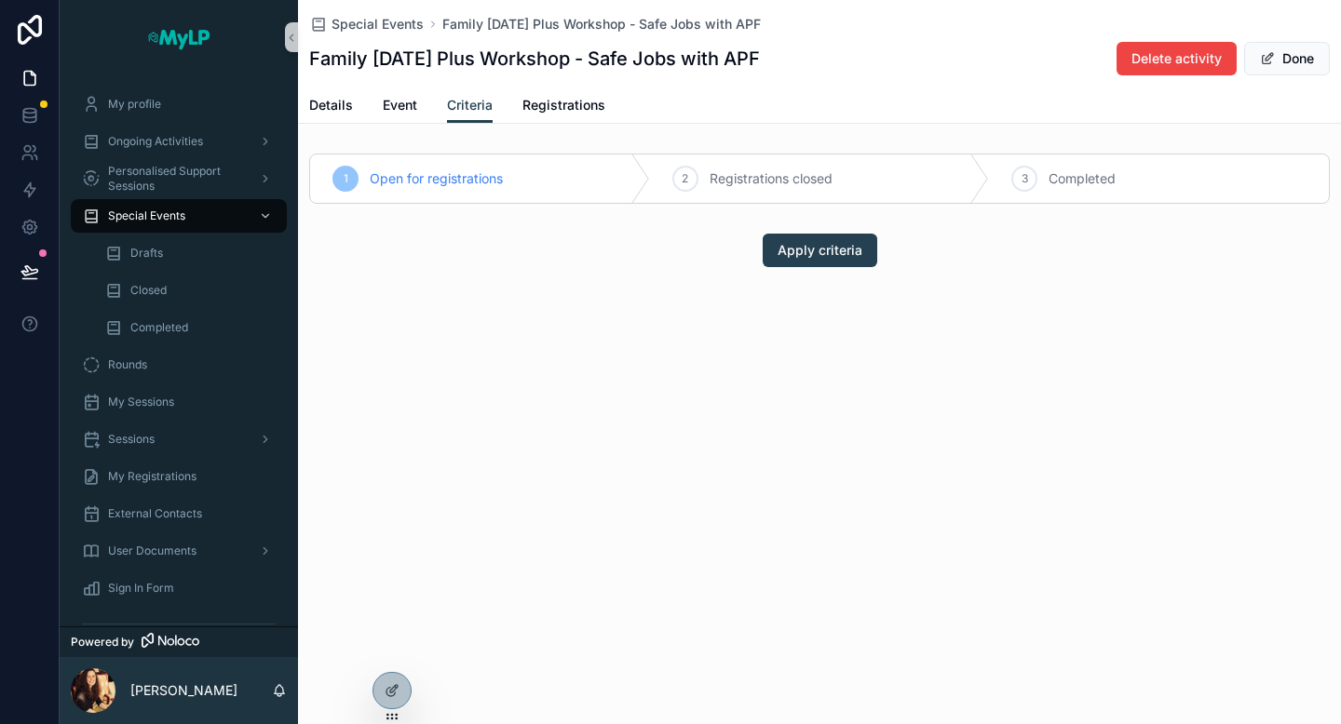
click at [363, 108] on div "Details Event Criteria Registrations" at bounding box center [819, 105] width 1020 height 35
click at [396, 105] on span "Event" at bounding box center [400, 105] width 34 height 19
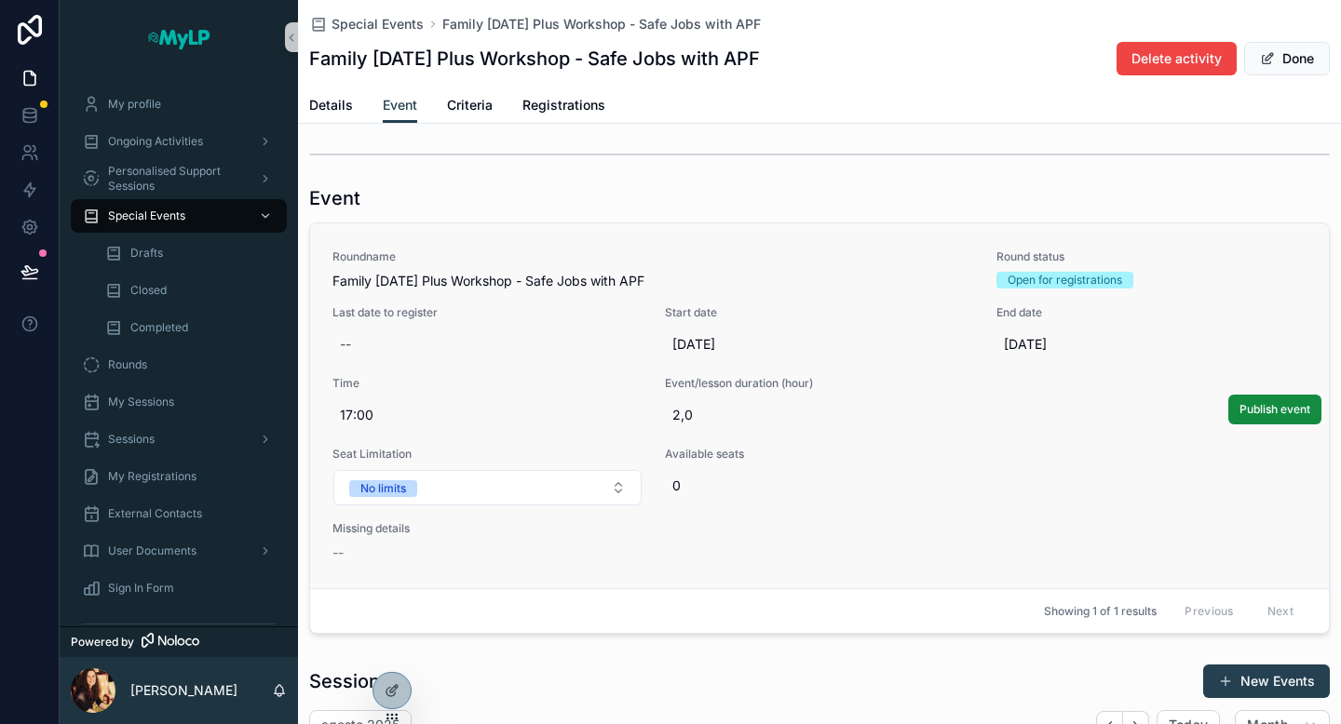
click at [1106, 274] on div "Open for registrations" at bounding box center [1064, 280] width 115 height 17
click at [581, 112] on span "Registrations" at bounding box center [563, 105] width 83 height 19
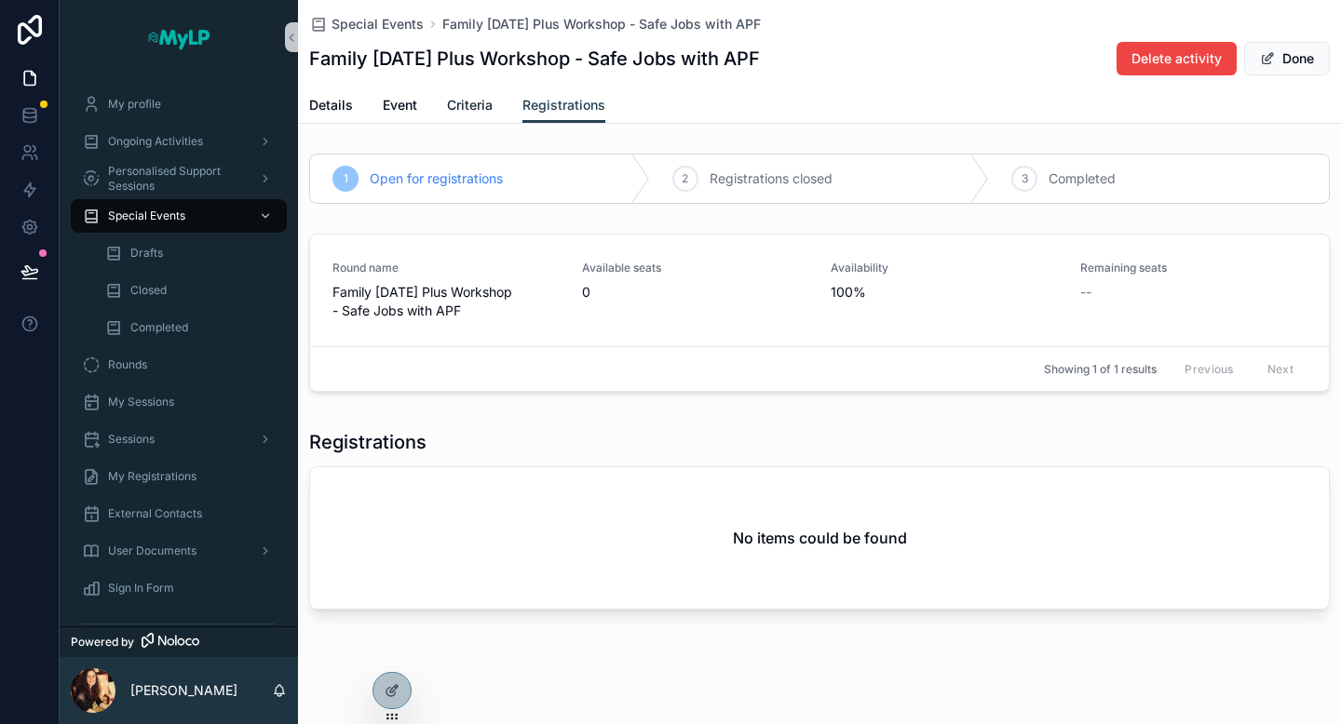
click at [463, 107] on span "Criteria" at bounding box center [470, 105] width 46 height 19
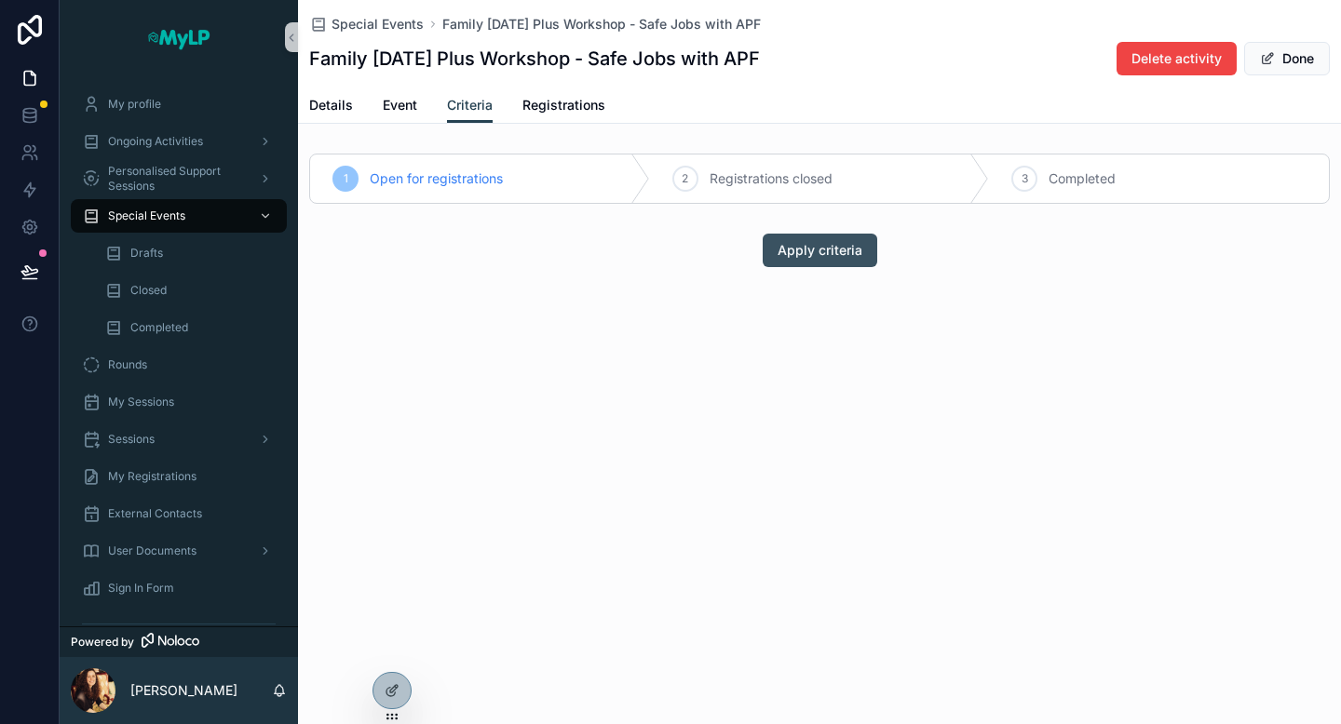
click at [837, 251] on span "Apply criteria" at bounding box center [819, 250] width 85 height 19
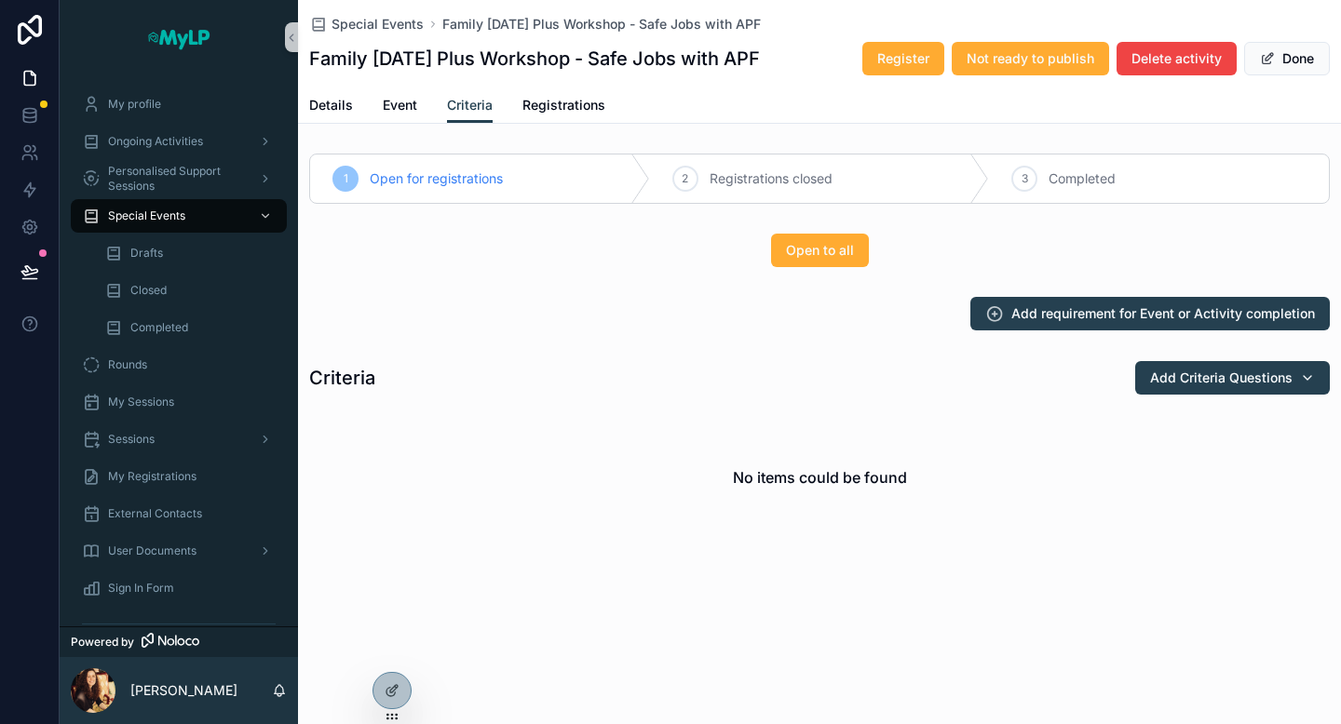
click at [772, 178] on span "Registrations closed" at bounding box center [770, 178] width 123 height 19
click at [402, 107] on span "Event" at bounding box center [400, 105] width 34 height 19
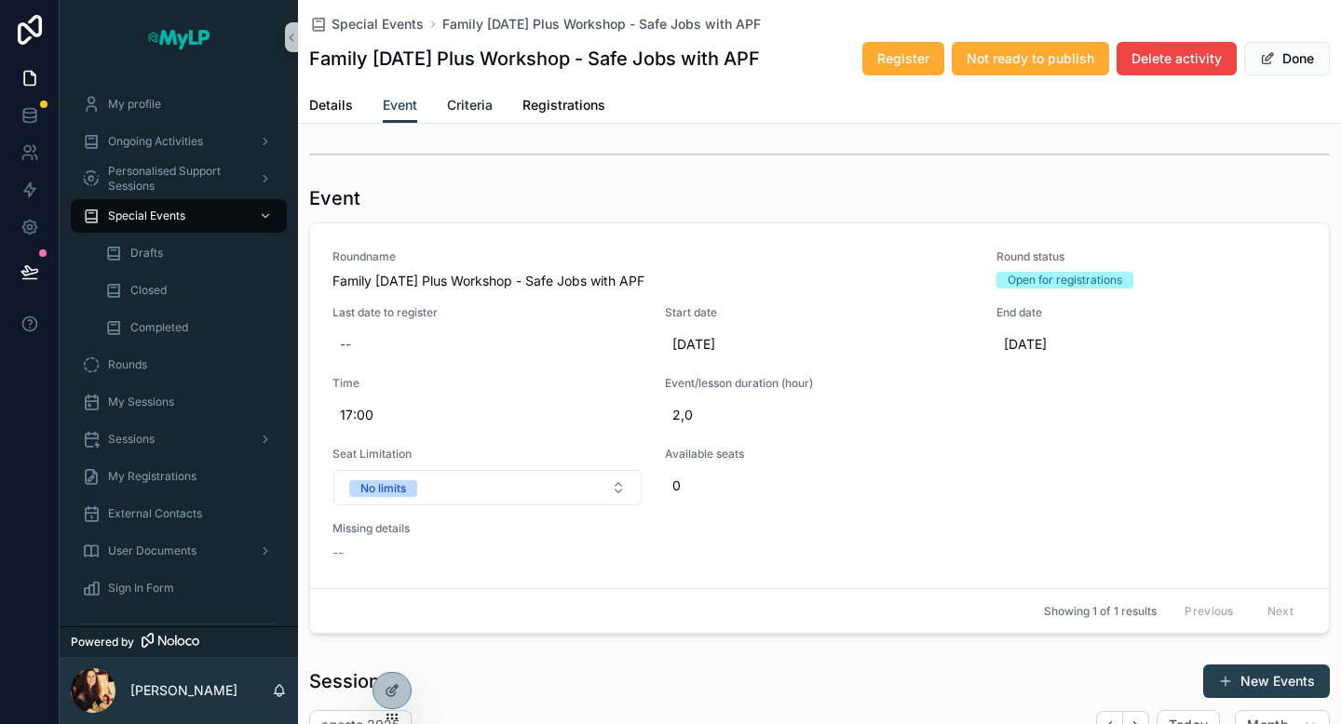
click at [479, 104] on span "Criteria" at bounding box center [470, 105] width 46 height 19
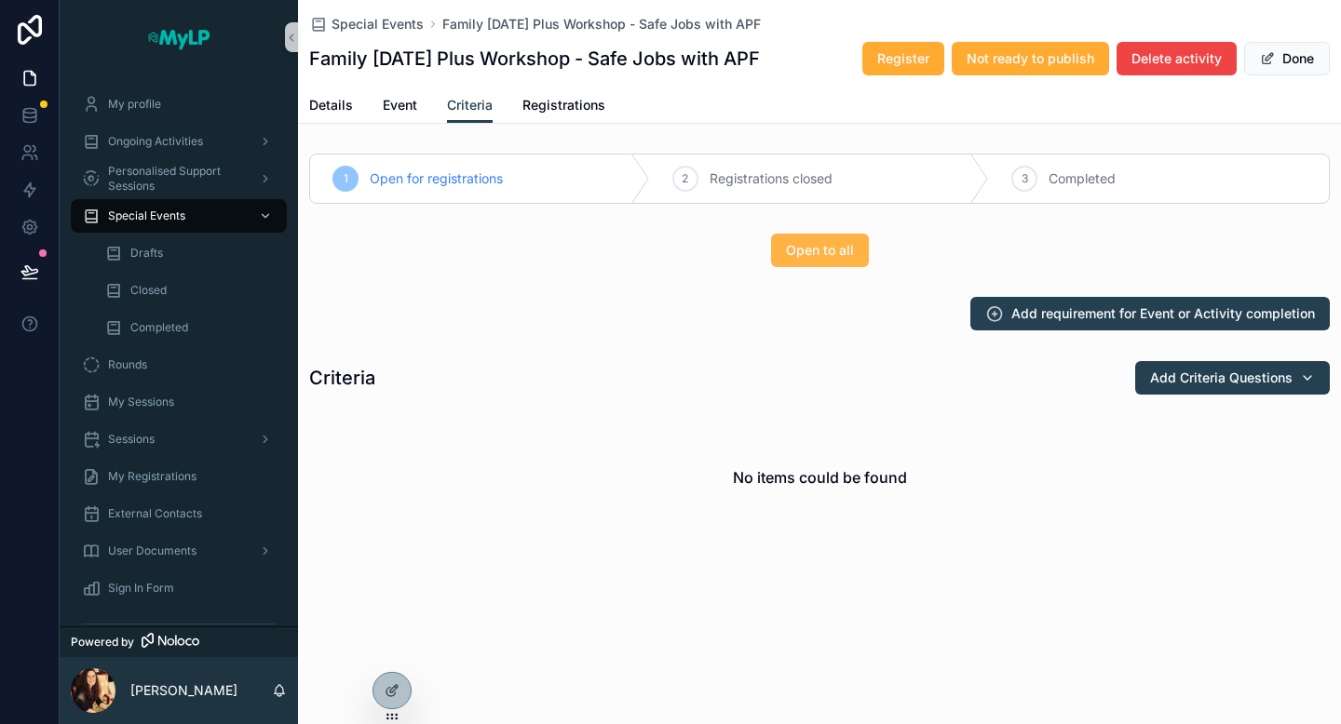
click at [803, 249] on span "Open to all" at bounding box center [820, 250] width 68 height 19
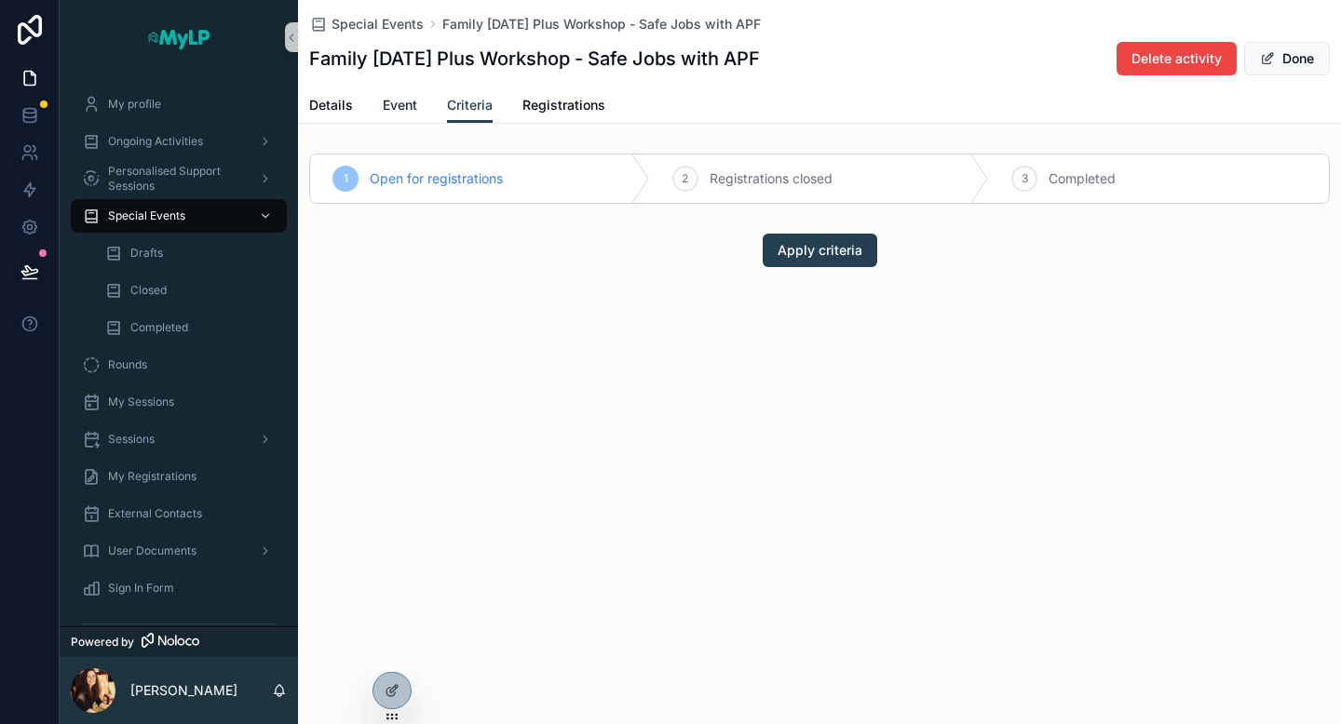
click at [395, 107] on span "Event" at bounding box center [400, 105] width 34 height 19
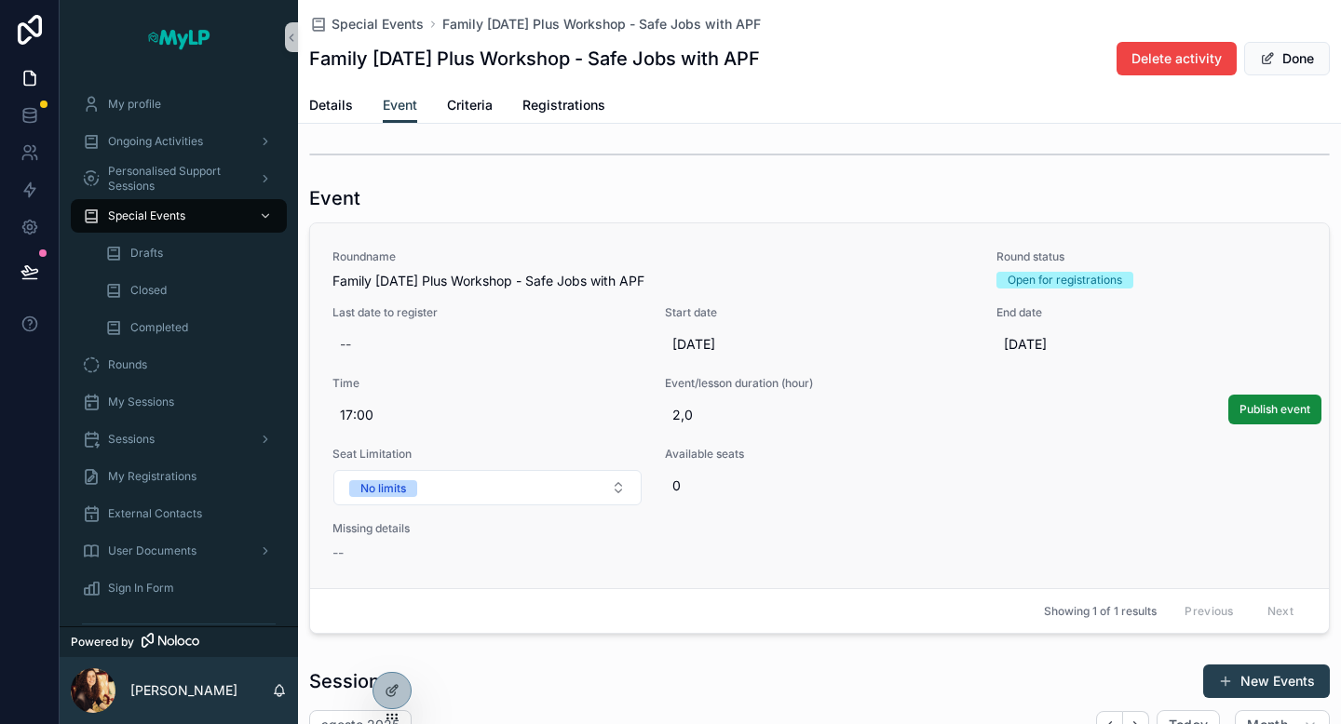
click at [1053, 443] on div "Roundname Family [DATE] Plus Workshop - Safe Jobs with APF Round status Open fo…" at bounding box center [819, 405] width 974 height 313
click at [591, 543] on div "Roundname Family [DATE] Plus Workshop - Safe Jobs with APF Round status Open fo…" at bounding box center [819, 405] width 974 height 313
click at [396, 544] on div "--" at bounding box center [445, 553] width 227 height 19
click at [320, 111] on span "Details" at bounding box center [331, 105] width 44 height 19
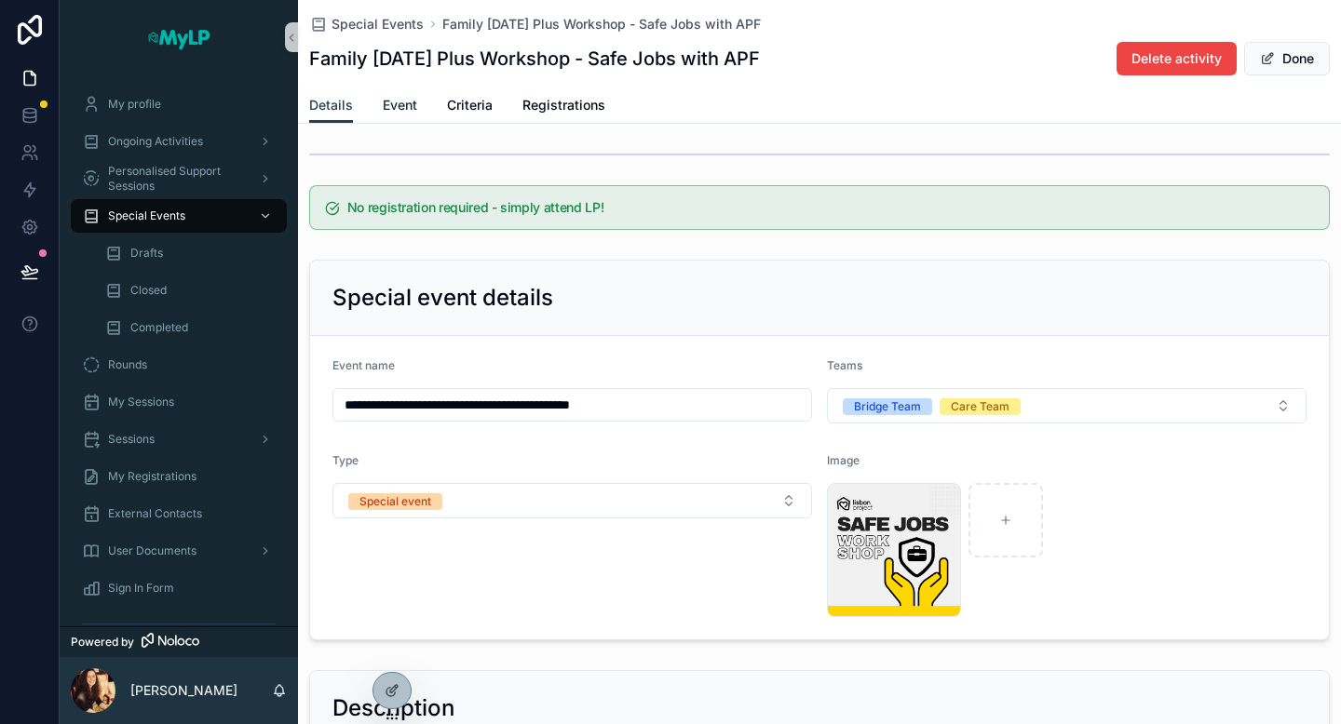
click at [407, 105] on span "Event" at bounding box center [400, 105] width 34 height 19
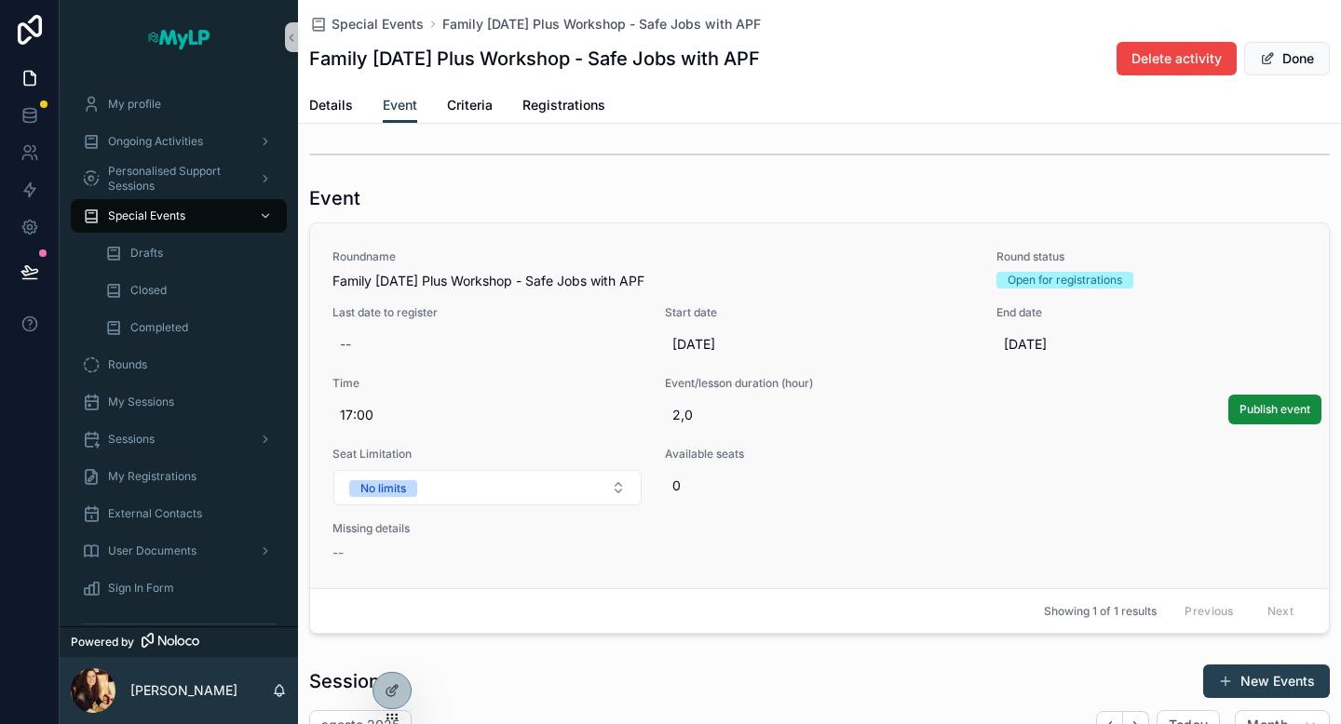
click at [452, 245] on div "Roundname Family [DATE] Plus Workshop - Safe Jobs with APF Round status Open fo…" at bounding box center [819, 405] width 1018 height 365
click at [474, 491] on button "No limits" at bounding box center [487, 487] width 308 height 35
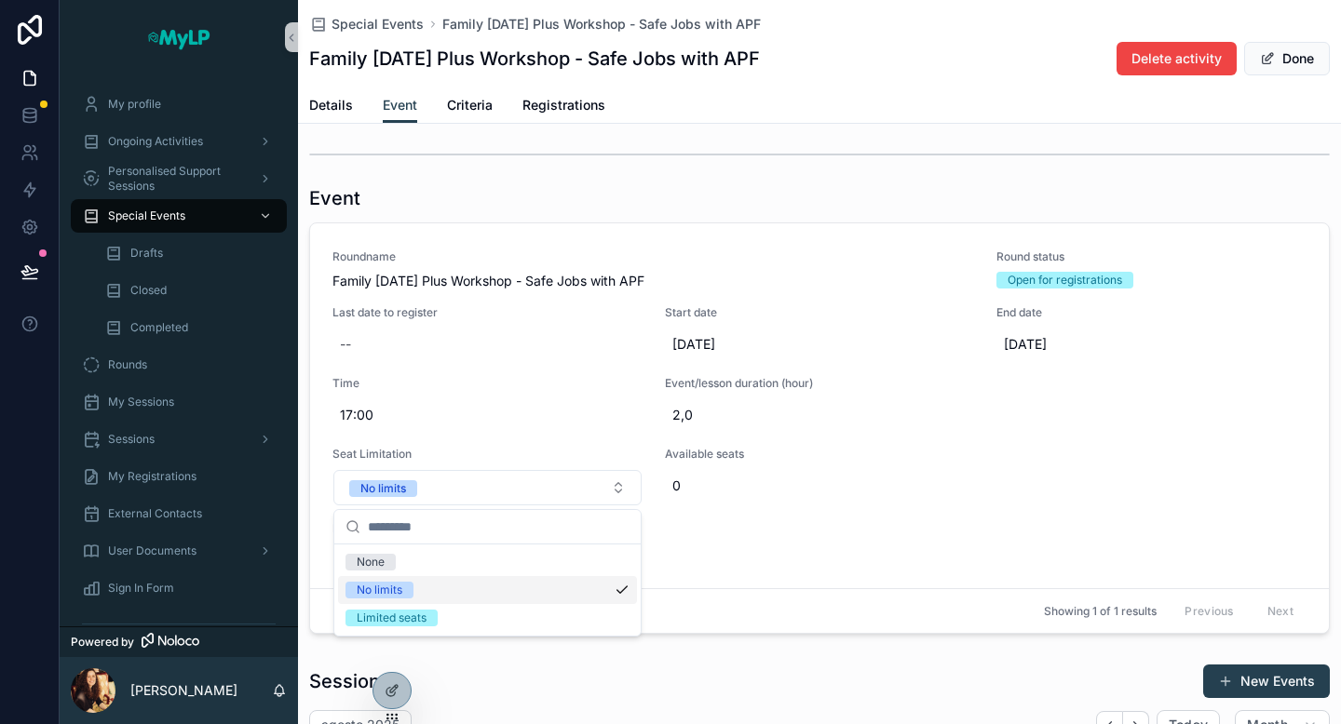
click at [464, 588] on div "No limits" at bounding box center [487, 590] width 299 height 28
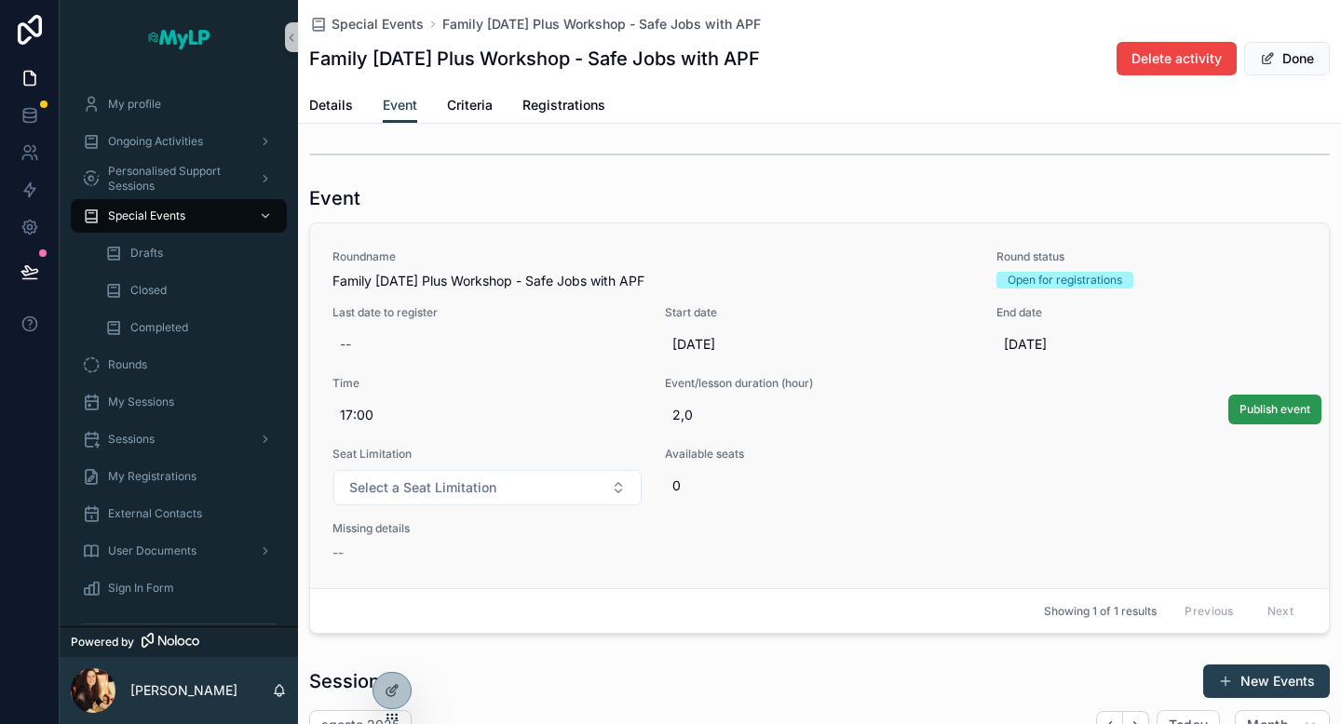
click at [1288, 414] on span "Publish event" at bounding box center [1274, 409] width 71 height 15
click at [550, 554] on span "- Missing seat limitation" at bounding box center [445, 553] width 227 height 19
click at [427, 549] on span "- Missing seat limitation" at bounding box center [445, 553] width 227 height 19
click at [539, 111] on span "Registrations" at bounding box center [563, 105] width 83 height 19
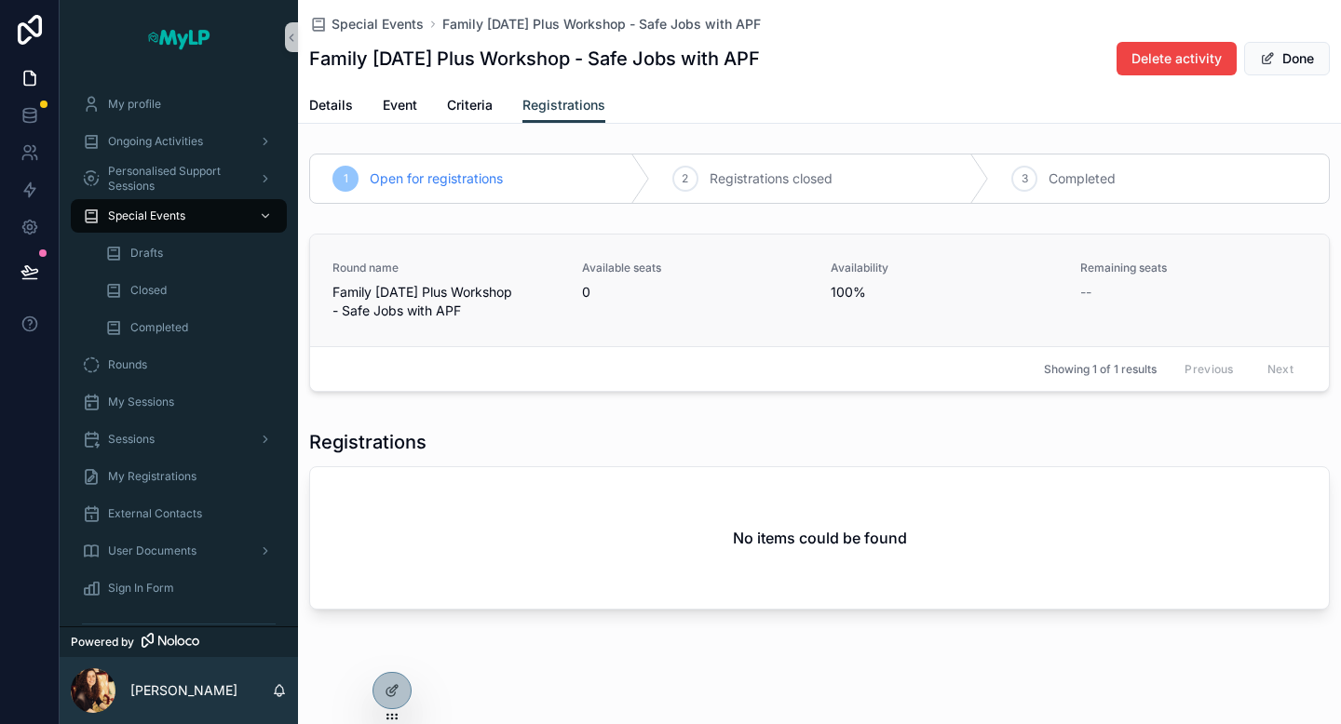
click at [470, 263] on span "Round name" at bounding box center [445, 268] width 227 height 15
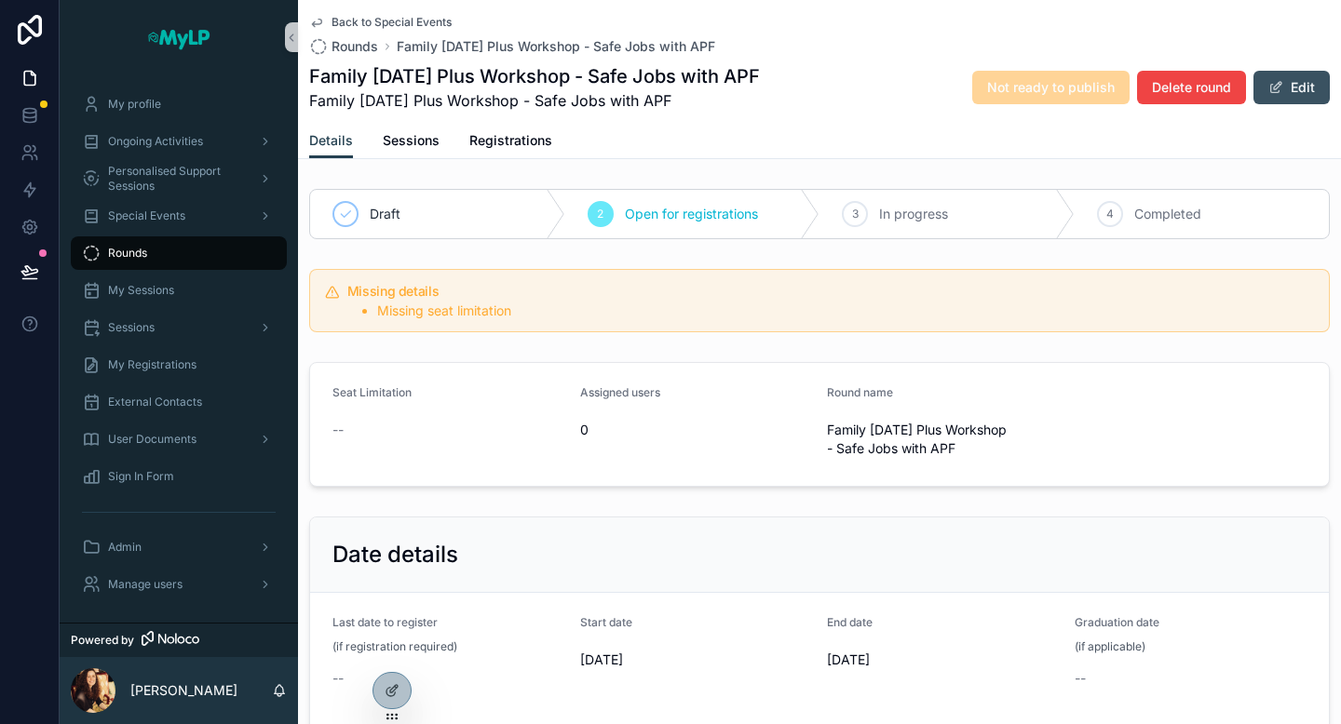
click at [1292, 97] on button "Edit" at bounding box center [1291, 88] width 76 height 34
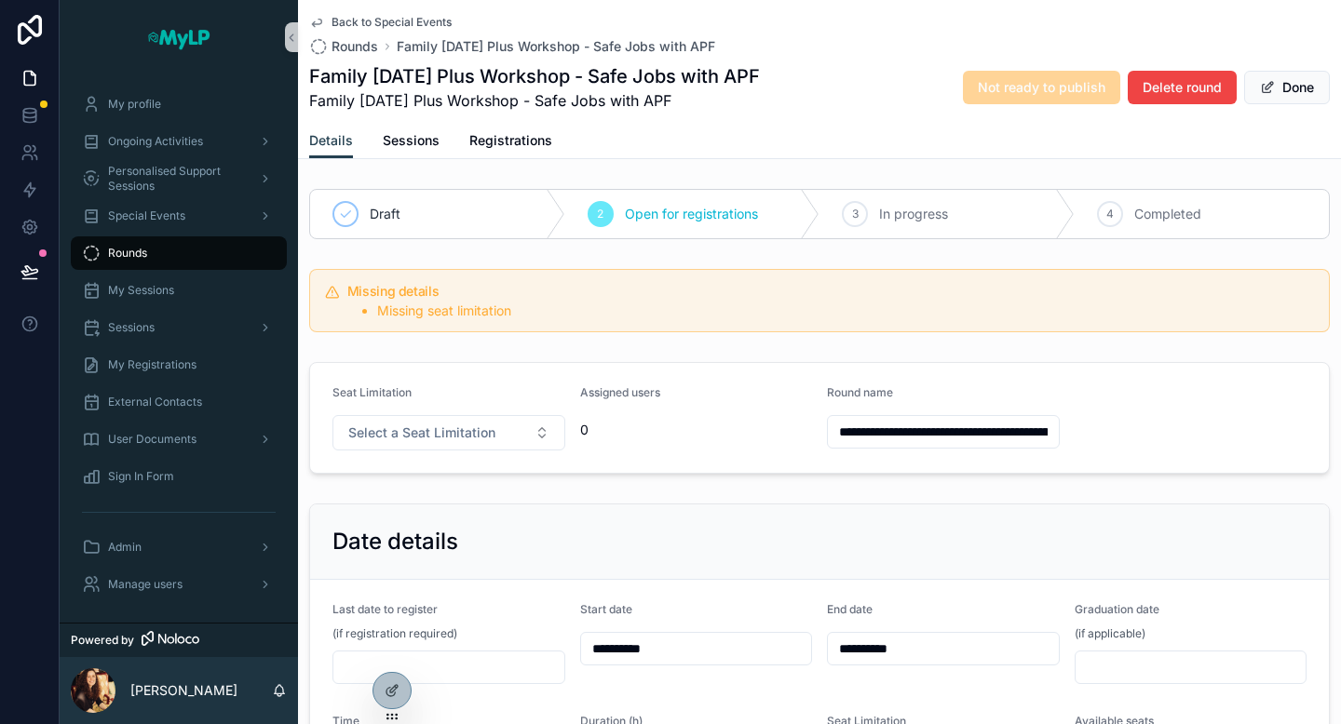
click at [726, 395] on div "Assigned users" at bounding box center [696, 396] width 233 height 22
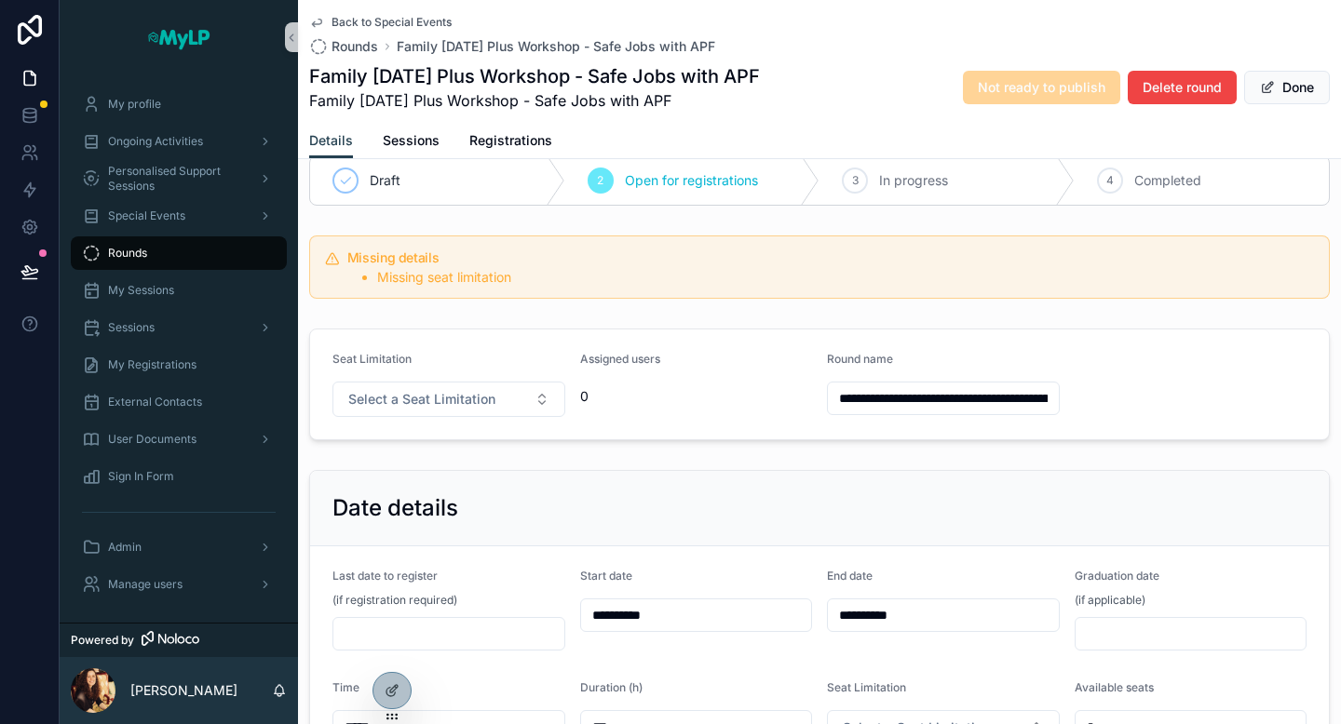
scroll to position [205, 0]
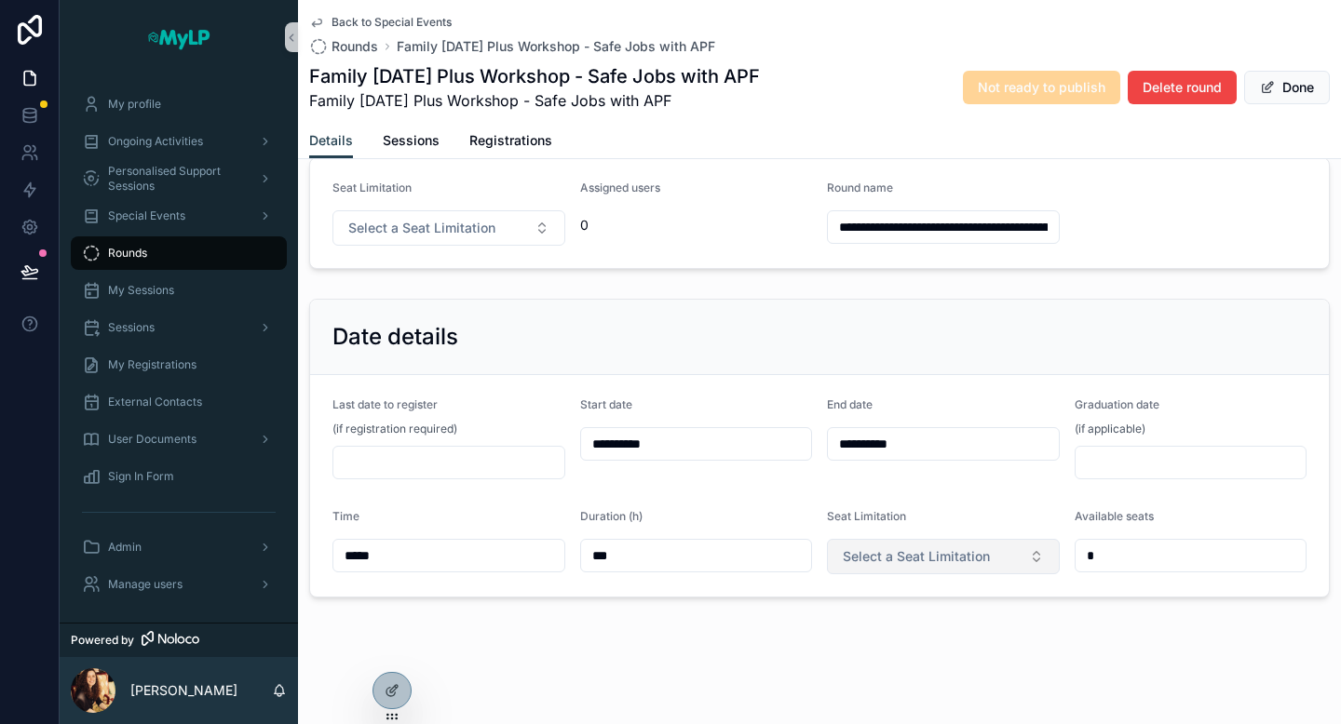
click at [1007, 562] on button "Select a Seat Limitation" at bounding box center [943, 556] width 233 height 35
click at [916, 627] on div "No limits" at bounding box center [942, 631] width 223 height 28
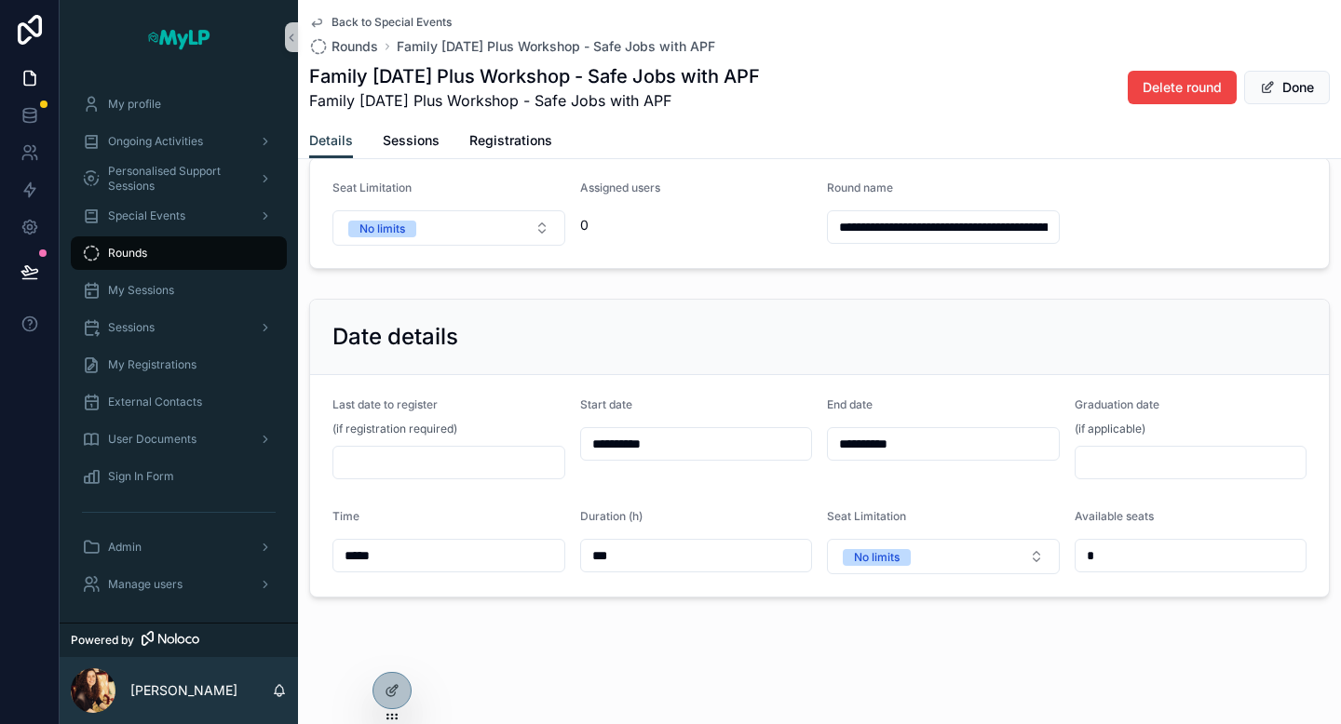
scroll to position [112, 0]
click at [1298, 78] on button "Done" at bounding box center [1287, 88] width 86 height 34
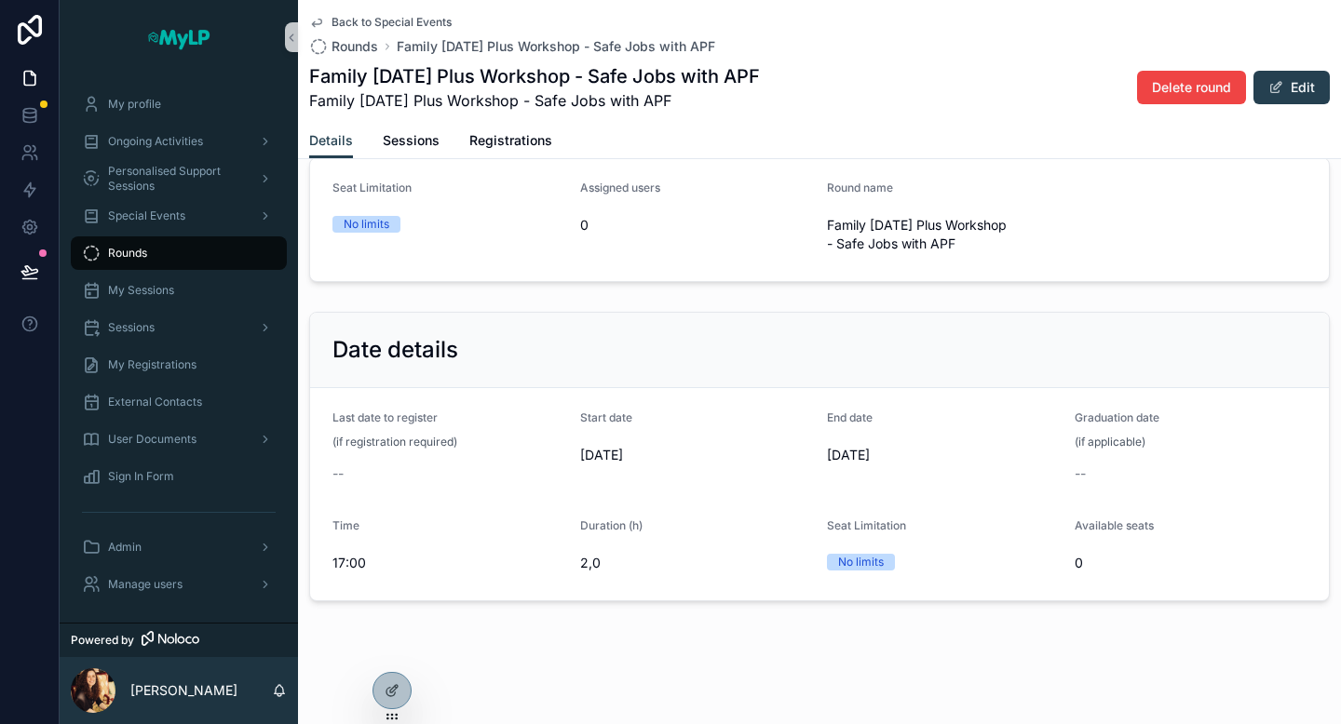
scroll to position [0, 0]
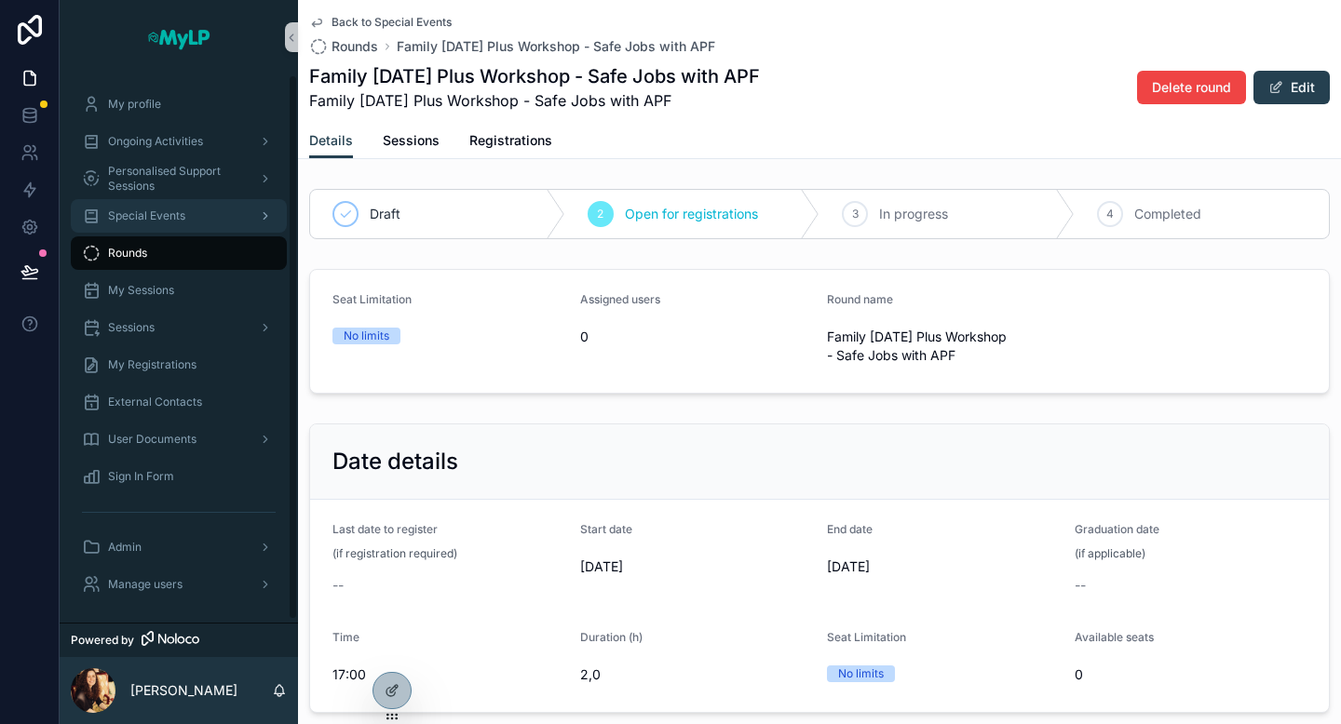
click at [161, 217] on span "Special Events" at bounding box center [146, 216] width 77 height 15
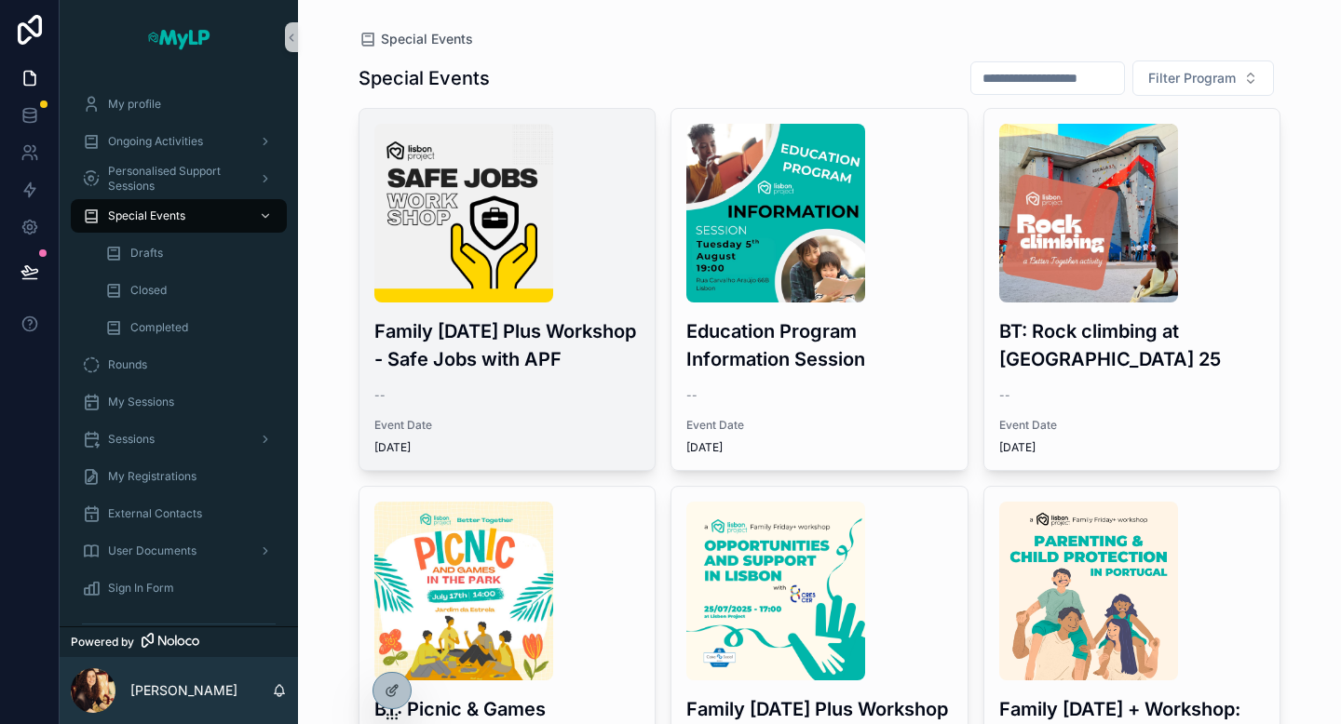
click at [520, 381] on div "Family [DATE] Plus Workshop - Safe Jobs with APF -- Event Date [DATE]" at bounding box center [507, 289] width 296 height 361
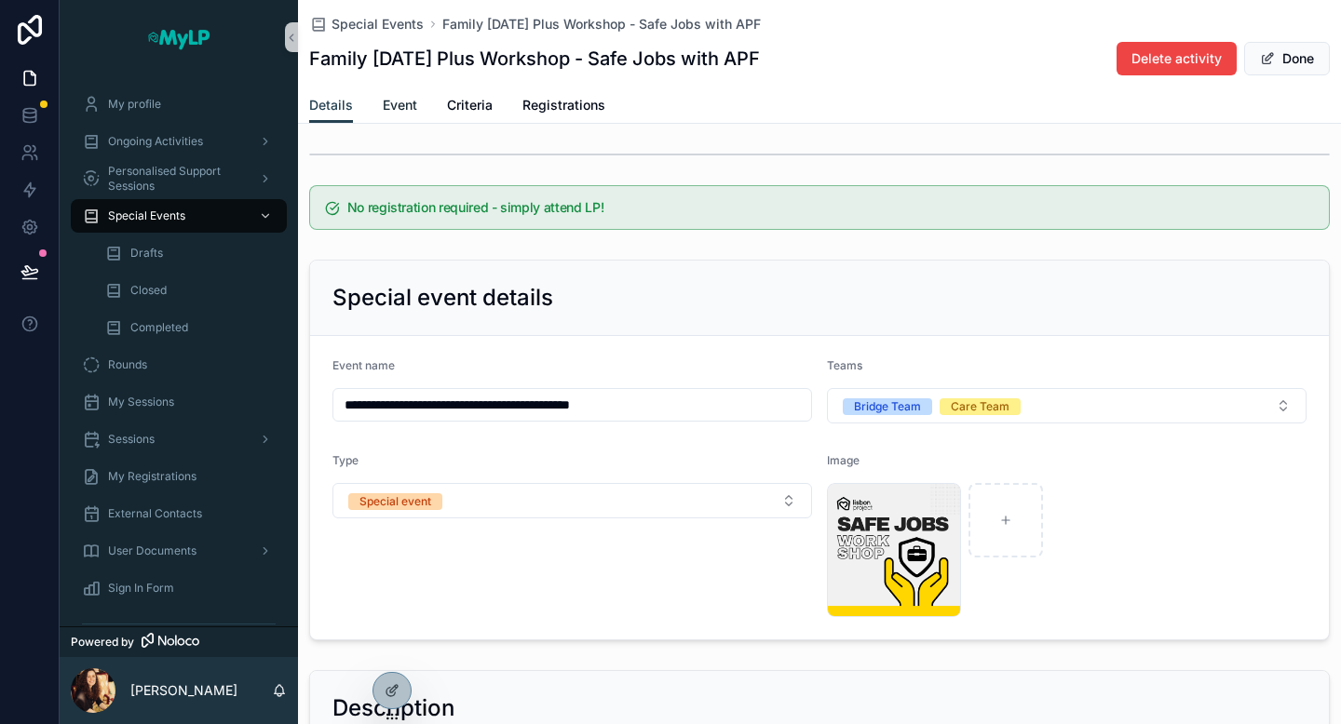
click at [407, 112] on span "Event" at bounding box center [400, 105] width 34 height 19
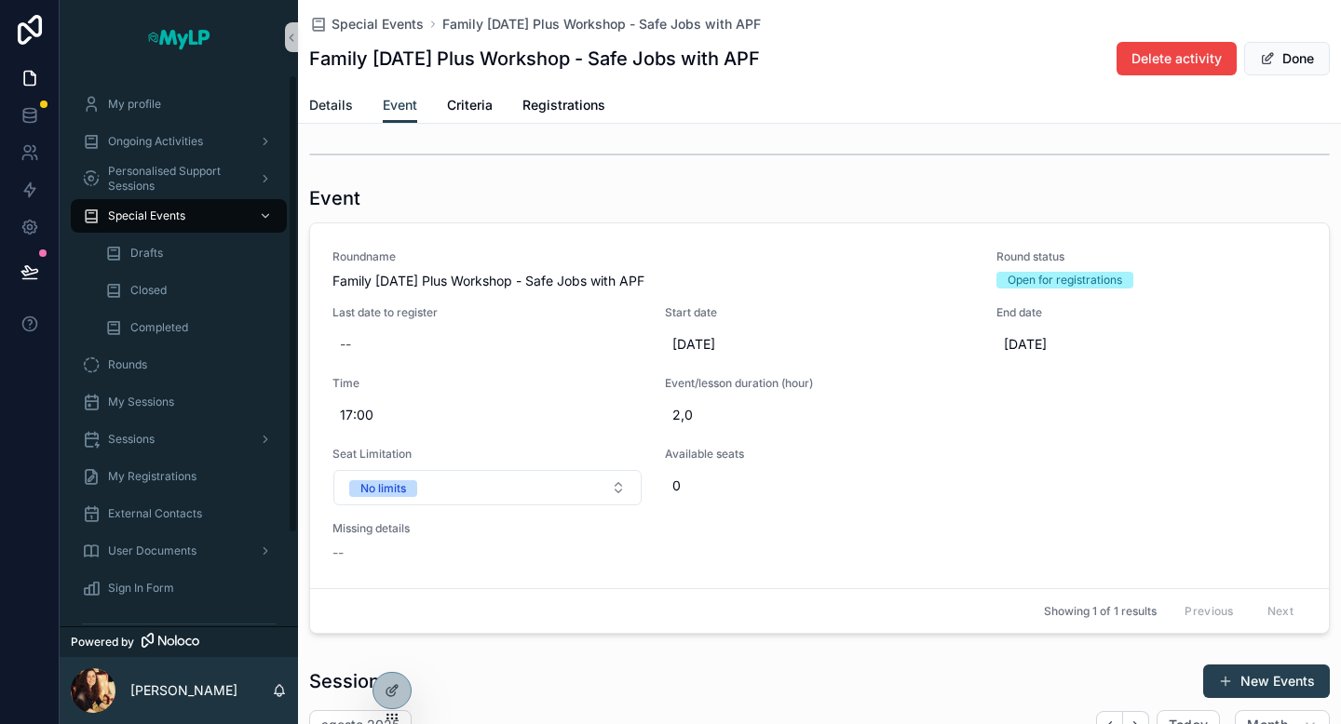
click at [328, 98] on span "Details" at bounding box center [331, 105] width 44 height 19
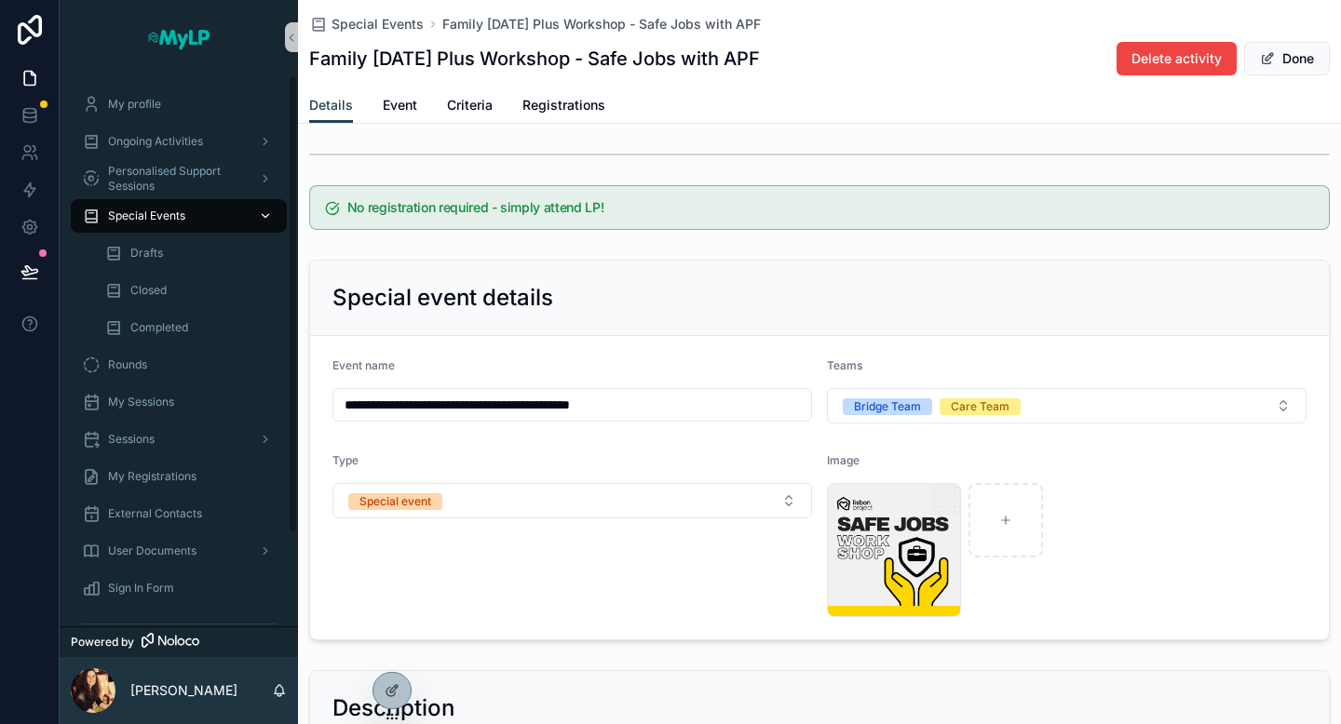
click at [181, 221] on span "Special Events" at bounding box center [146, 216] width 77 height 15
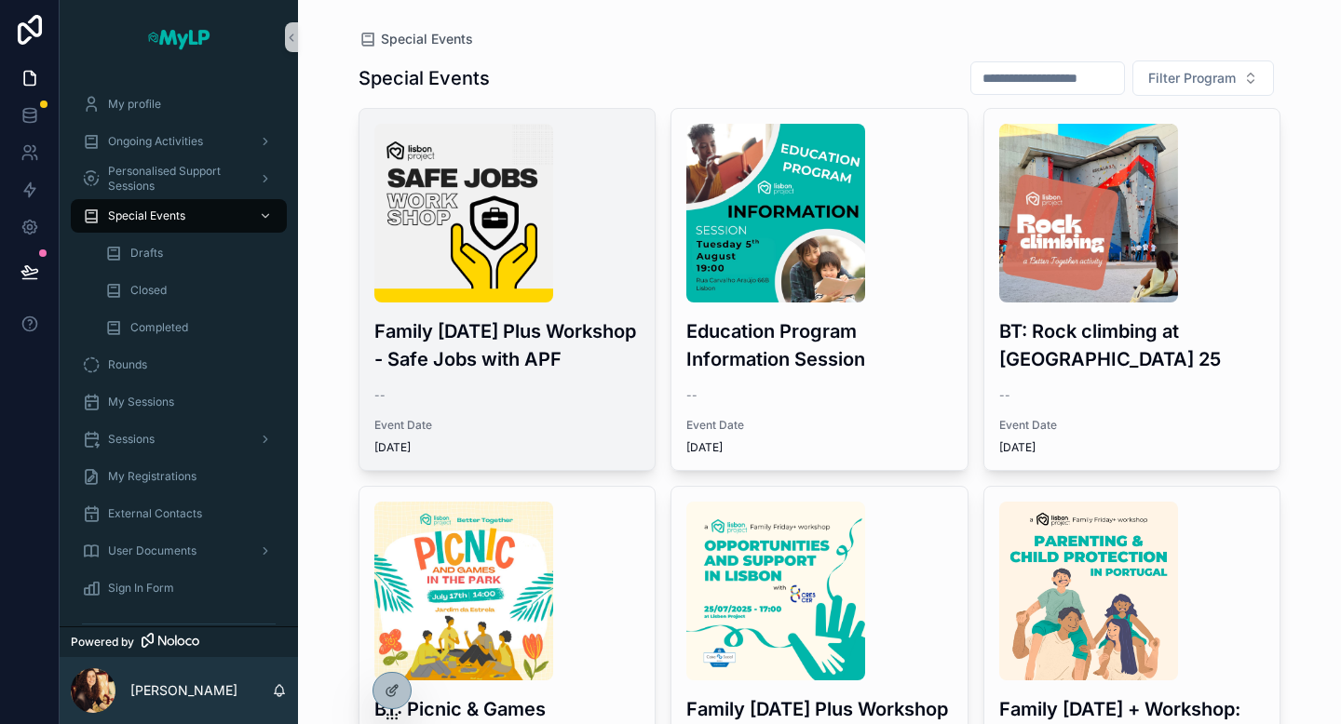
click at [479, 382] on div "Family [DATE] Plus Workshop - Safe Jobs with APF -- Event Date [DATE]" at bounding box center [507, 289] width 296 height 361
